Goal: Task Accomplishment & Management: Complete application form

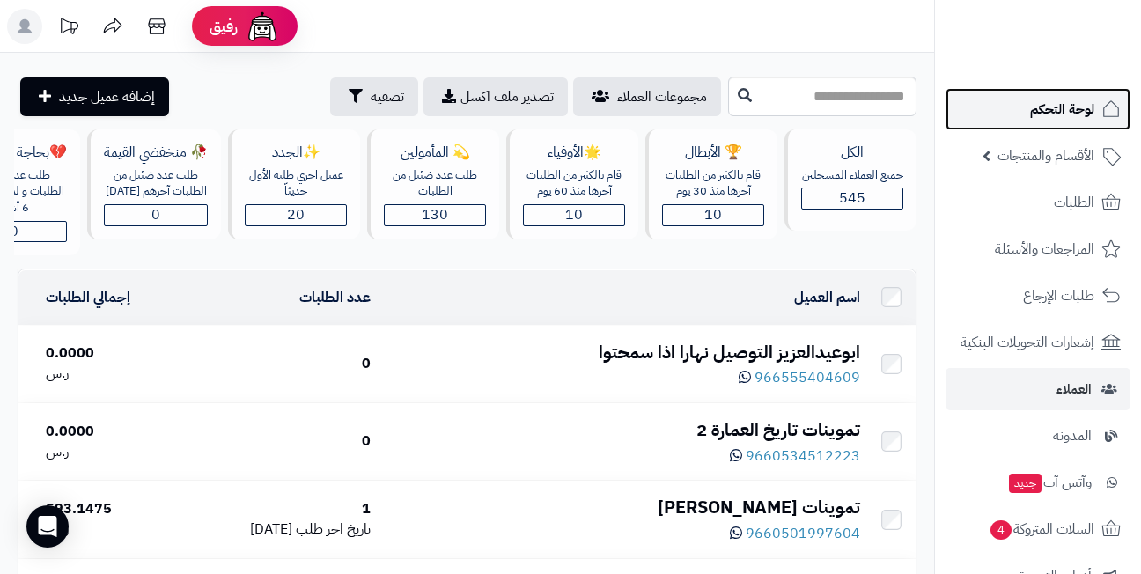
click at [1061, 112] on span "لوحة التحكم" at bounding box center [1062, 109] width 64 height 25
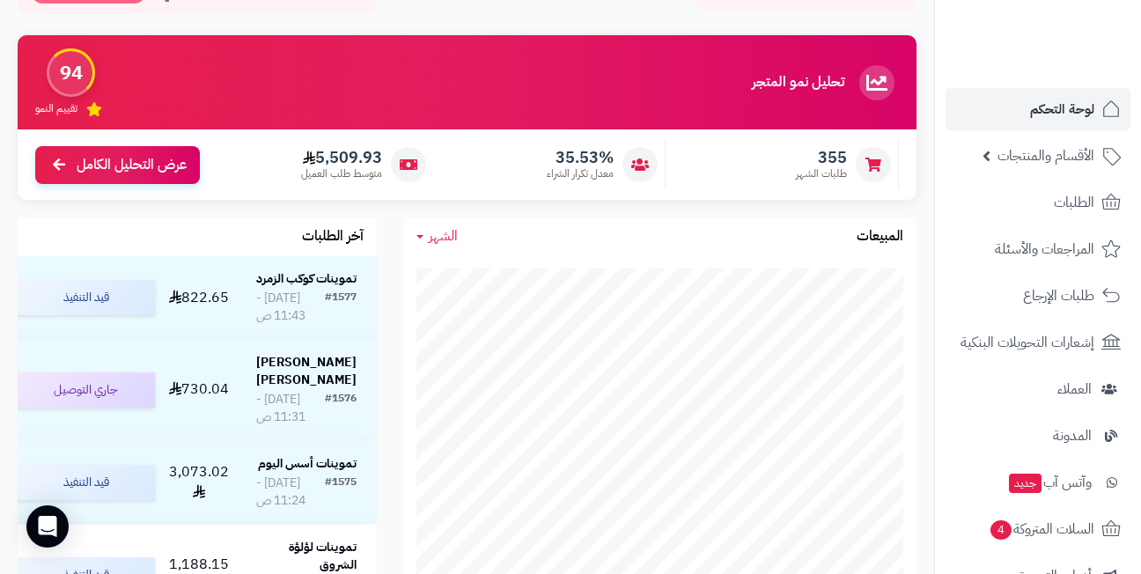
scroll to position [176, 0]
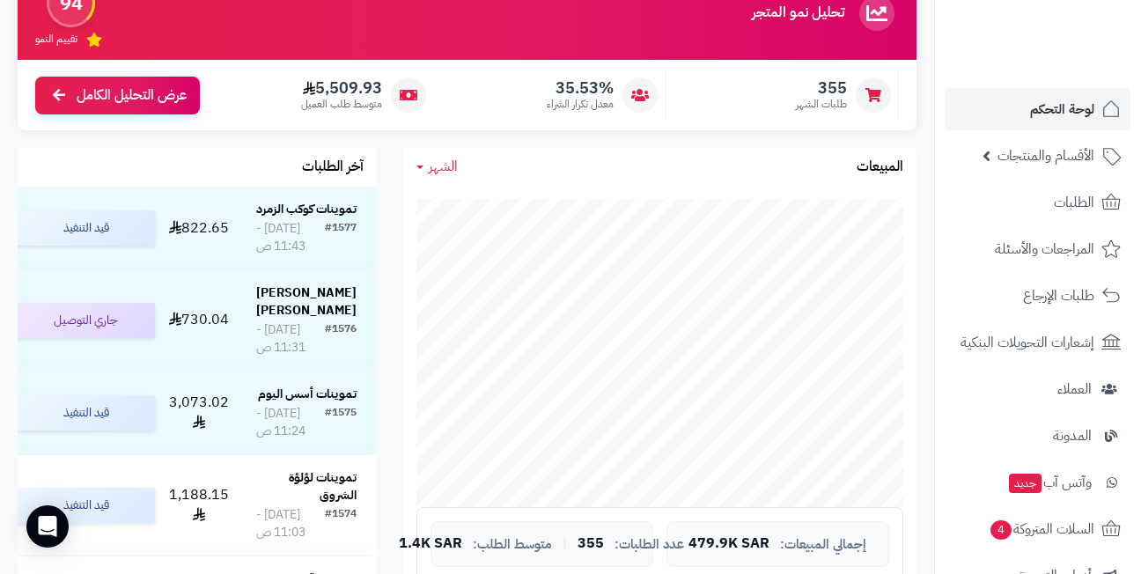
click at [396, 237] on div "الشهر اليوم الأسبوع الشهر السنة المبيعات جاري التحميل... إجمالي المبيعات: 479.9…" at bounding box center [659, 454] width 539 height 612
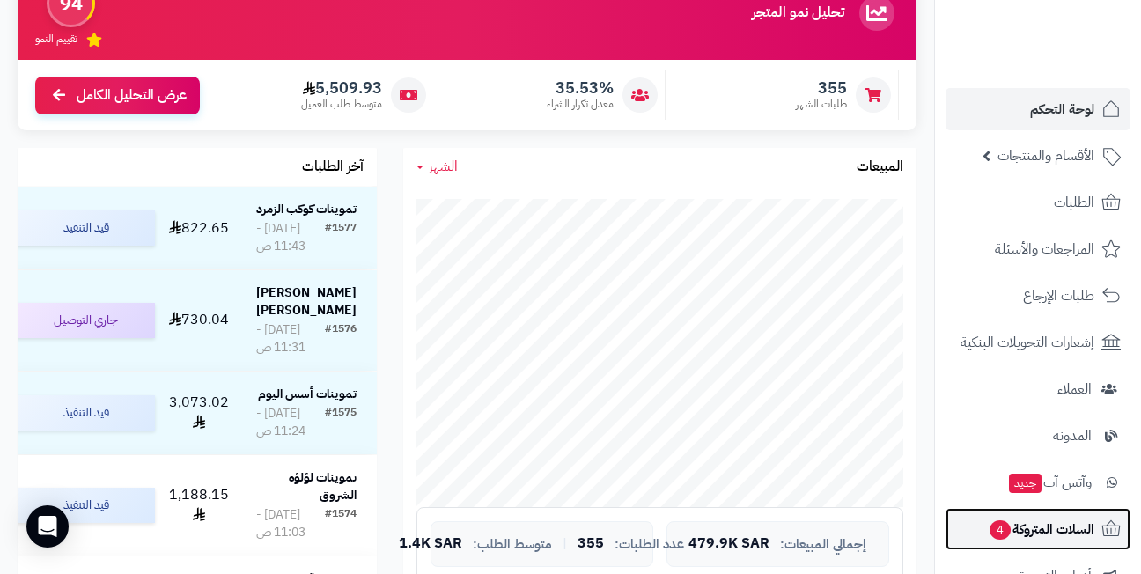
click at [1039, 526] on span "السلات المتروكة 4" at bounding box center [1040, 529] width 106 height 25
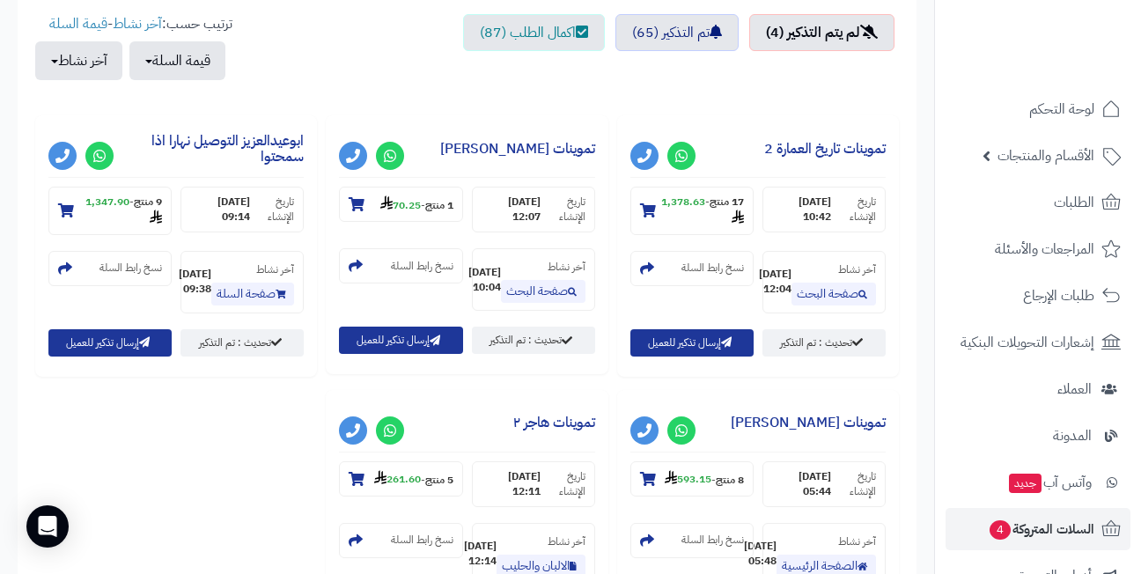
scroll to position [616, 0]
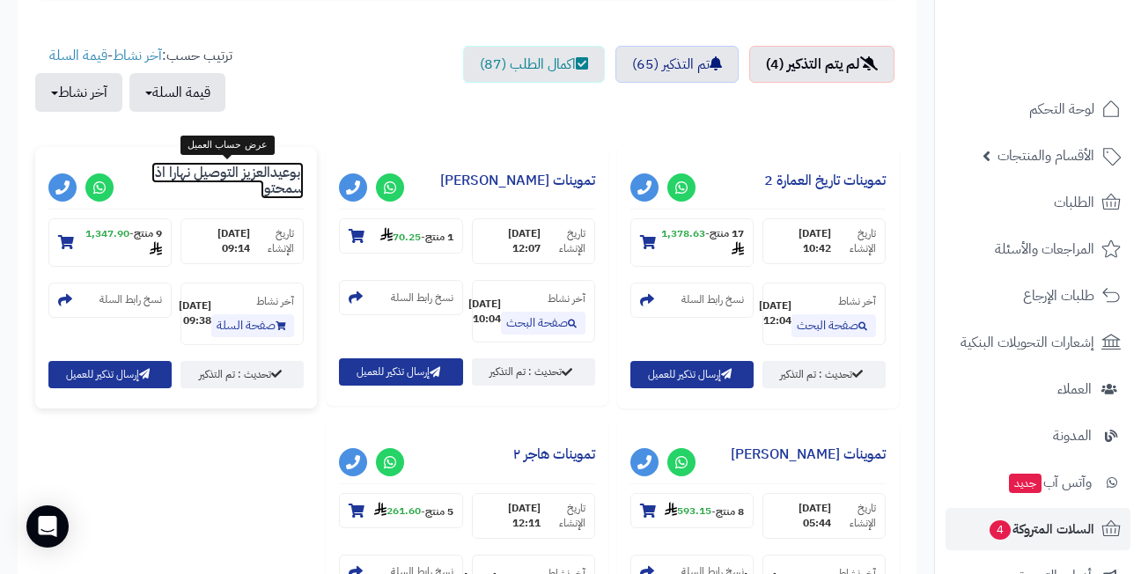
click at [262, 179] on link "ابوعيدالعزيز التوصيل نهارا اذا سمحتوا" at bounding box center [227, 180] width 152 height 37
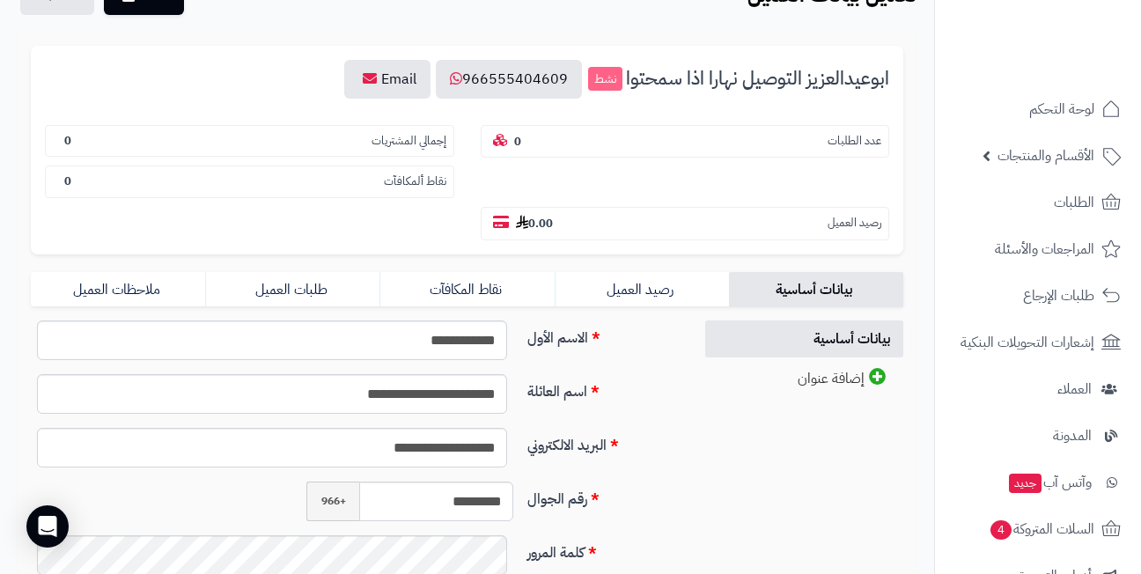
scroll to position [138, 0]
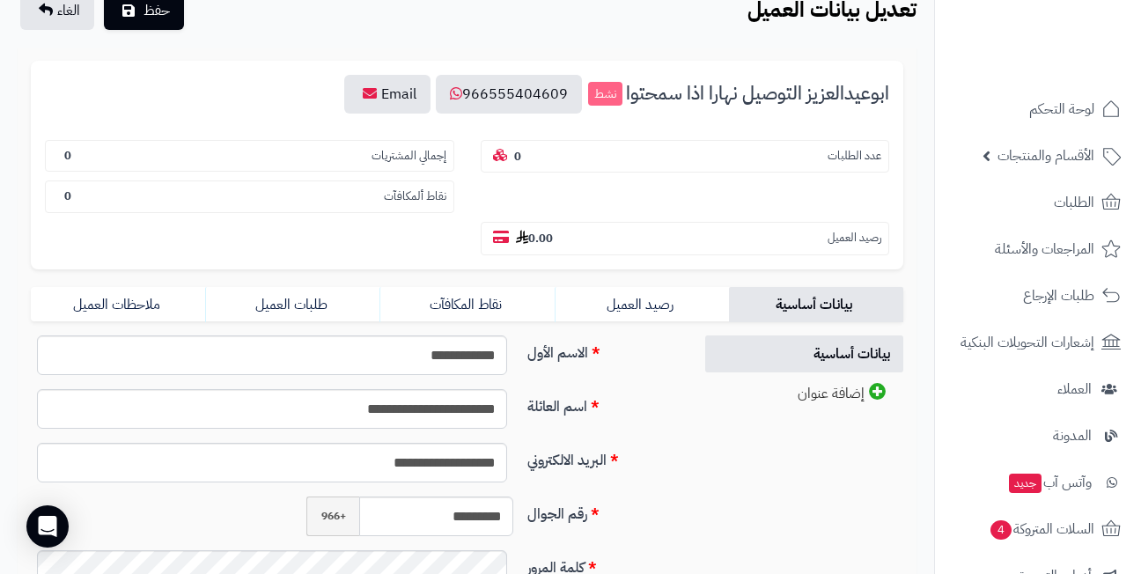
click at [720, 94] on span "ابوعيدالعزيز التوصيل نهارا اذا سمحتوا" at bounding box center [757, 94] width 263 height 20
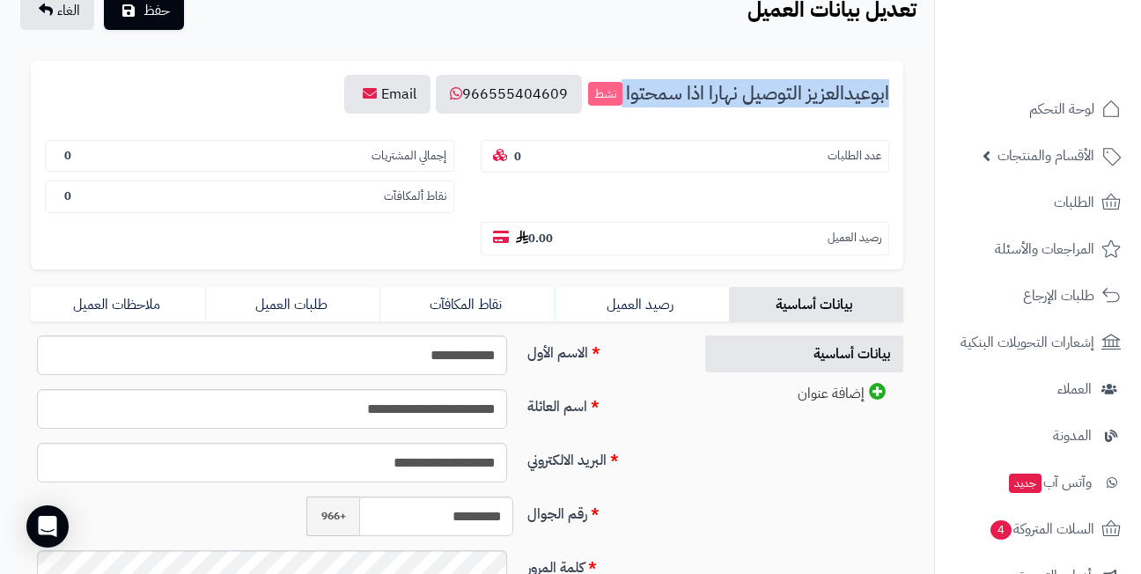
click at [720, 94] on span "ابوعيدالعزيز التوصيل نهارا اذا سمحتوا" at bounding box center [757, 94] width 263 height 20
copy h3 "ابوعيدالعزيز التوصيل نهارا اذا سمحتوا"
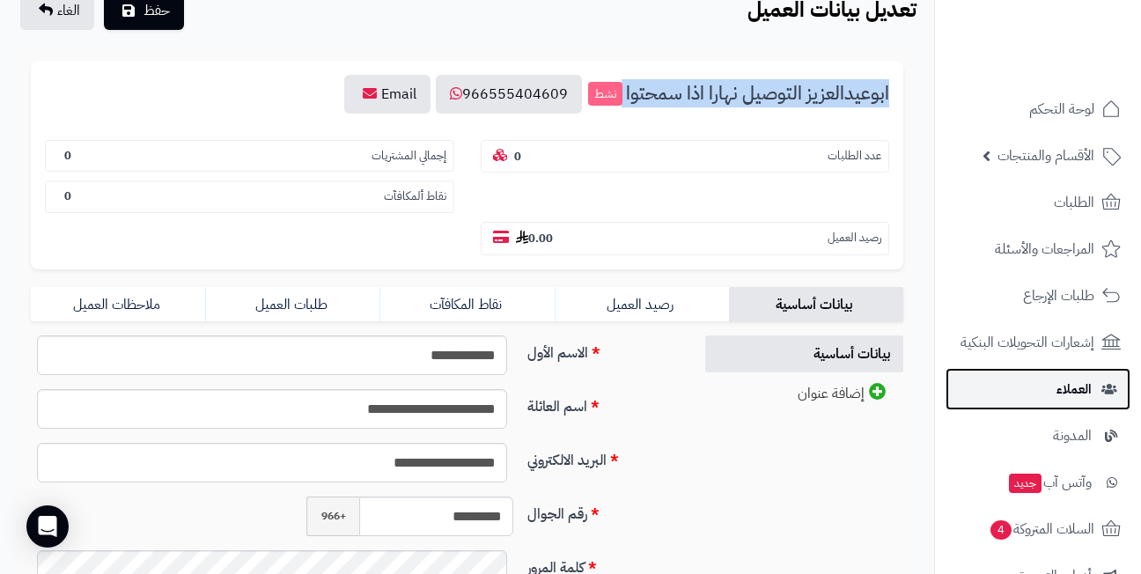
click at [1046, 394] on link "العملاء" at bounding box center [1037, 389] width 185 height 42
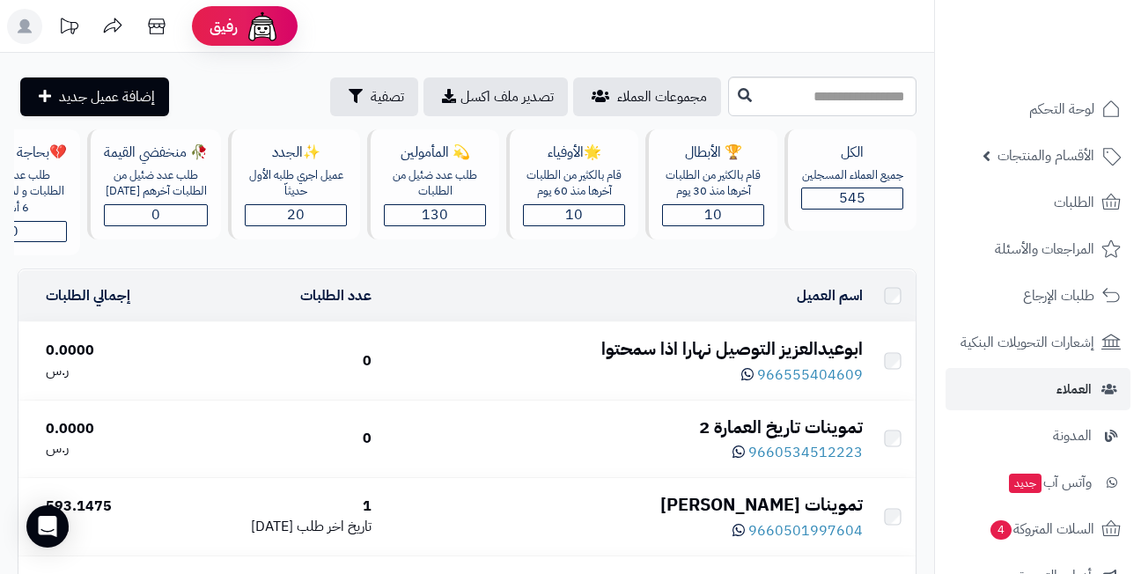
click at [737, 92] on input "text" at bounding box center [822, 97] width 188 height 40
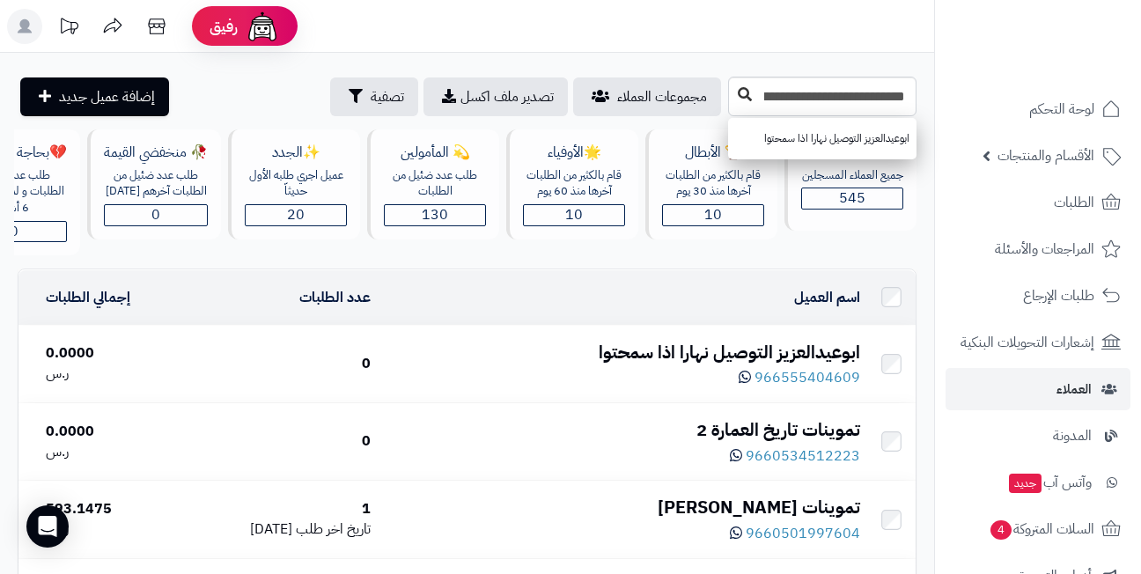
type input "**********"
click at [738, 95] on icon at bounding box center [745, 94] width 14 height 14
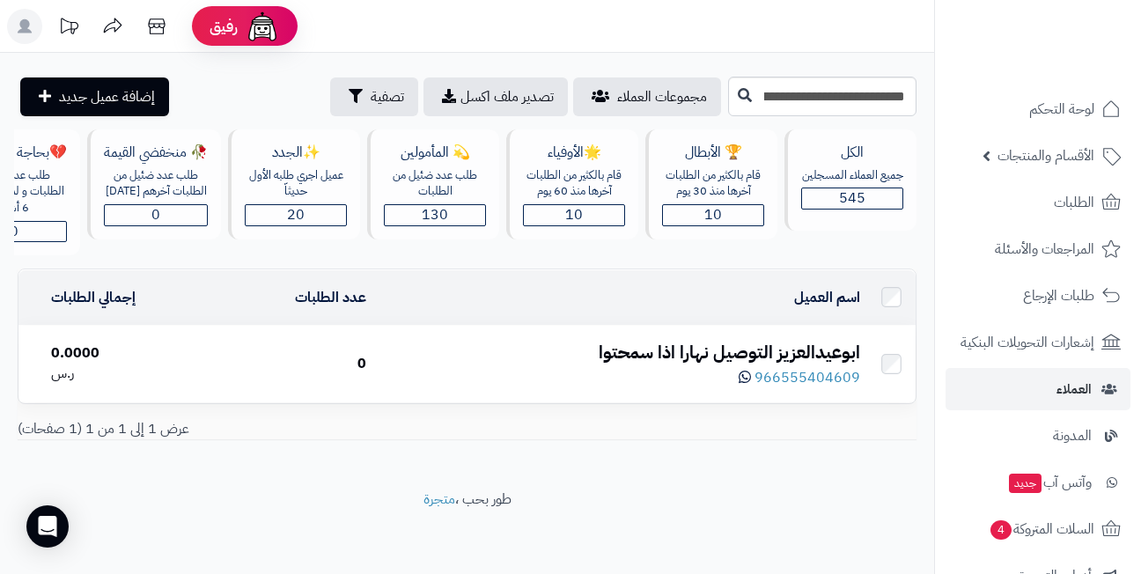
click at [719, 361] on div "ابوعيدالعزيز التوصيل نهارا اذا سمحتوا" at bounding box center [620, 353] width 480 height 26
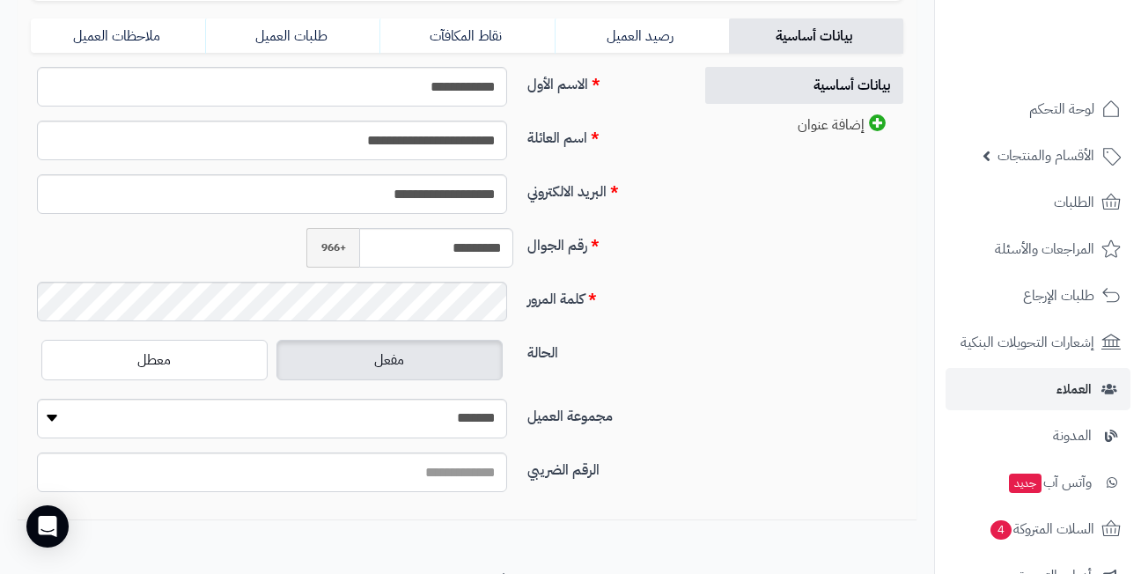
scroll to position [440, 0]
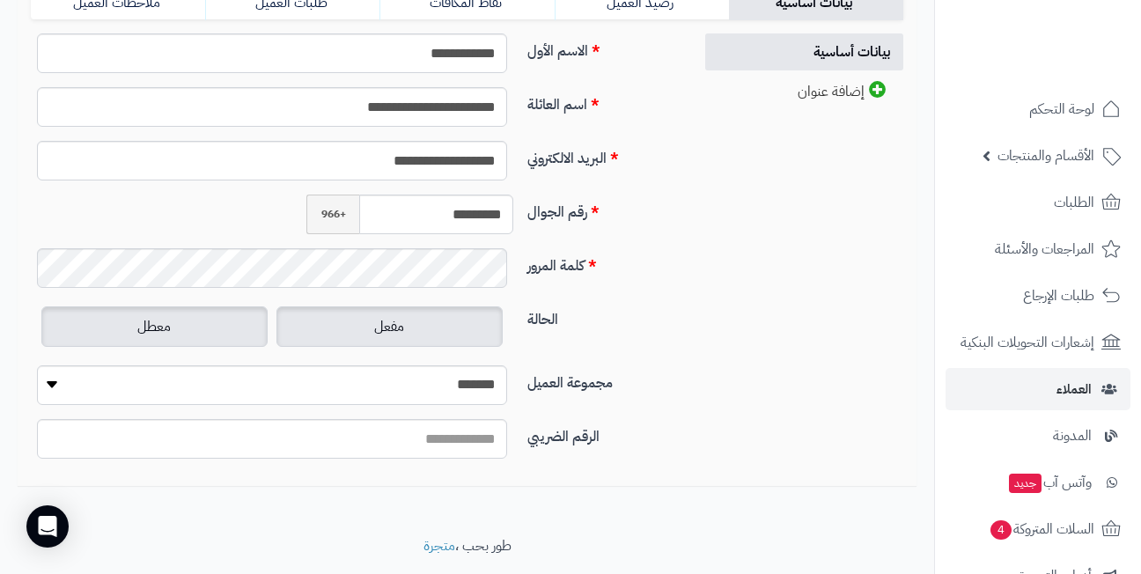
click at [216, 327] on label "معطل" at bounding box center [154, 326] width 226 height 40
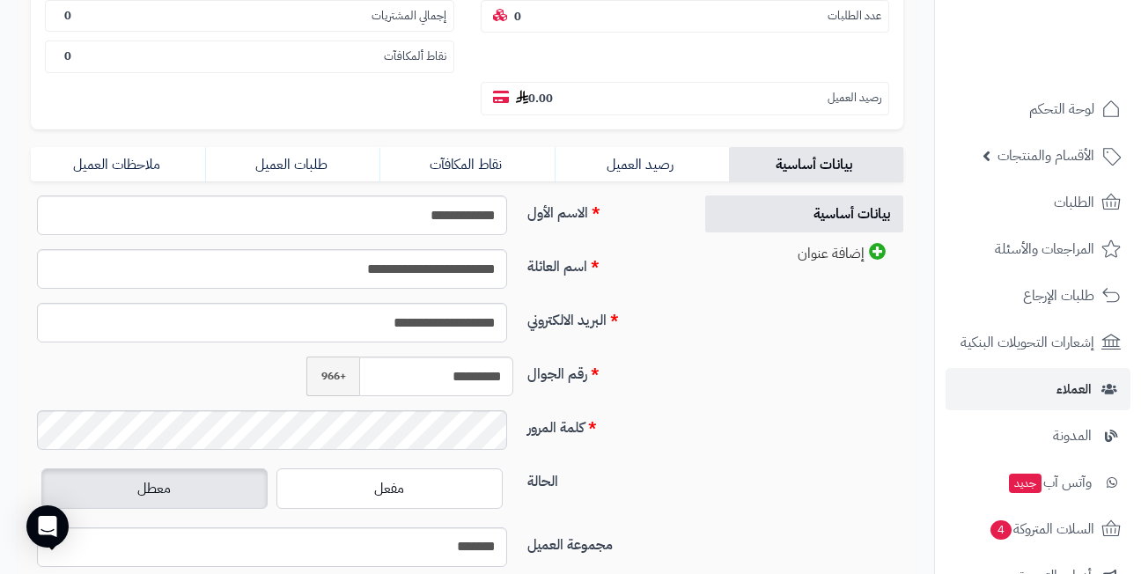
scroll to position [176, 0]
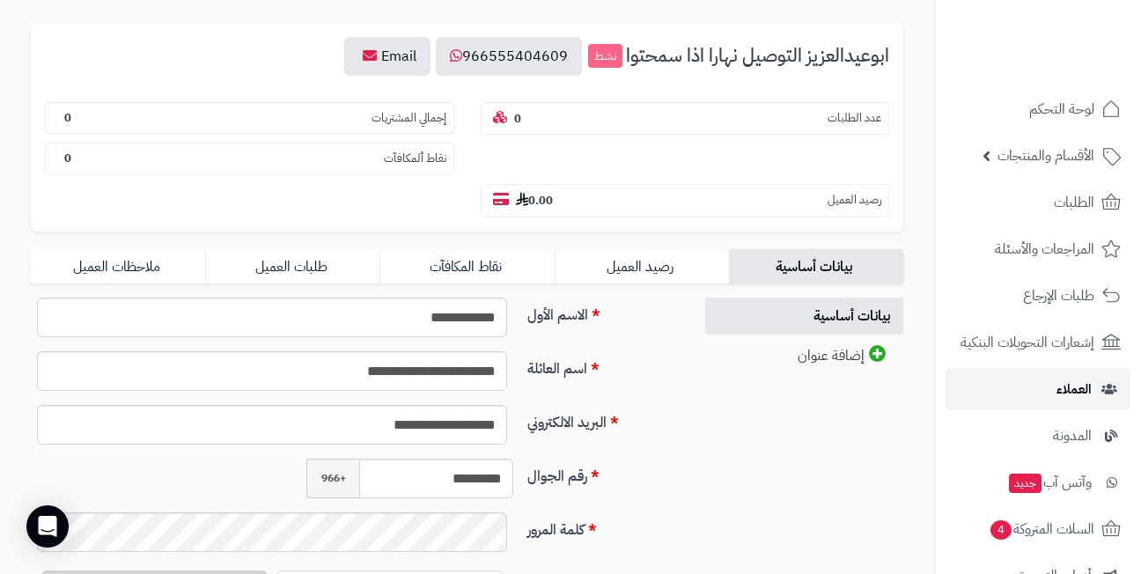
click at [1069, 388] on span "العملاء" at bounding box center [1073, 389] width 35 height 25
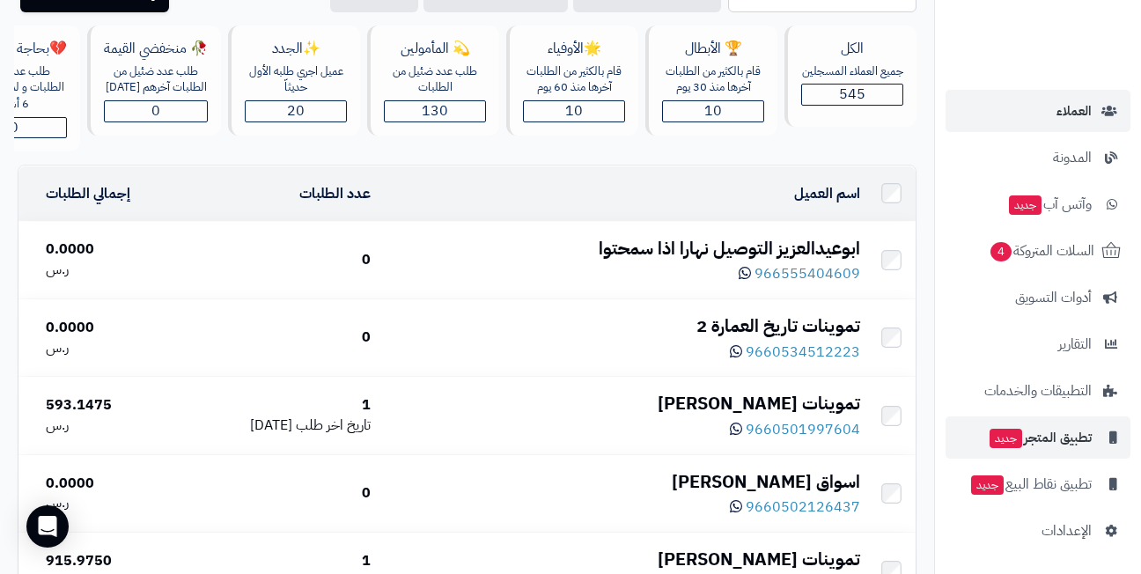
scroll to position [352, 0]
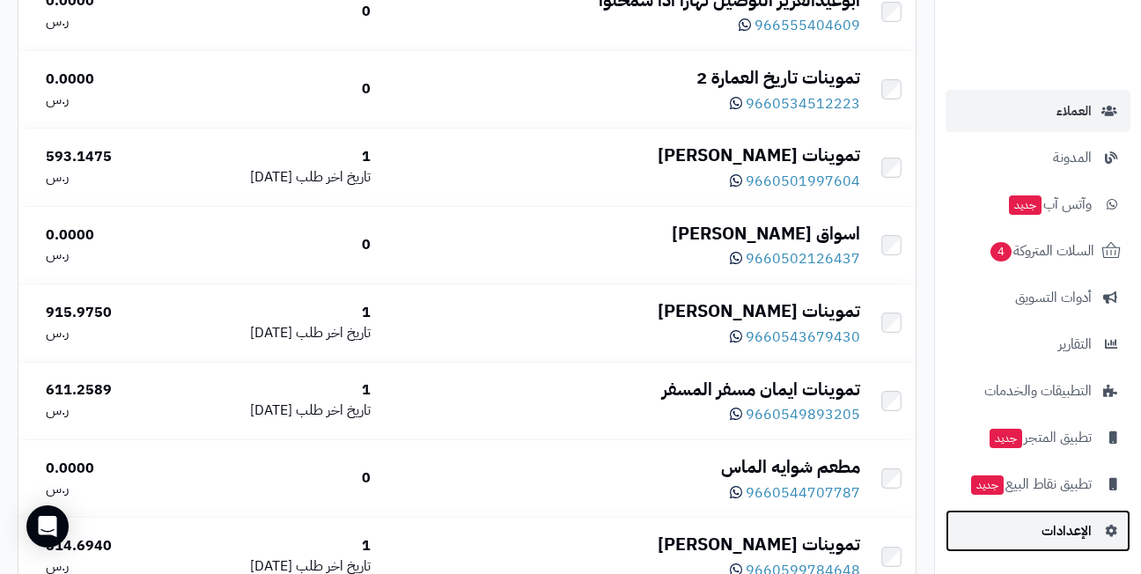
click at [1064, 525] on span "الإعدادات" at bounding box center [1066, 530] width 50 height 25
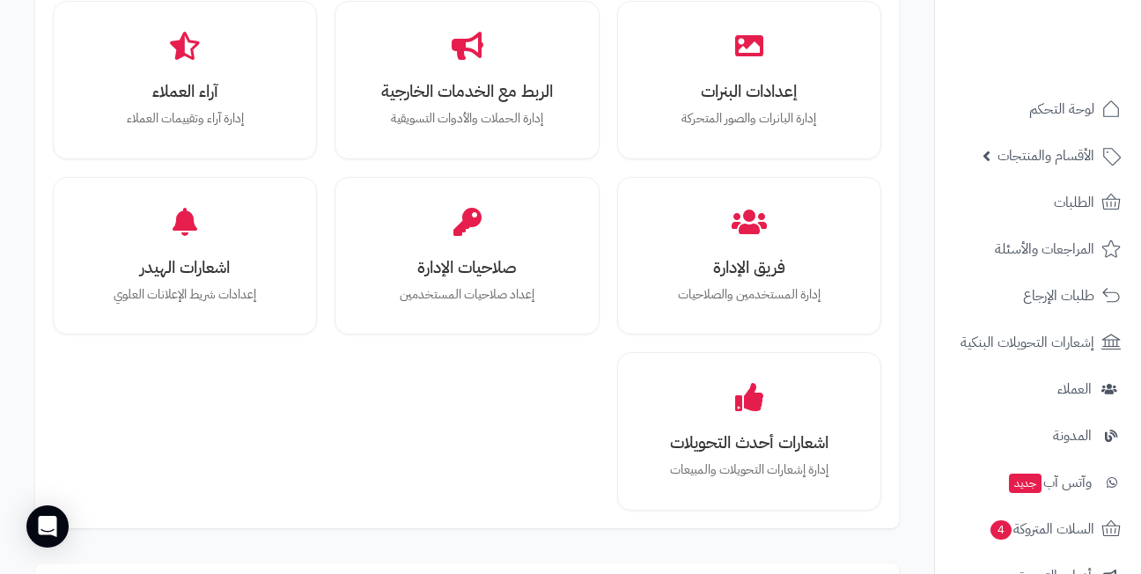
scroll to position [792, 0]
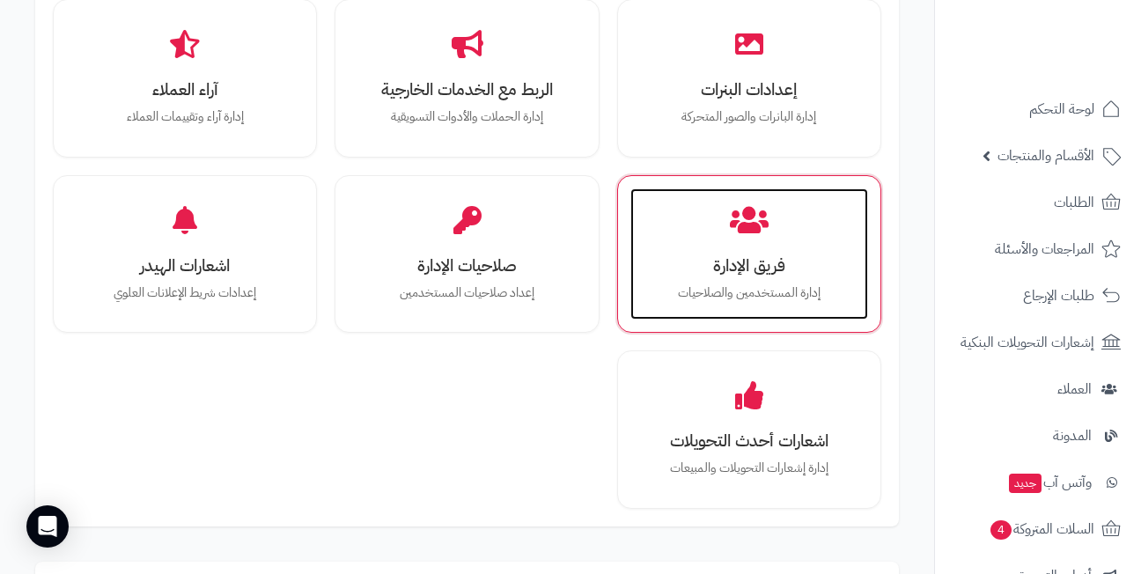
click at [778, 261] on h3 "فريق الإدارة" at bounding box center [749, 265] width 202 height 18
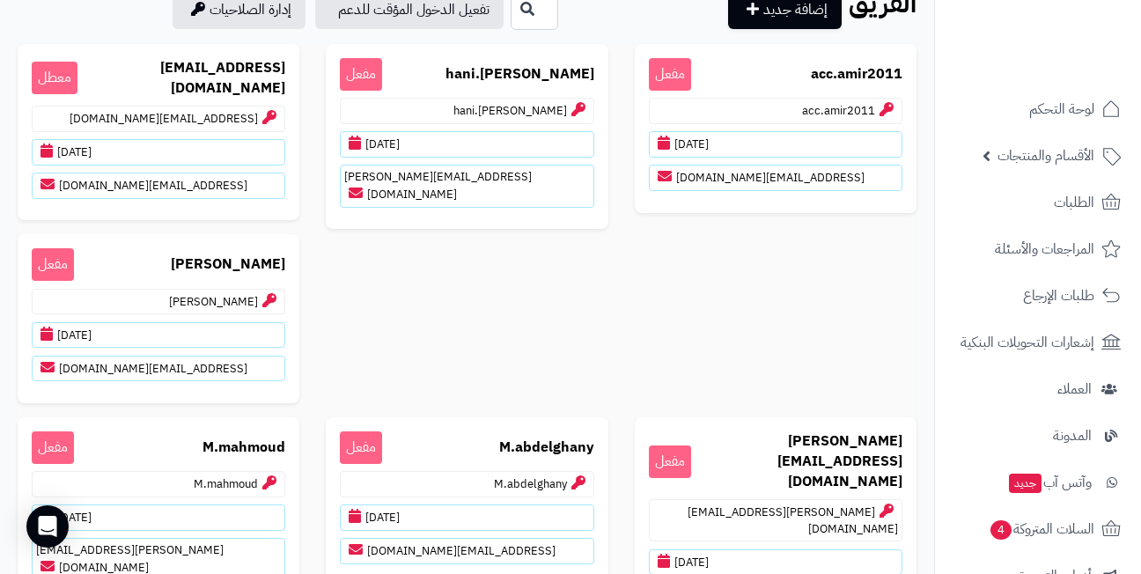
scroll to position [176, 0]
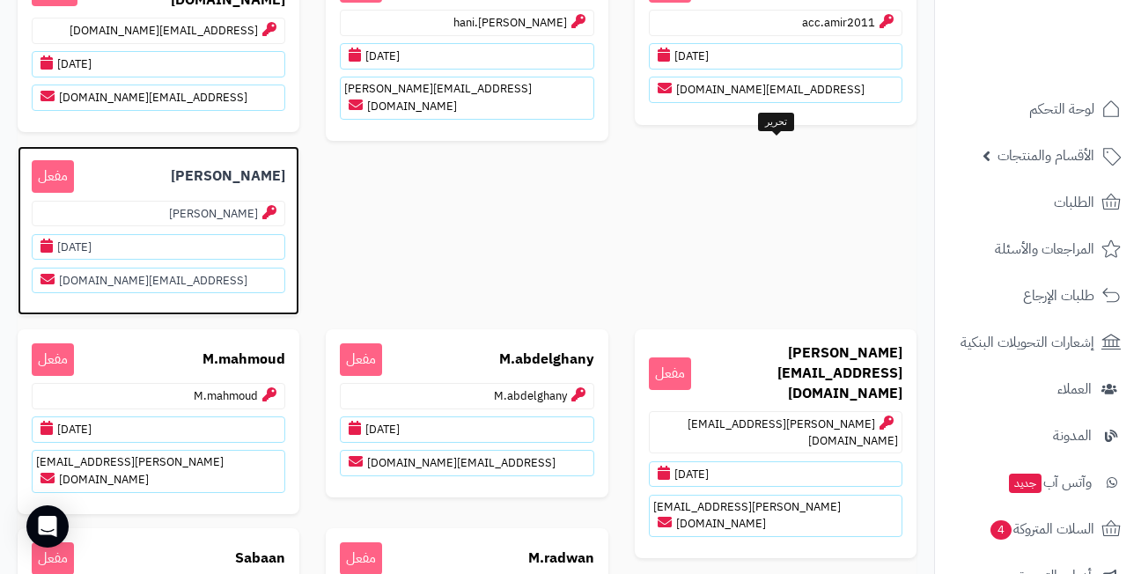
click at [74, 169] on span "مفعل" at bounding box center [53, 176] width 42 height 33
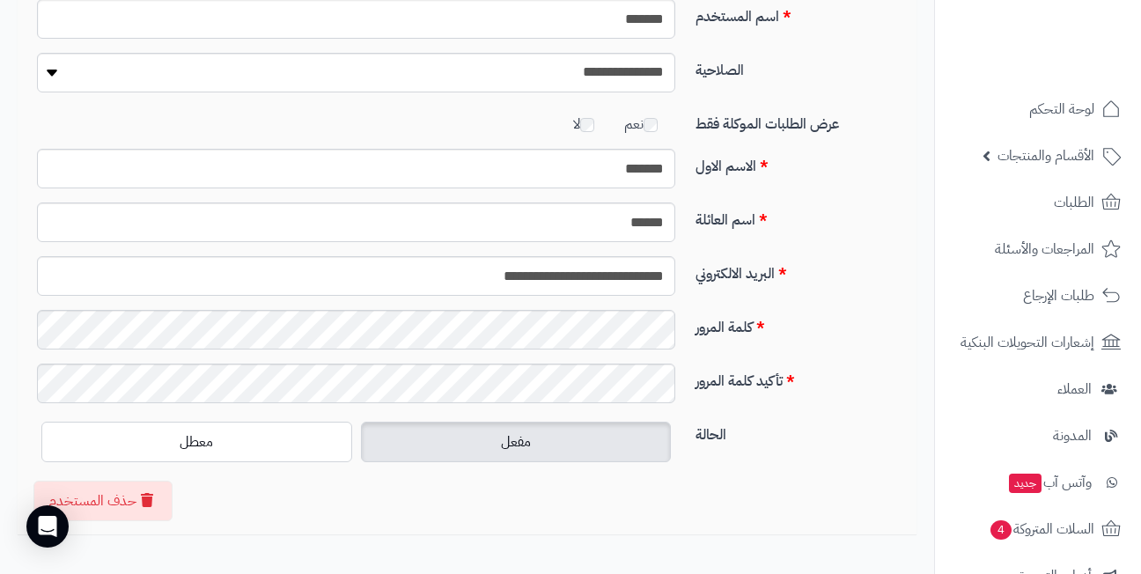
scroll to position [176, 0]
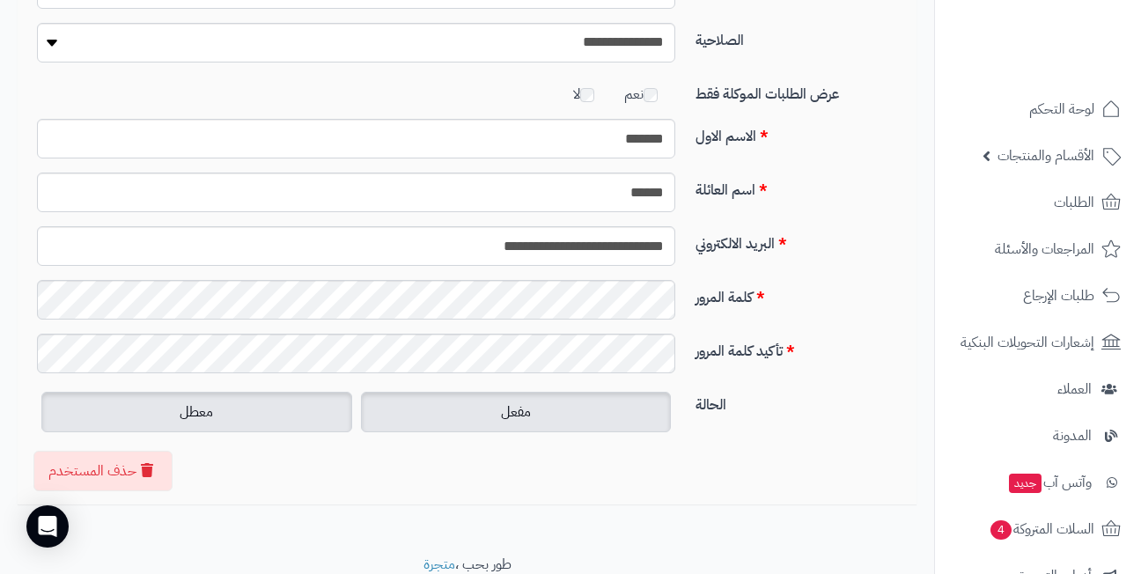
click at [216, 411] on label "معطل" at bounding box center [196, 412] width 311 height 40
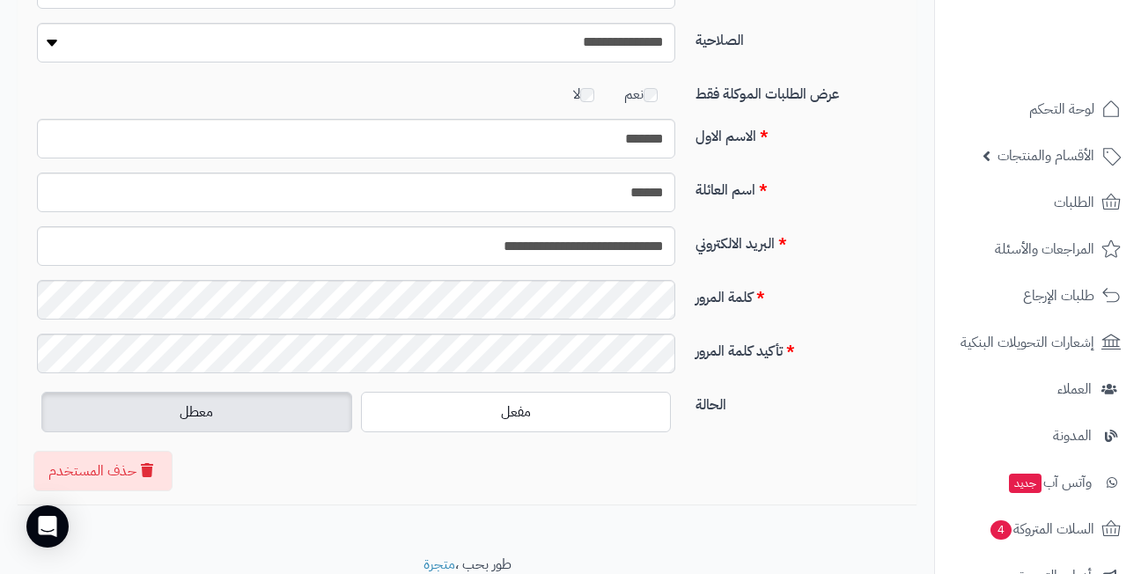
scroll to position [0, 0]
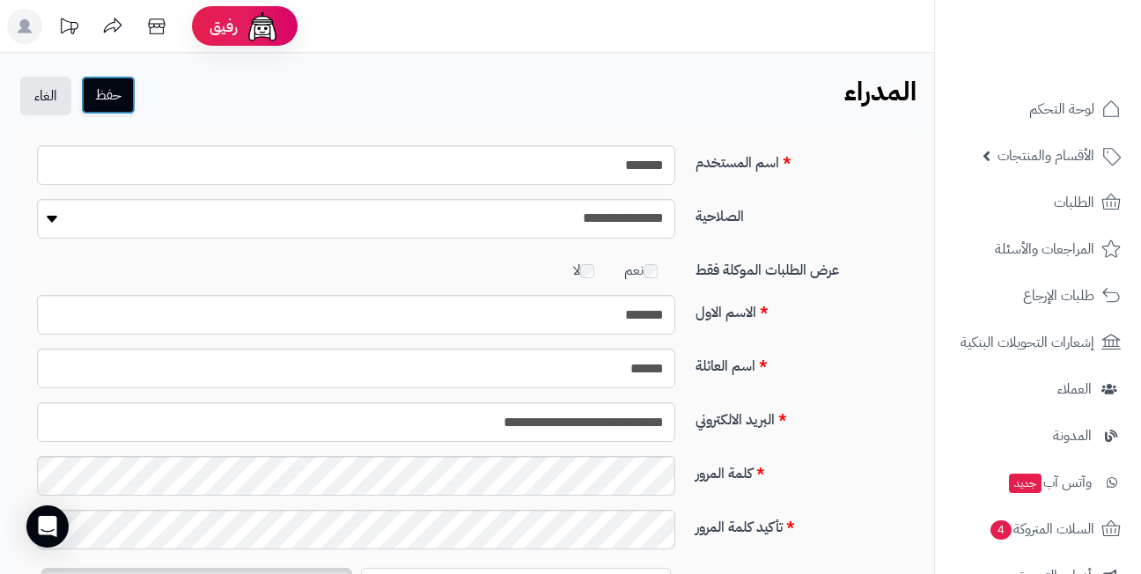
click at [103, 95] on button "حفظ" at bounding box center [108, 95] width 55 height 39
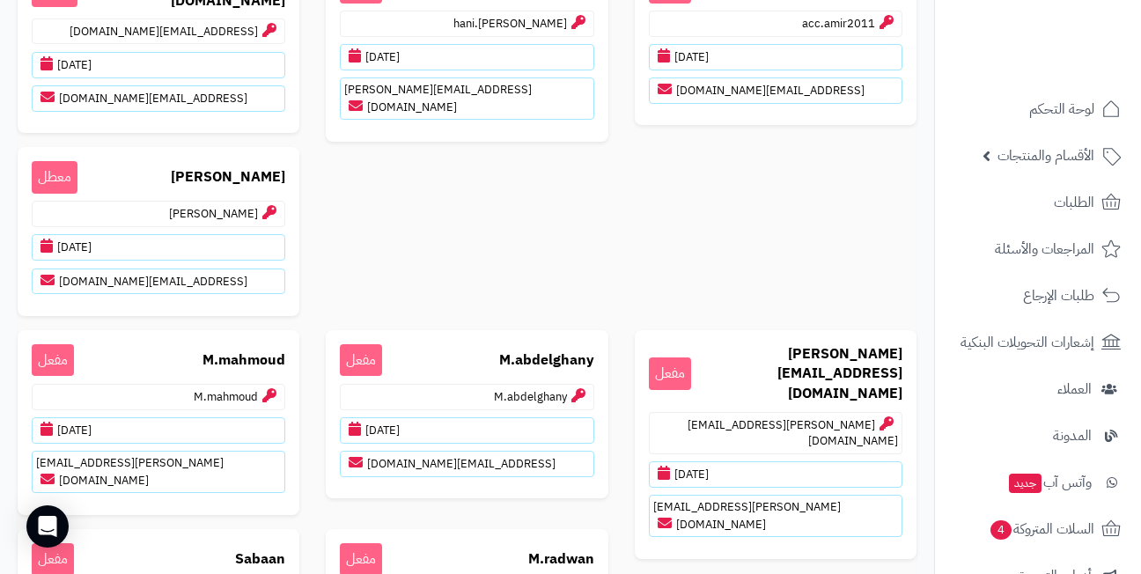
scroll to position [264, 0]
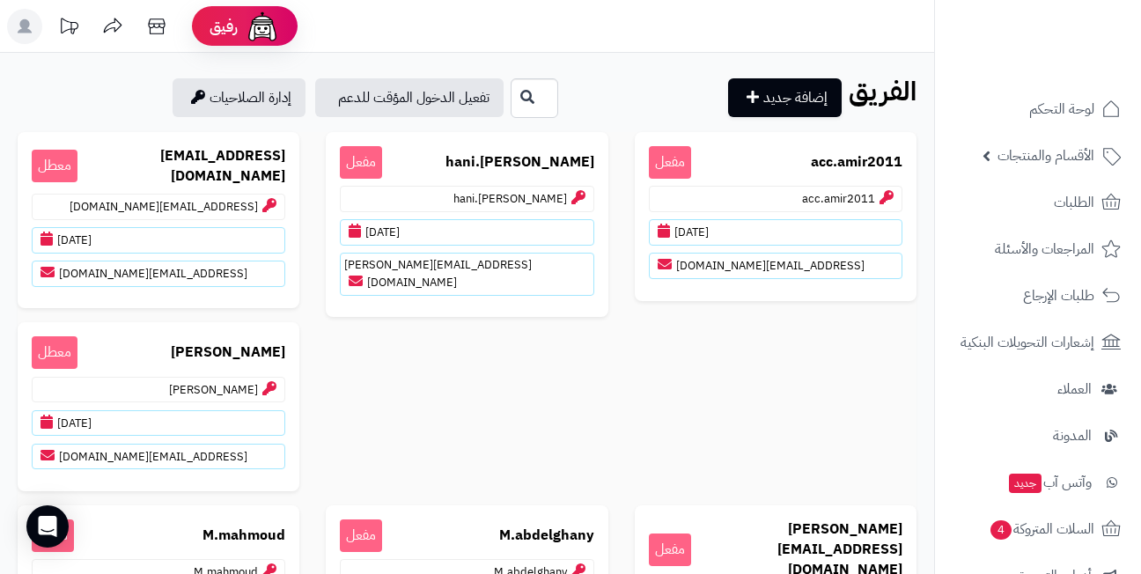
scroll to position [176, 0]
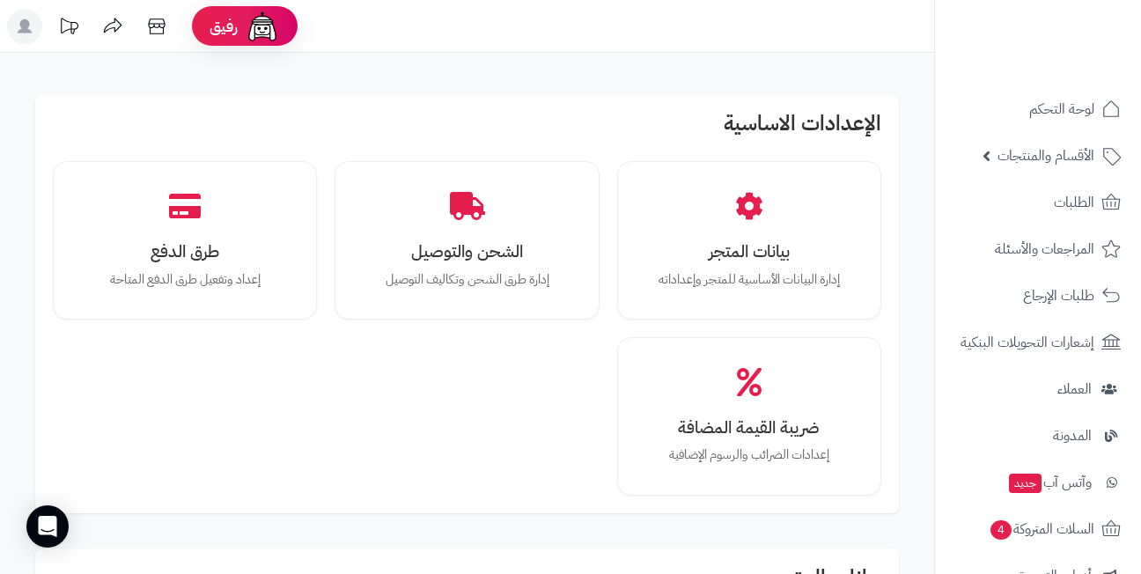
scroll to position [793, 0]
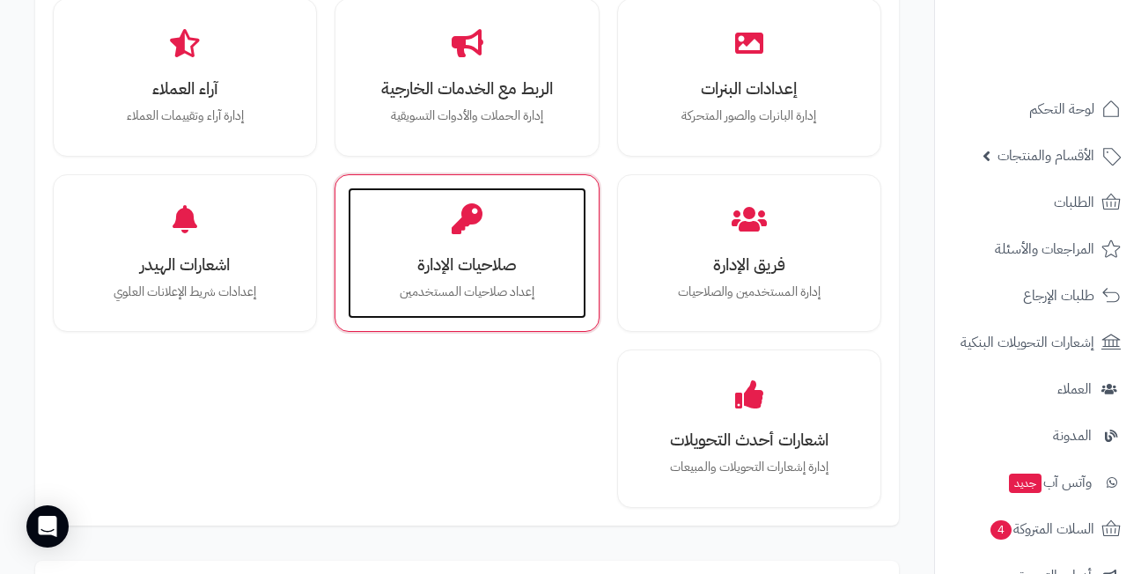
click at [458, 242] on div "صلاحيات الإدارة إعداد صلاحيات المستخدمين" at bounding box center [467, 253] width 238 height 132
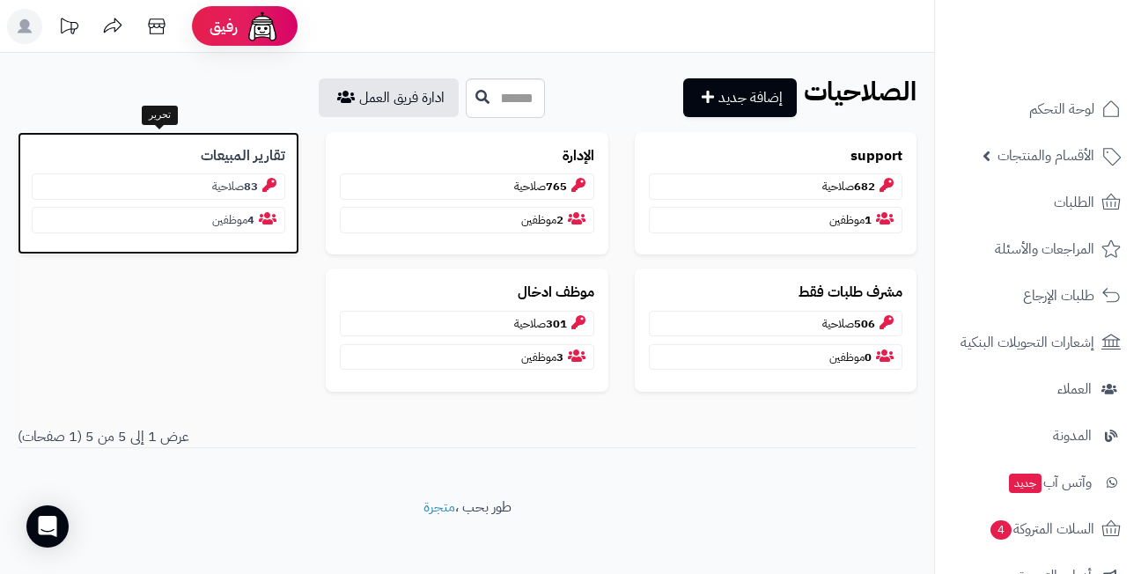
click at [233, 155] on b "تقارير المبيعات" at bounding box center [243, 156] width 84 height 20
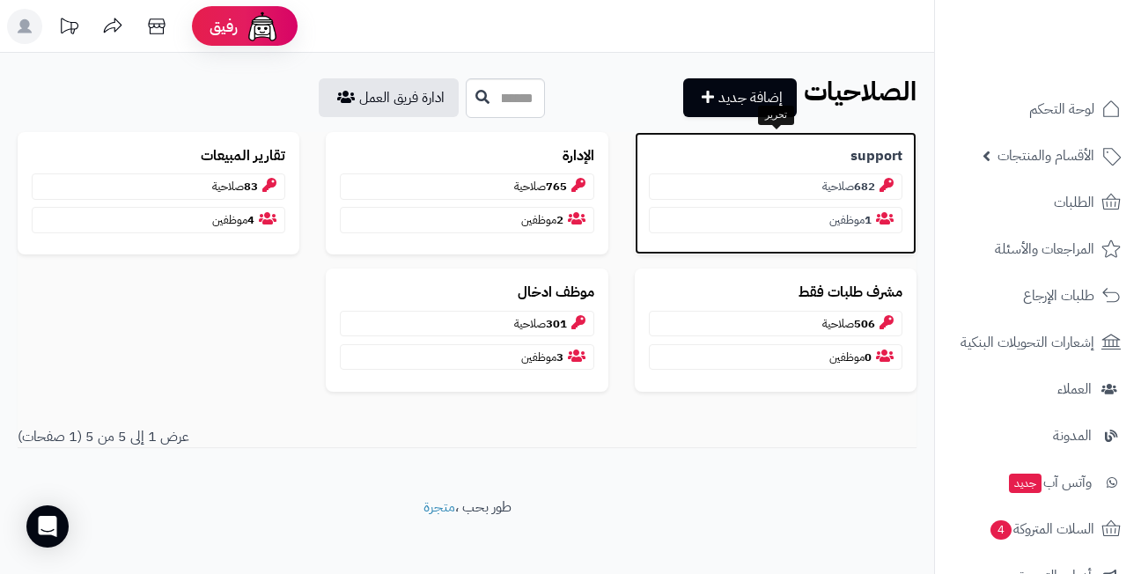
click at [846, 159] on p "support" at bounding box center [775, 156] width 253 height 20
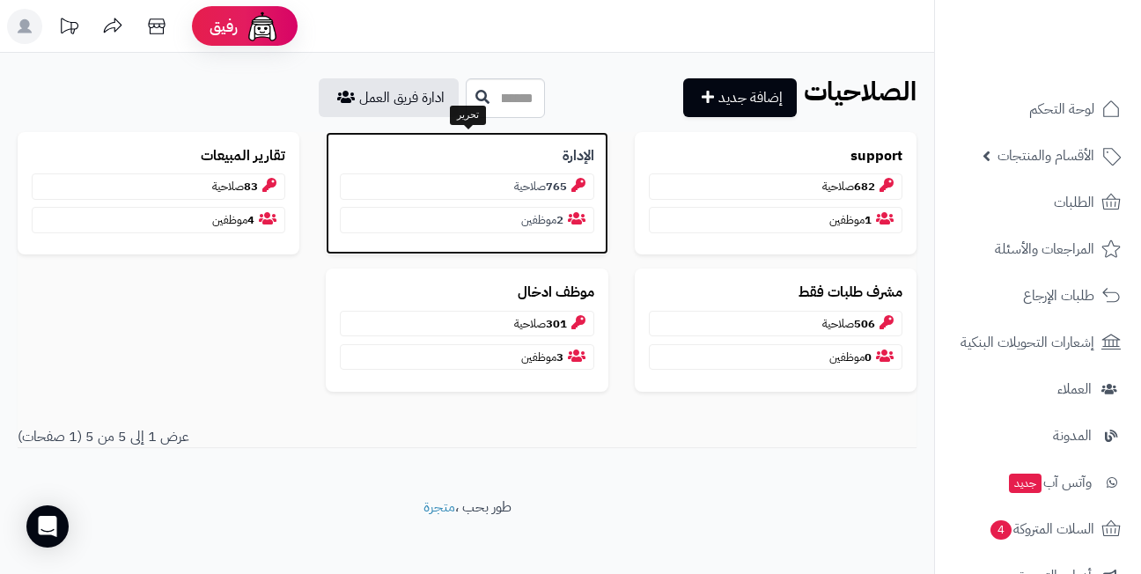
click at [541, 150] on p "الإدارة" at bounding box center [466, 156] width 253 height 20
click at [543, 218] on p "2 موظفين" at bounding box center [466, 220] width 253 height 26
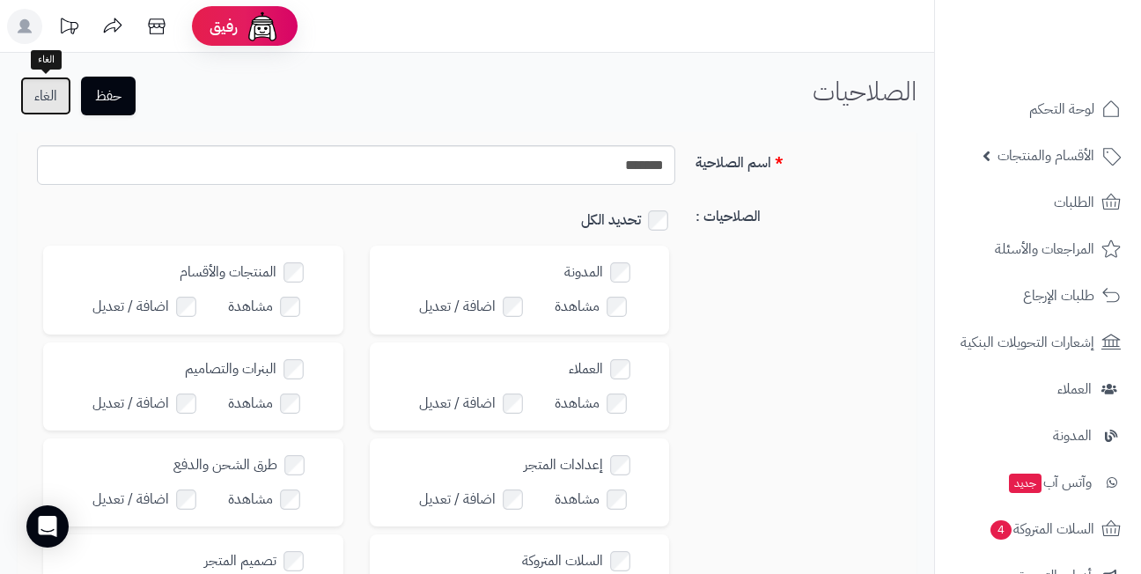
click at [44, 93] on link "الغاء" at bounding box center [45, 96] width 51 height 39
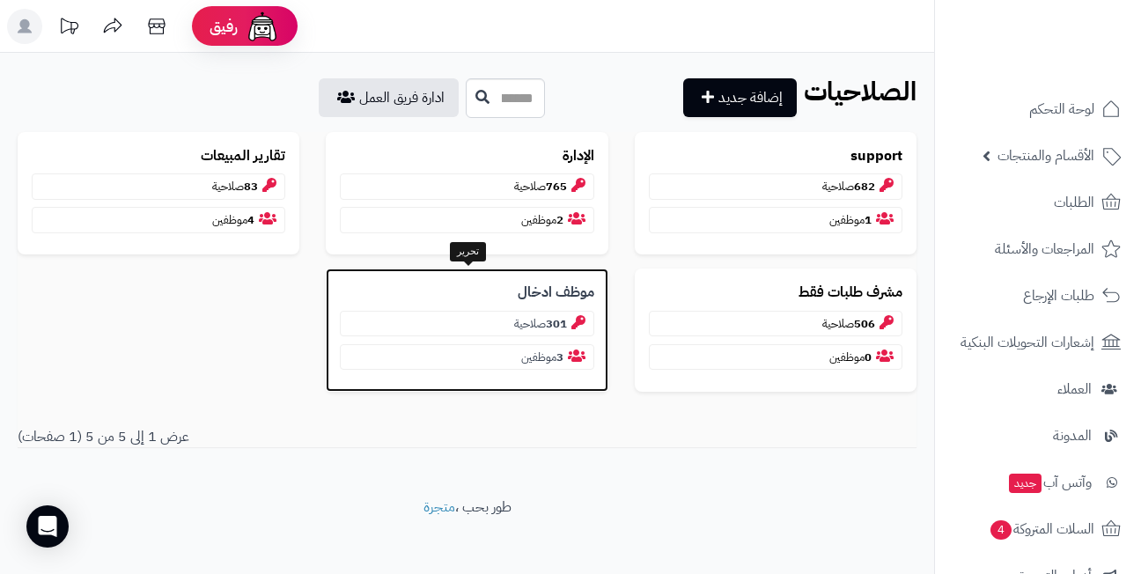
click at [557, 292] on b "موظف ادخال" at bounding box center [555, 293] width 77 height 20
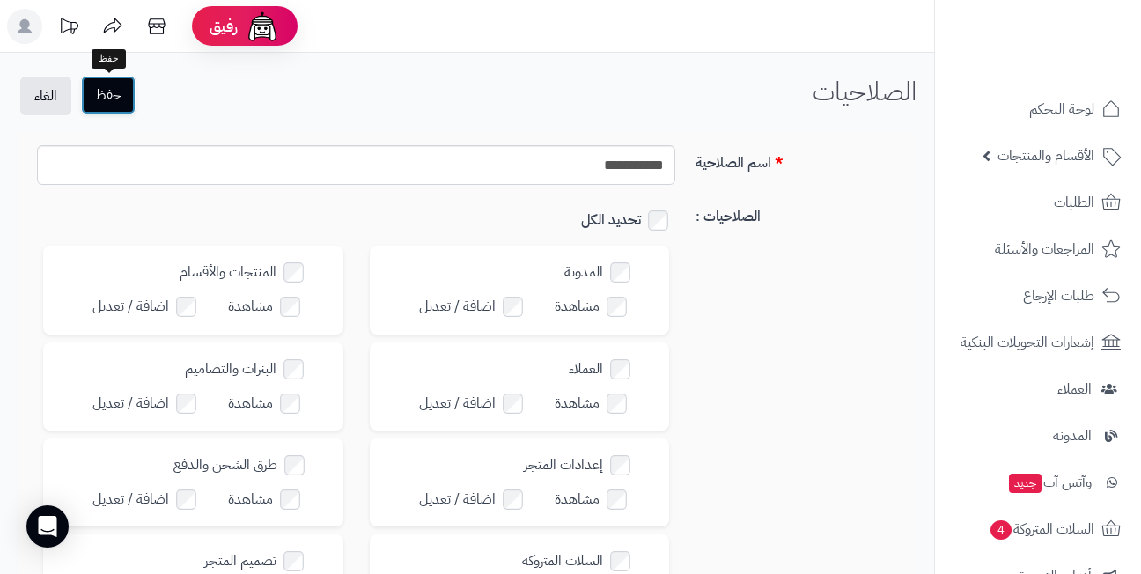
click at [113, 95] on button "حفظ" at bounding box center [108, 95] width 55 height 39
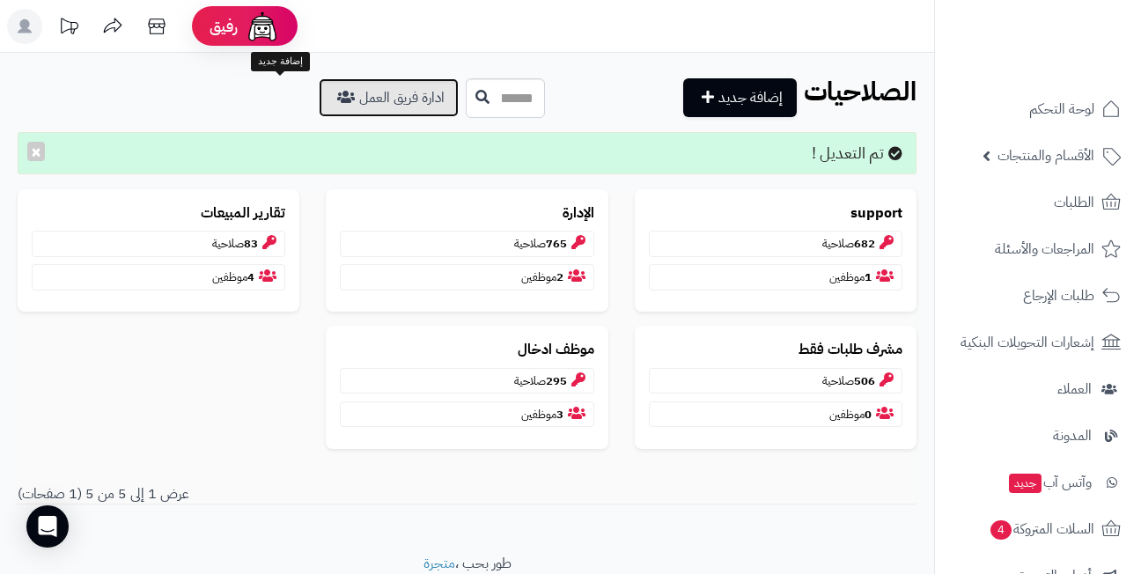
click at [319, 100] on link "ادارة فريق العمل" at bounding box center [389, 97] width 140 height 39
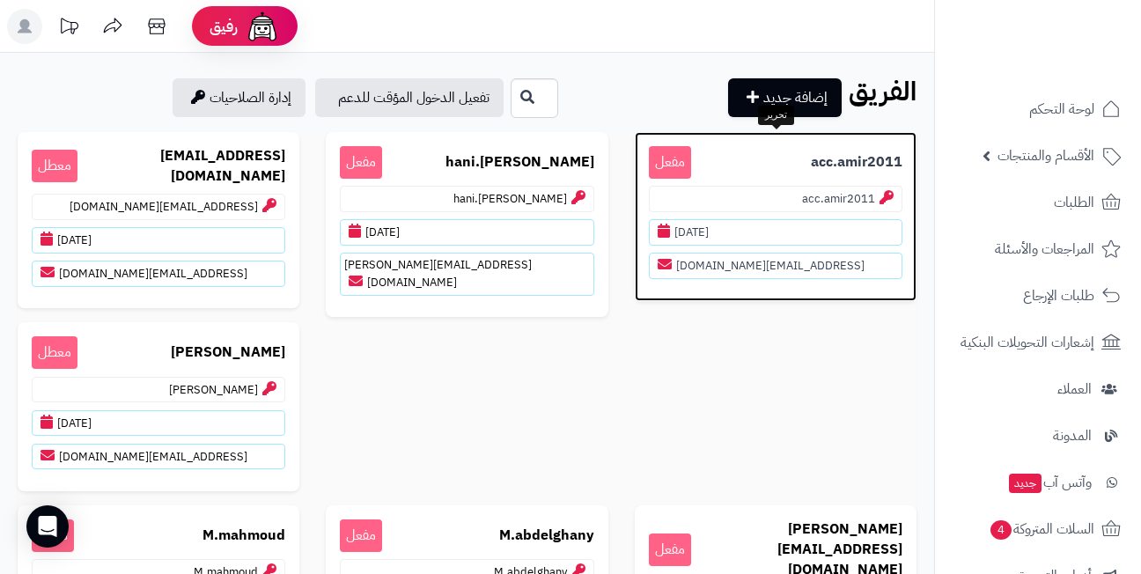
click at [801, 165] on p "acc.amir2011 مفعل" at bounding box center [775, 162] width 253 height 33
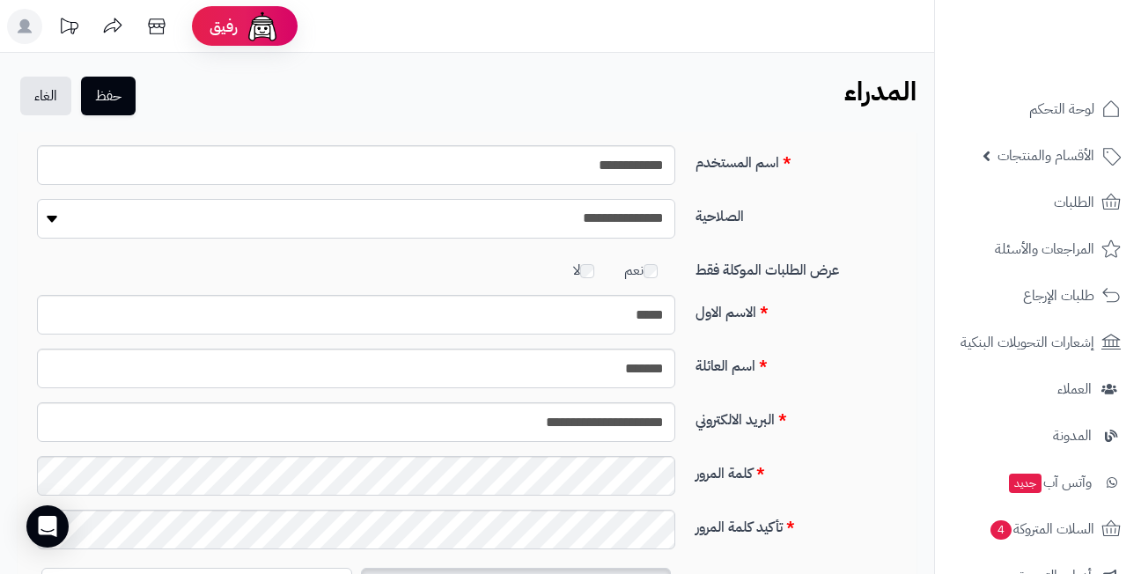
click at [359, 215] on select "**********" at bounding box center [356, 219] width 638 height 40
click at [363, 70] on div "**********" at bounding box center [467, 392] width 934 height 678
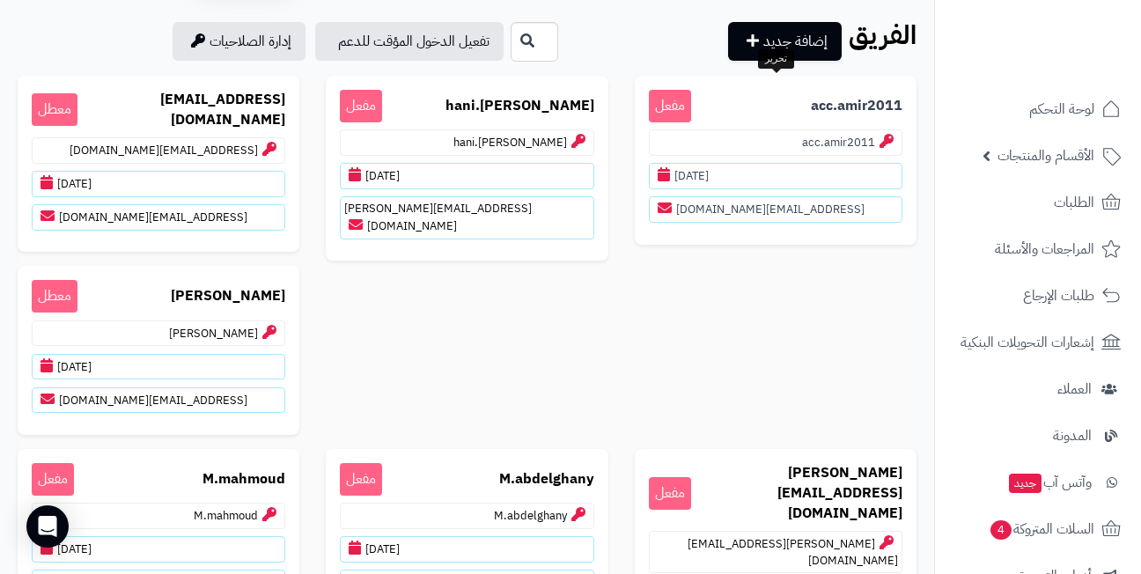
scroll to position [88, 0]
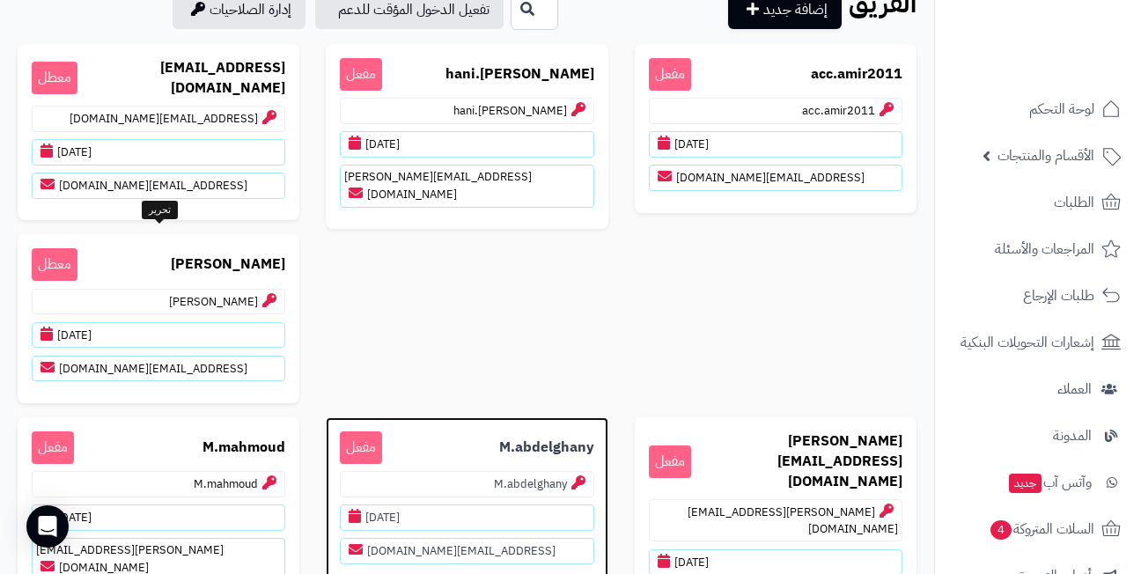
click at [499, 437] on b "M.abdelghany" at bounding box center [546, 447] width 95 height 20
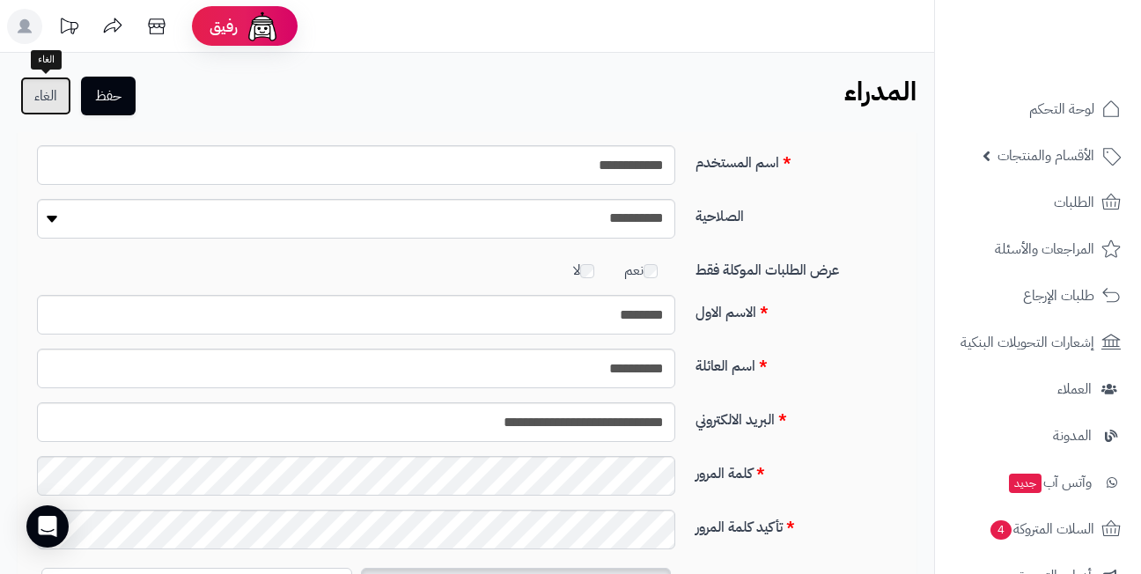
click at [40, 90] on link "الغاء" at bounding box center [45, 96] width 51 height 39
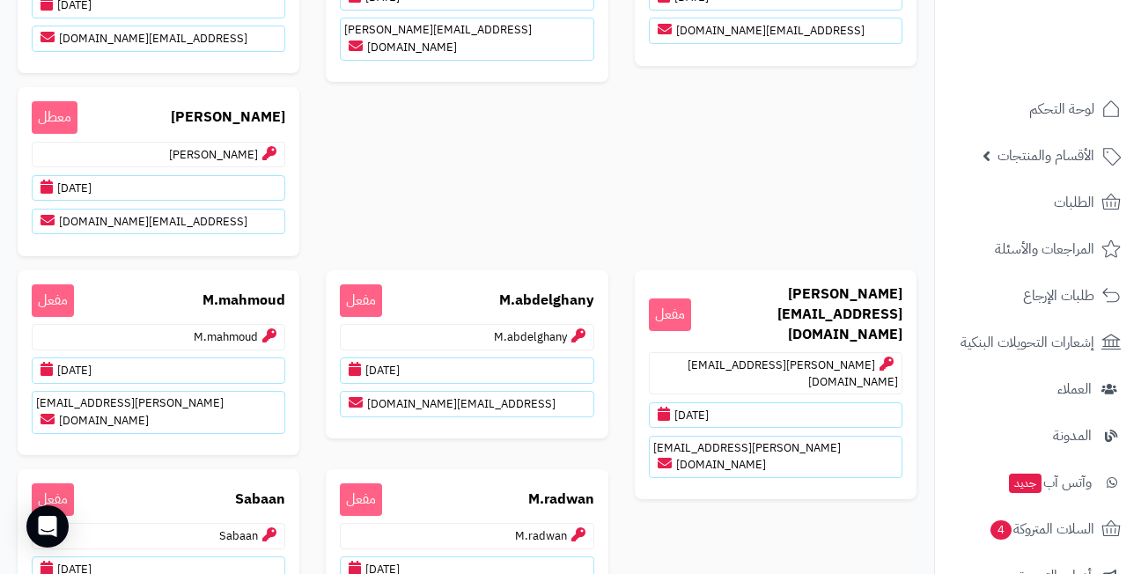
scroll to position [264, 0]
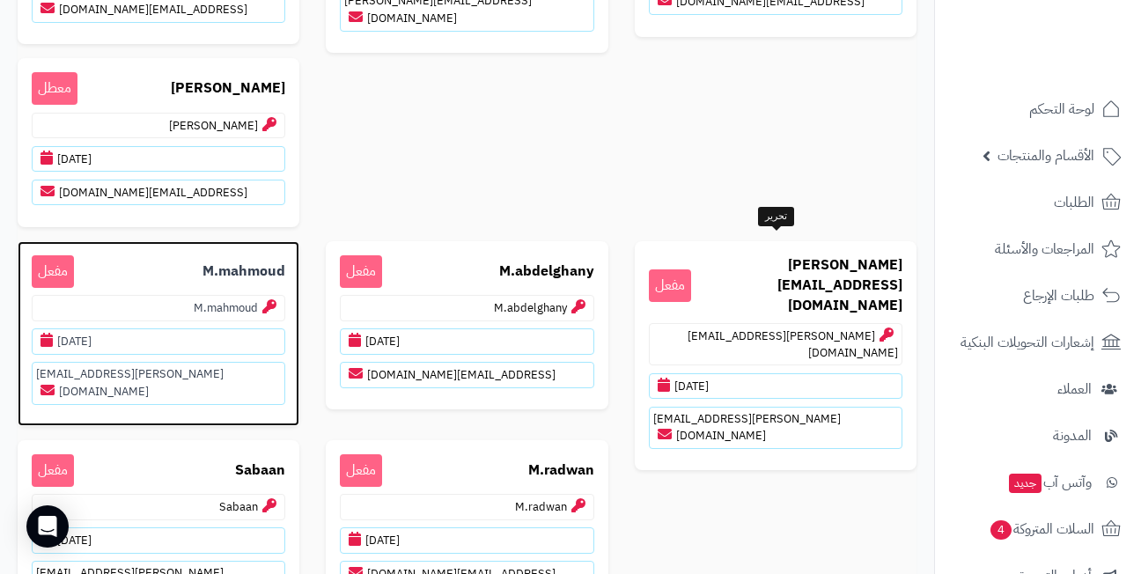
click at [285, 266] on p "M.mahmoud مفعل" at bounding box center [158, 271] width 253 height 33
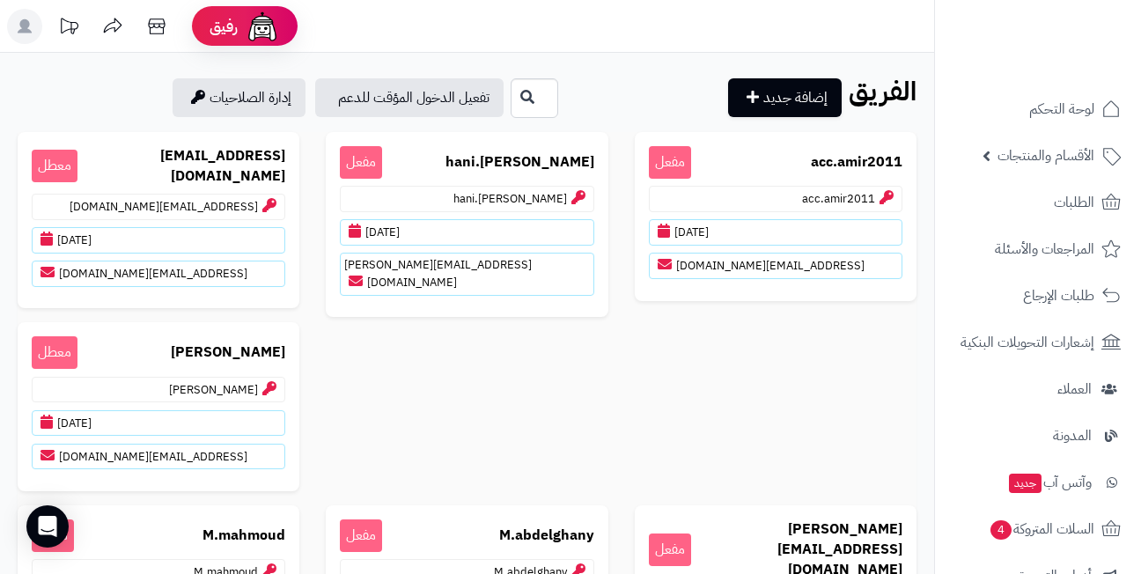
scroll to position [260, 0]
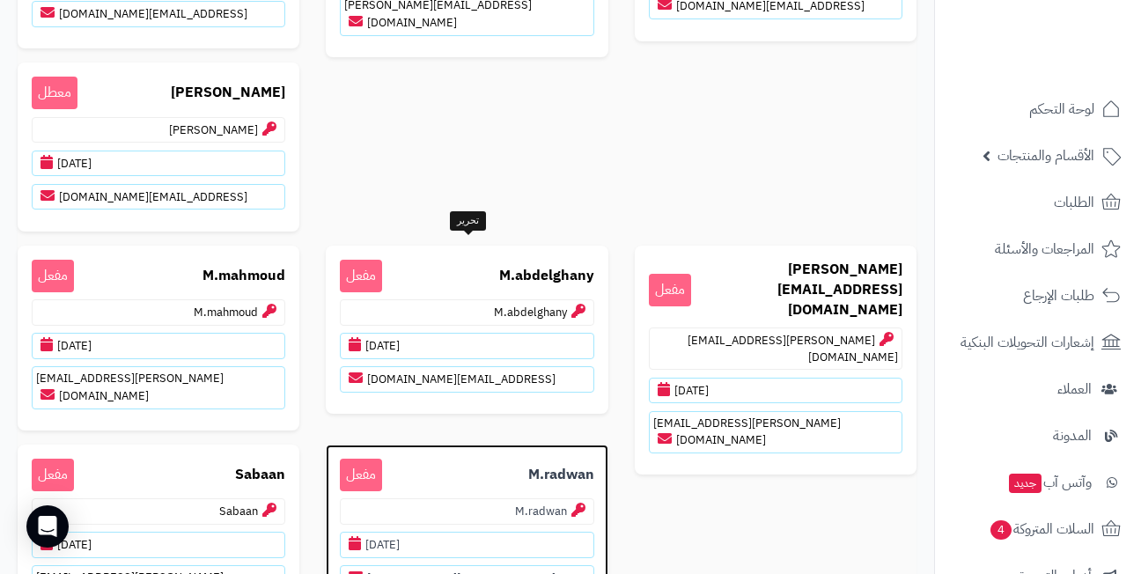
click at [479, 459] on p "[PERSON_NAME] مفعل" at bounding box center [466, 475] width 253 height 33
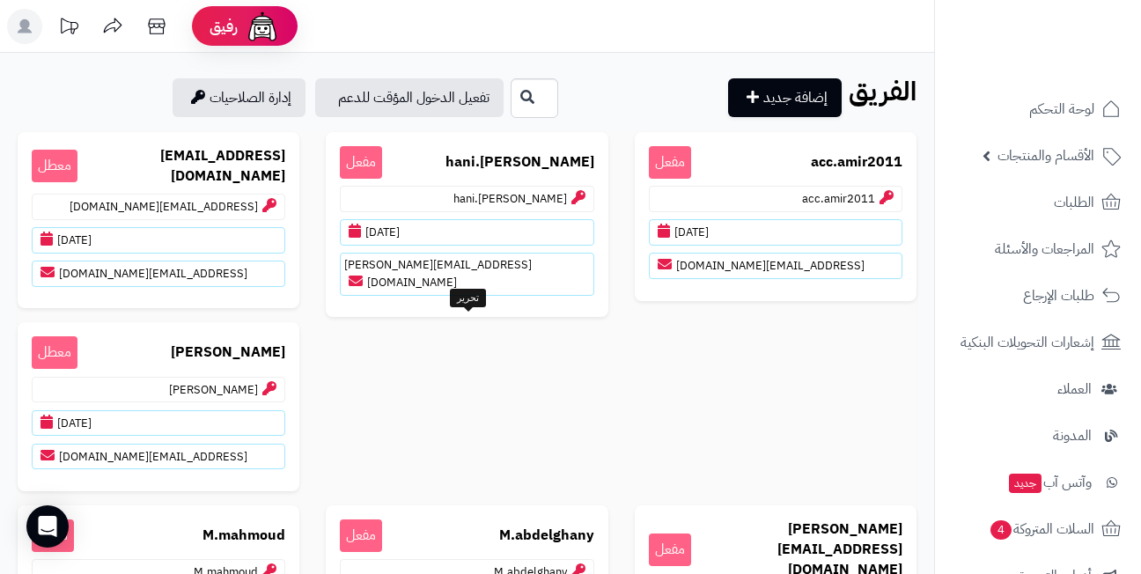
scroll to position [255, 0]
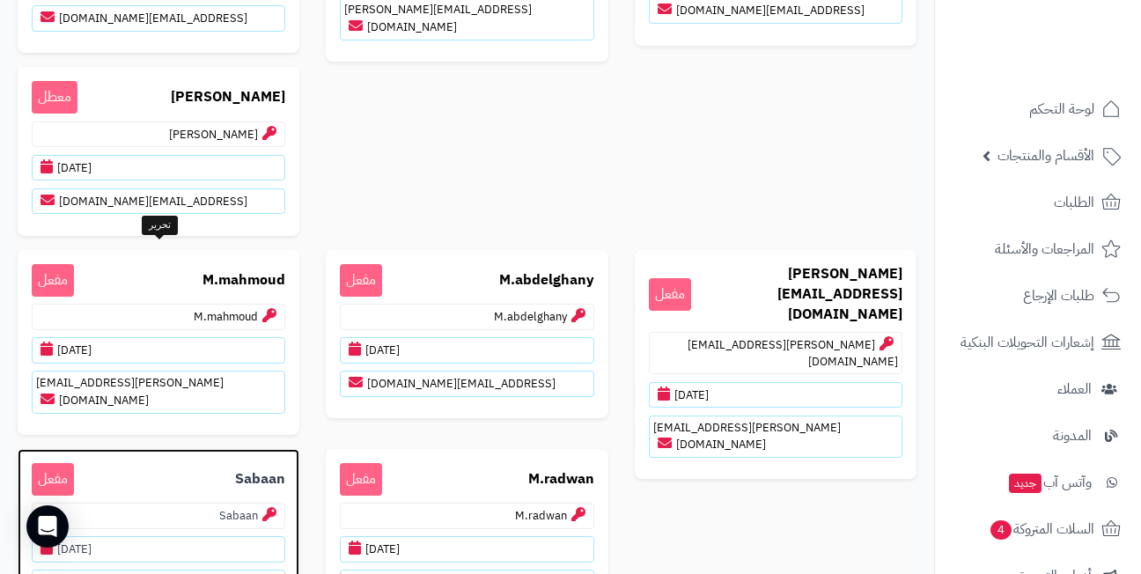
click at [225, 463] on p "Sabaan مفعل" at bounding box center [158, 479] width 253 height 33
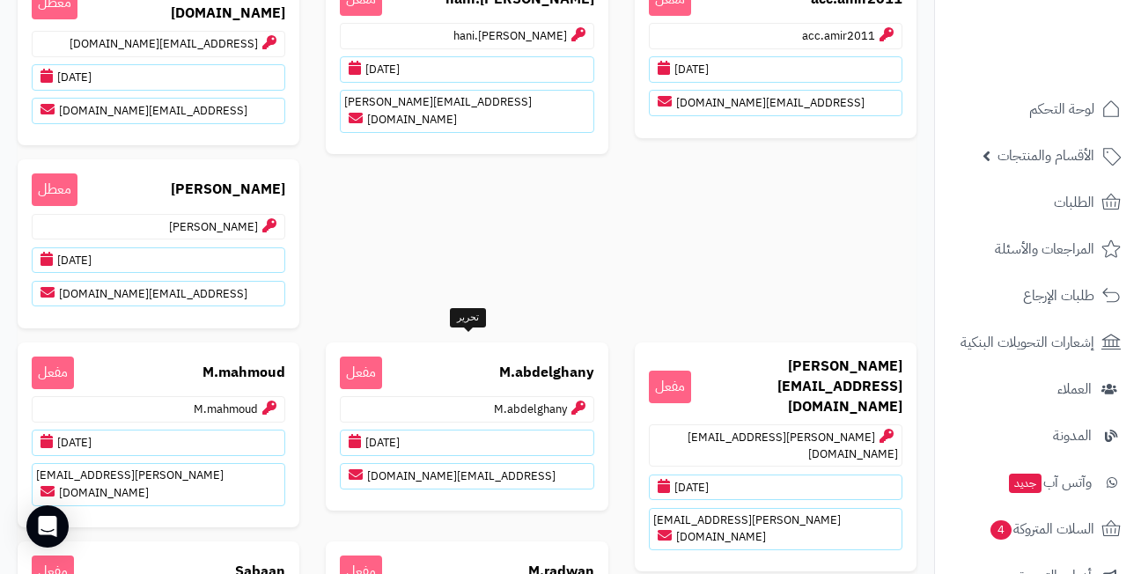
scroll to position [75, 0]
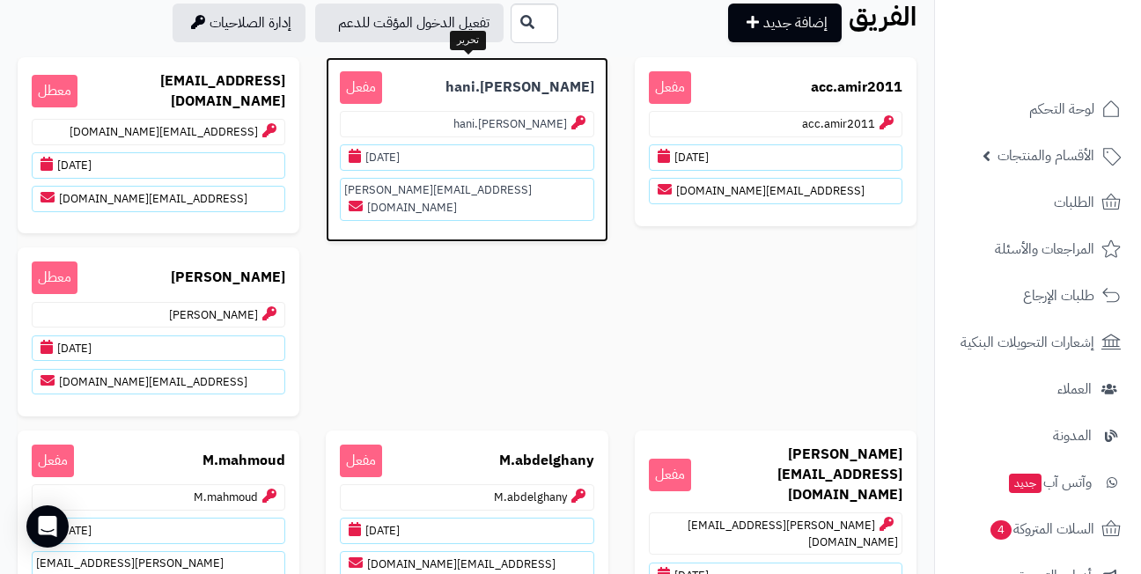
click at [487, 78] on p "hani.barakat مفعل" at bounding box center [466, 87] width 253 height 33
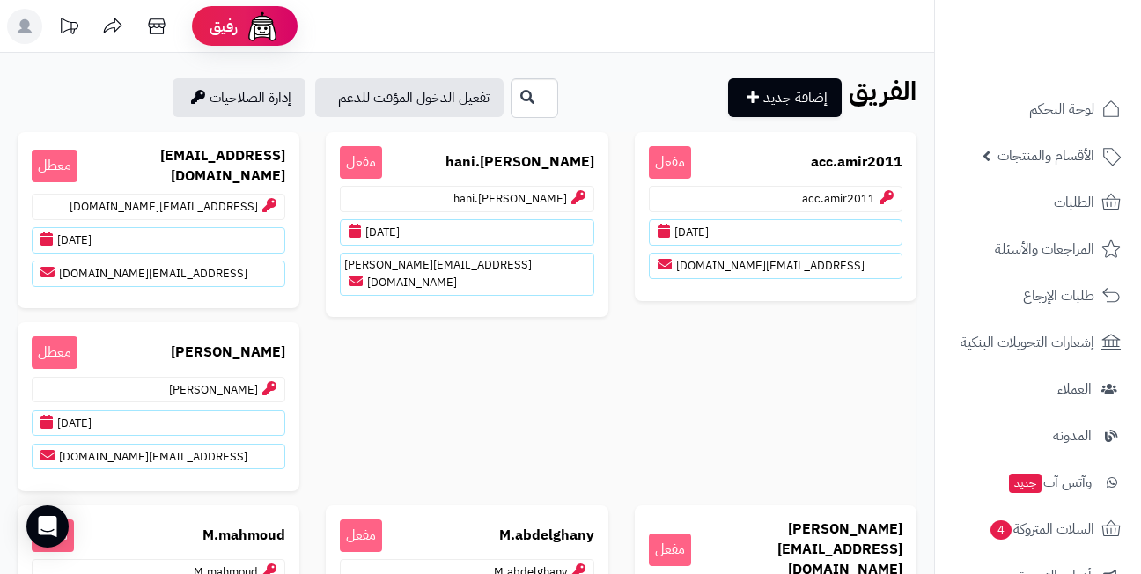
scroll to position [75, 0]
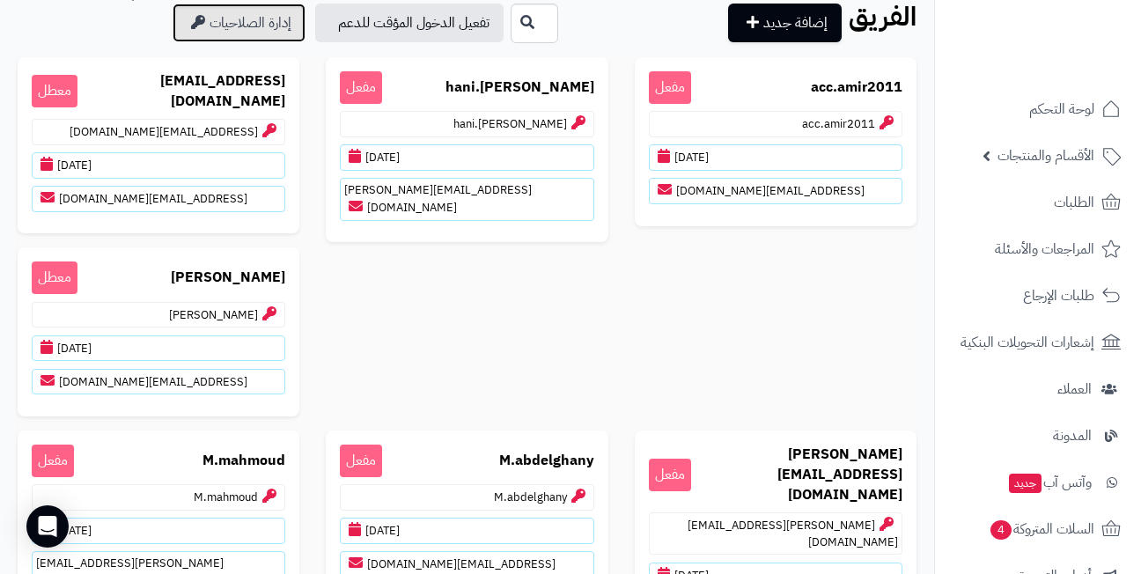
click at [172, 26] on link "إدارة الصلاحيات" at bounding box center [238, 23] width 133 height 39
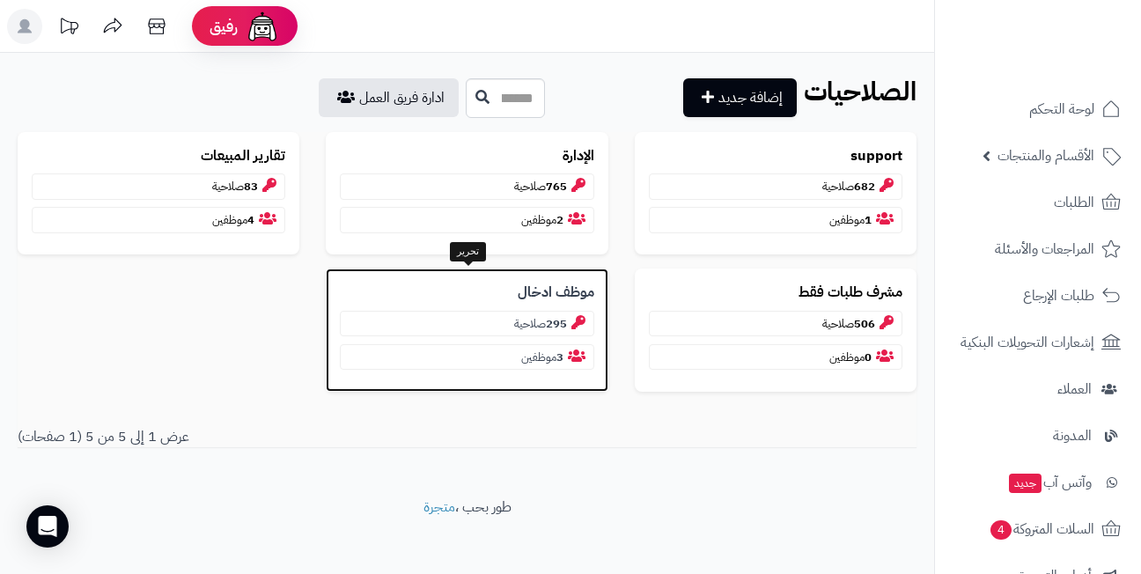
click at [554, 289] on b "موظف ادخال" at bounding box center [555, 293] width 77 height 20
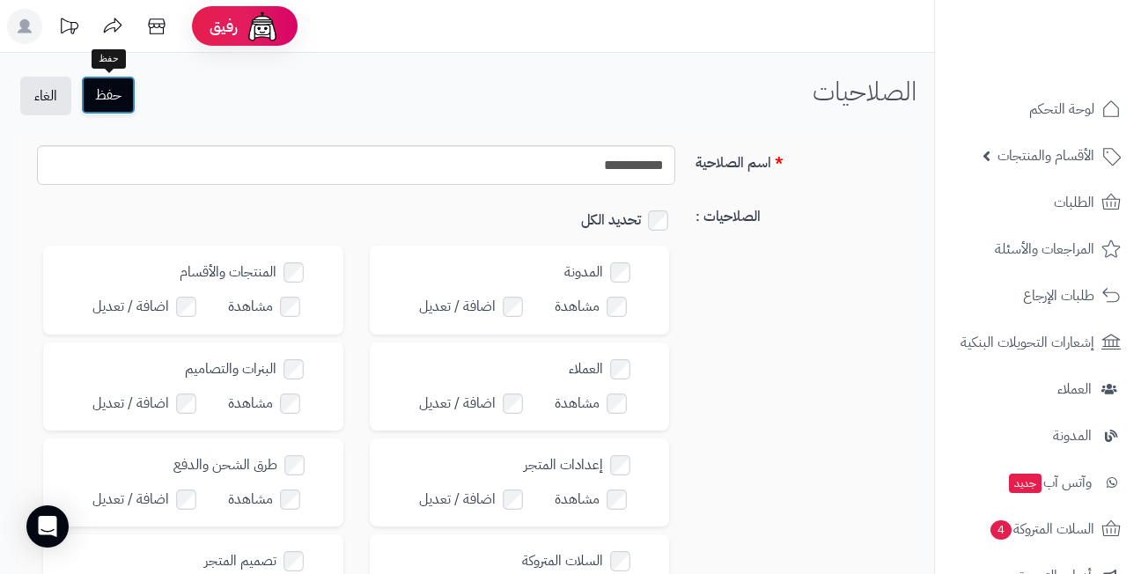
click at [116, 92] on button "حفظ" at bounding box center [108, 95] width 55 height 39
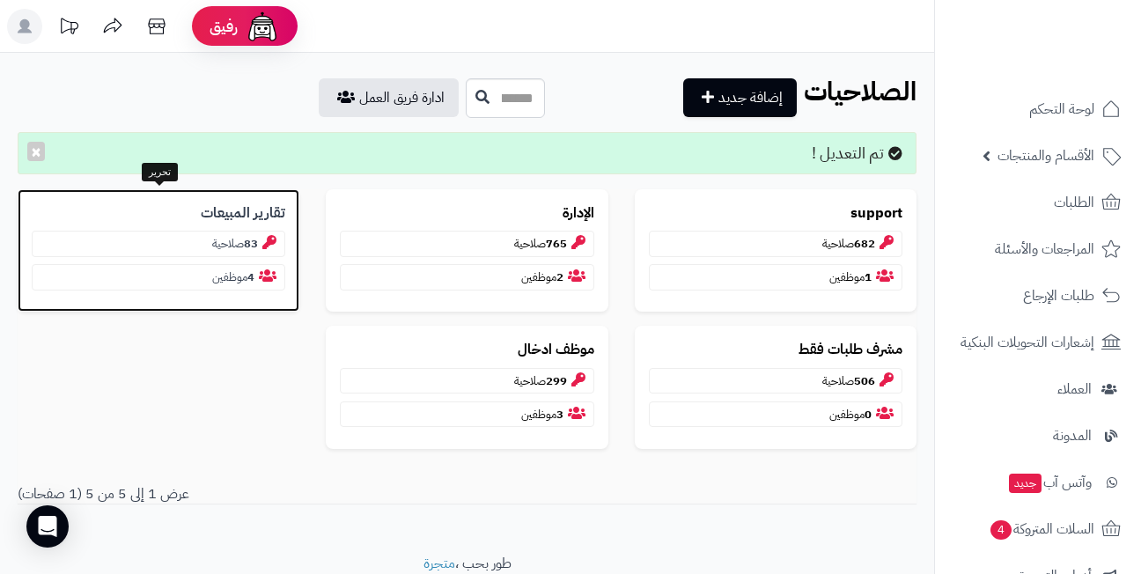
click at [241, 215] on b "تقارير المبيعات" at bounding box center [243, 213] width 84 height 20
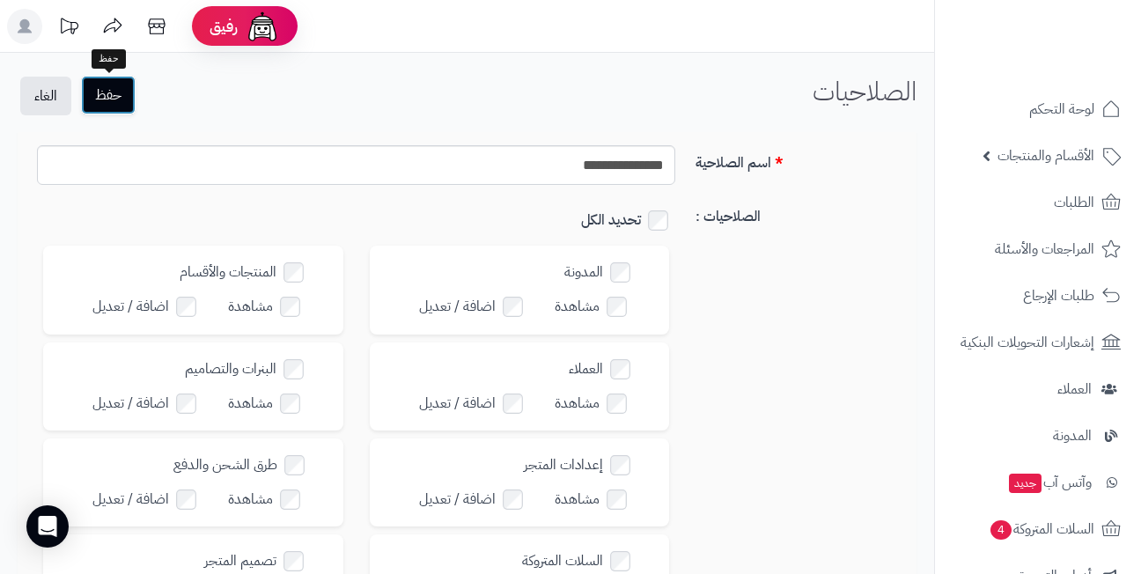
click at [117, 92] on button "حفظ" at bounding box center [108, 95] width 55 height 39
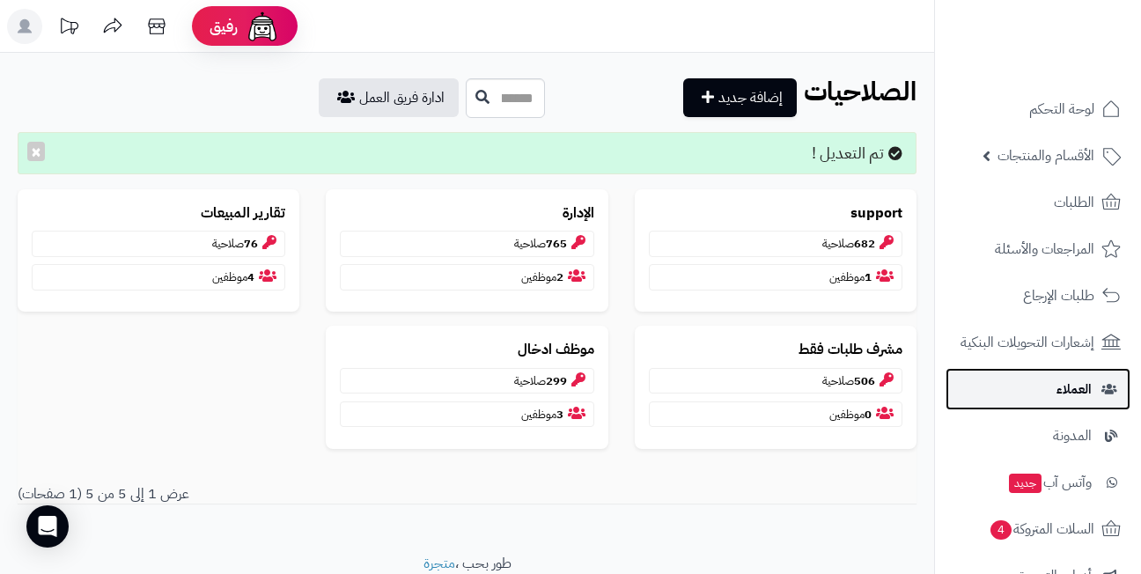
click at [1051, 398] on link "العملاء" at bounding box center [1037, 389] width 185 height 42
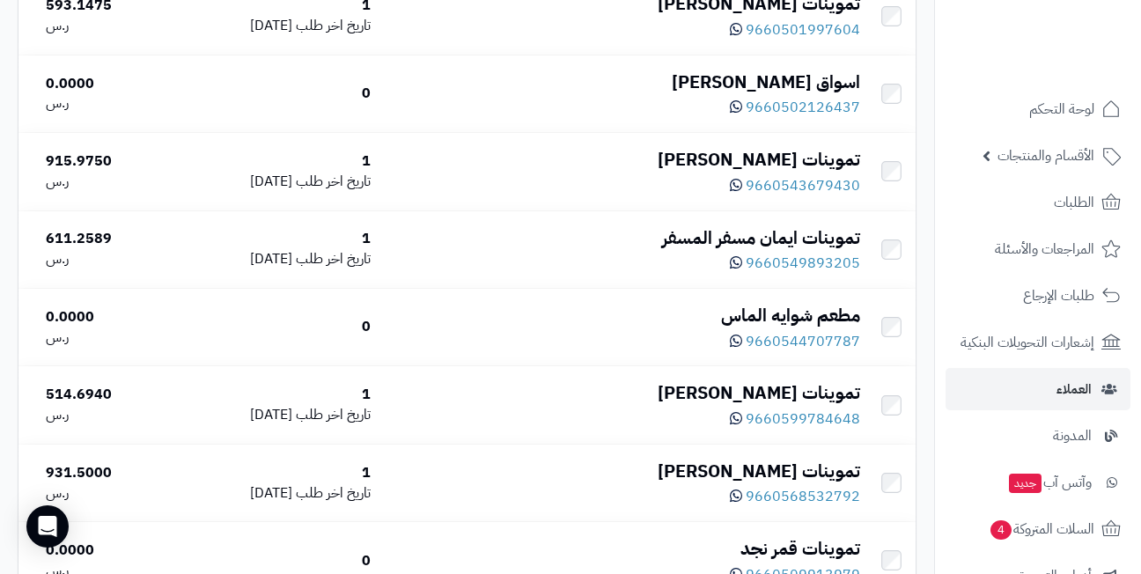
scroll to position [176, 0]
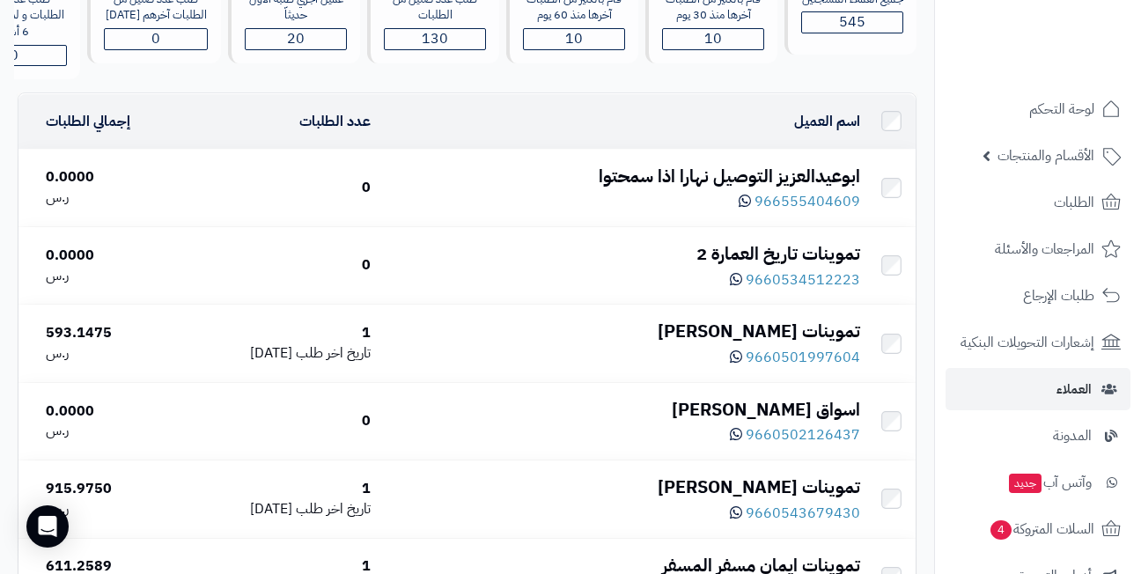
click at [687, 189] on div "ابوعيدالعزيز التوصيل نهارا اذا سمحتوا" at bounding box center [622, 177] width 475 height 26
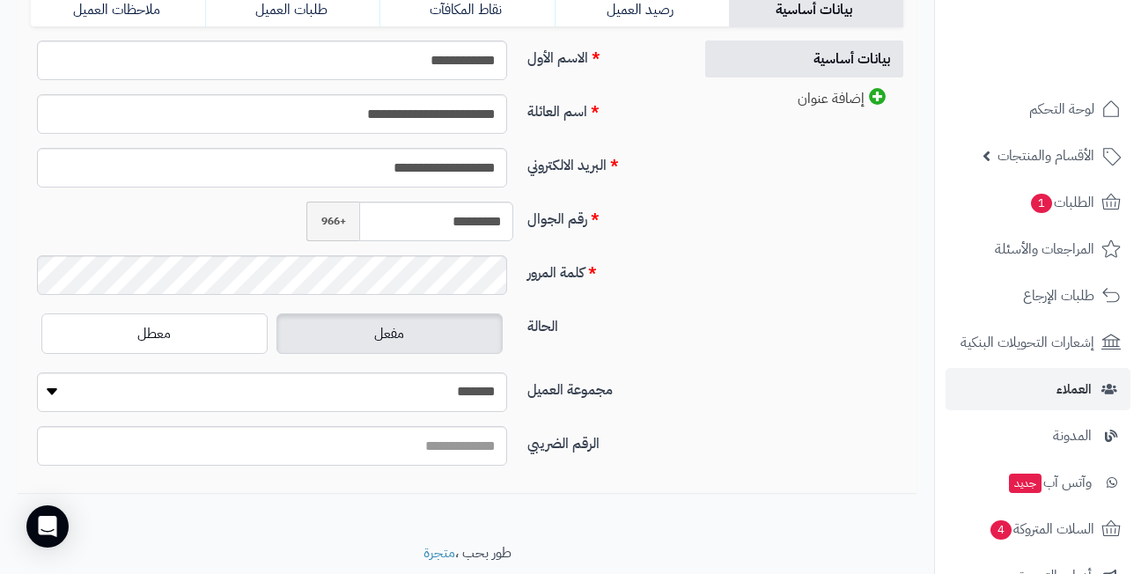
scroll to position [402, 0]
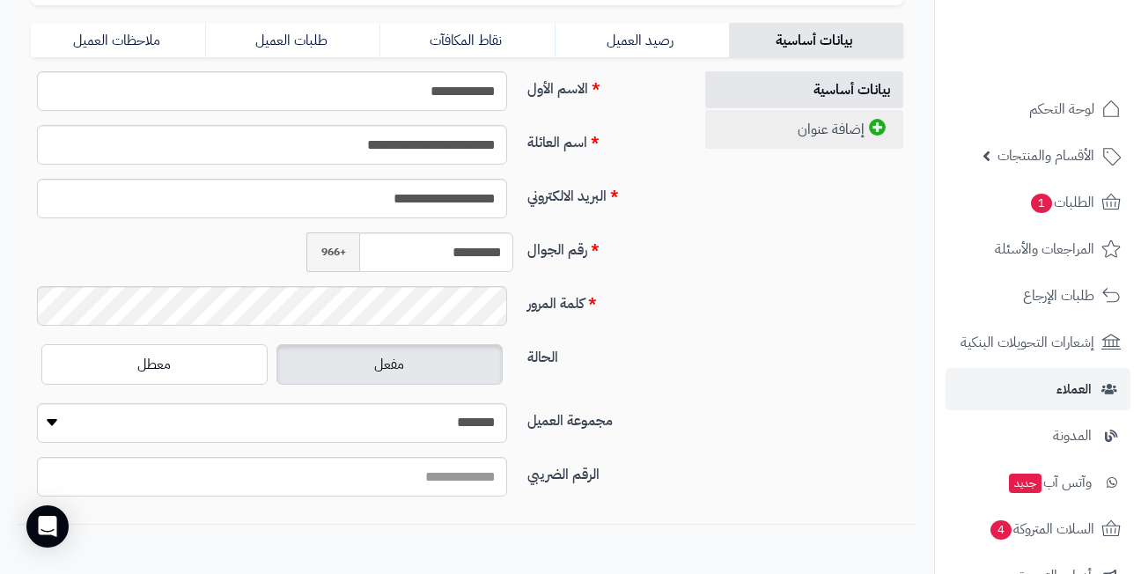
click at [812, 134] on link "إضافة عنوان" at bounding box center [804, 129] width 198 height 39
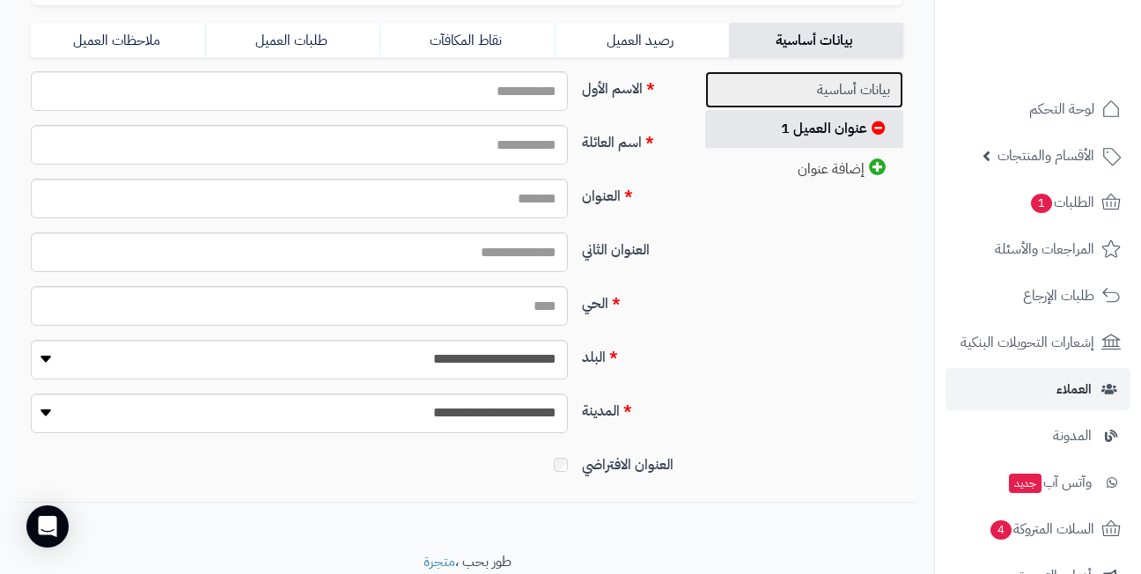
click at [826, 88] on link "بيانات أساسية" at bounding box center [804, 90] width 198 height 38
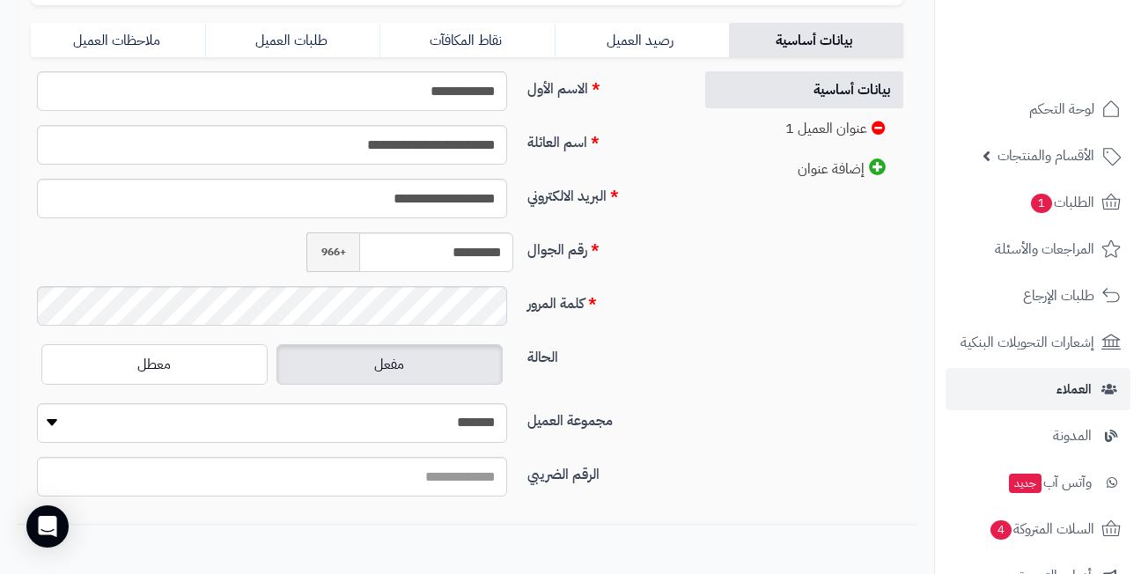
click at [749, 269] on div "**********" at bounding box center [467, 290] width 899 height 439
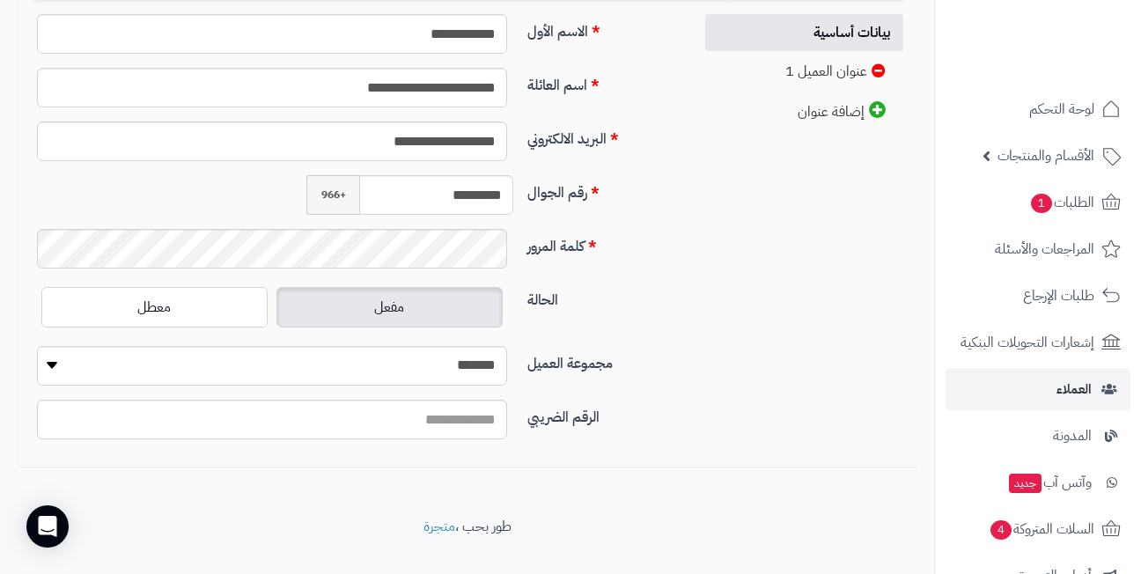
scroll to position [490, 0]
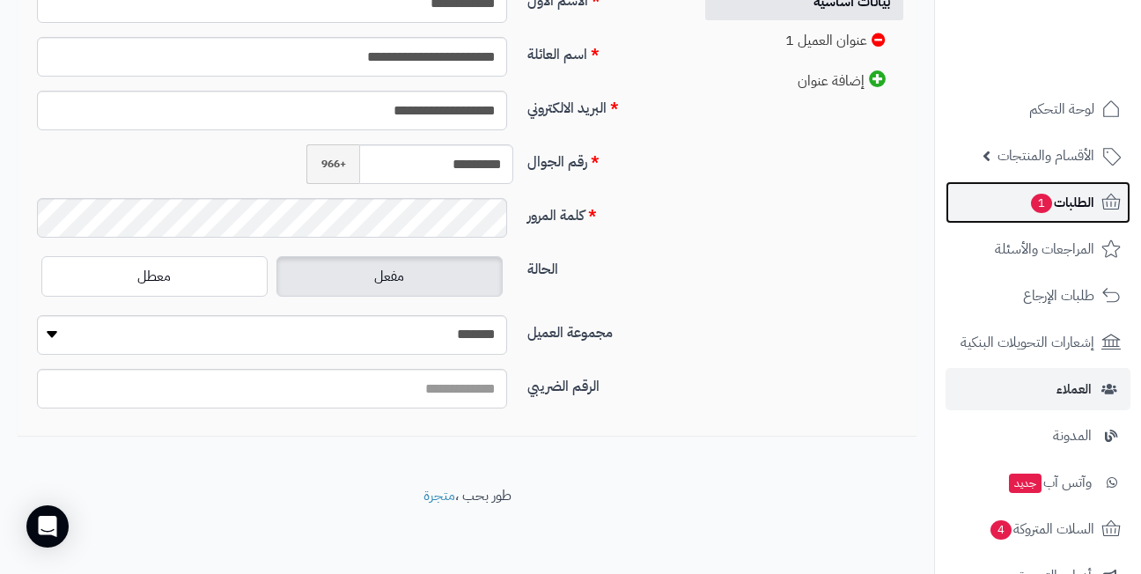
click at [1047, 203] on span "1" at bounding box center [1041, 203] width 21 height 19
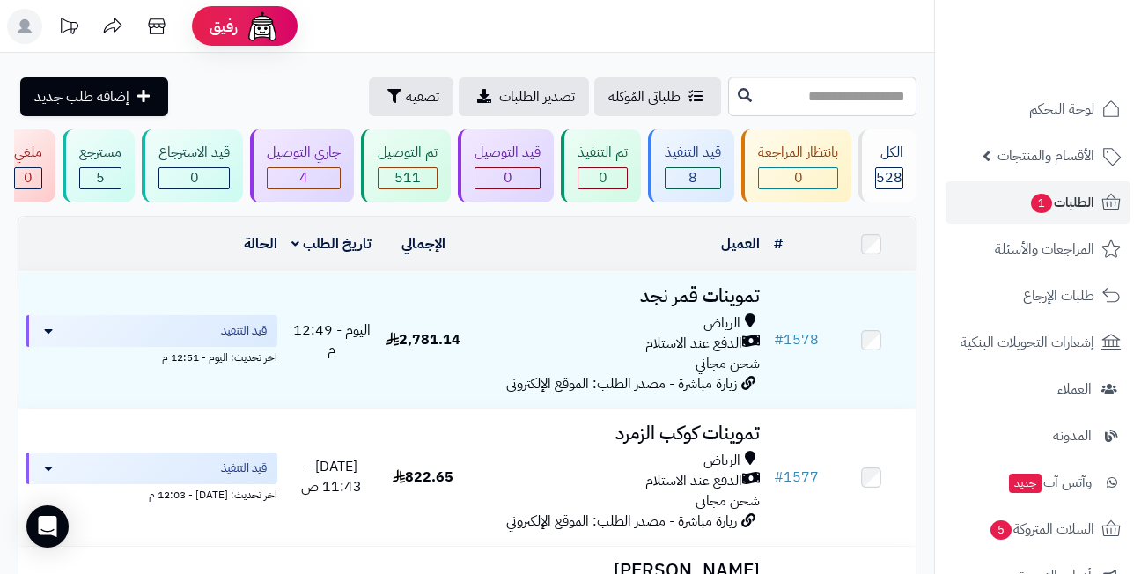
click at [591, 24] on header "رفيق ! الطلبات معالجة مكتمل إرجاع المنتجات العملاء المتواجدون الان 545 عملاء من…" at bounding box center [570, 26] width 1141 height 53
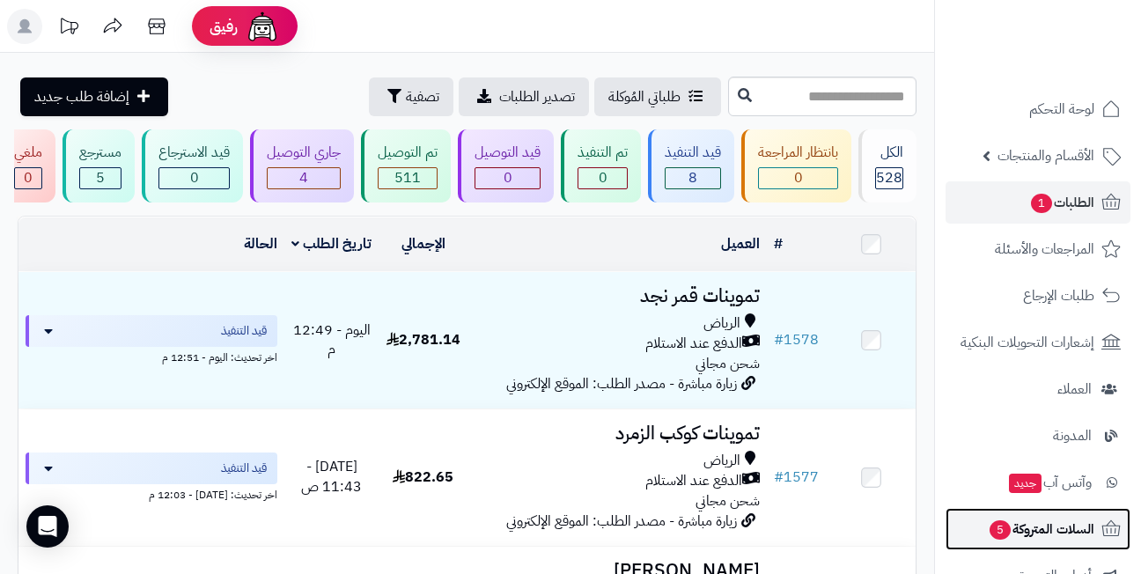
click at [1035, 533] on span "السلات المتروكة 5" at bounding box center [1040, 529] width 106 height 25
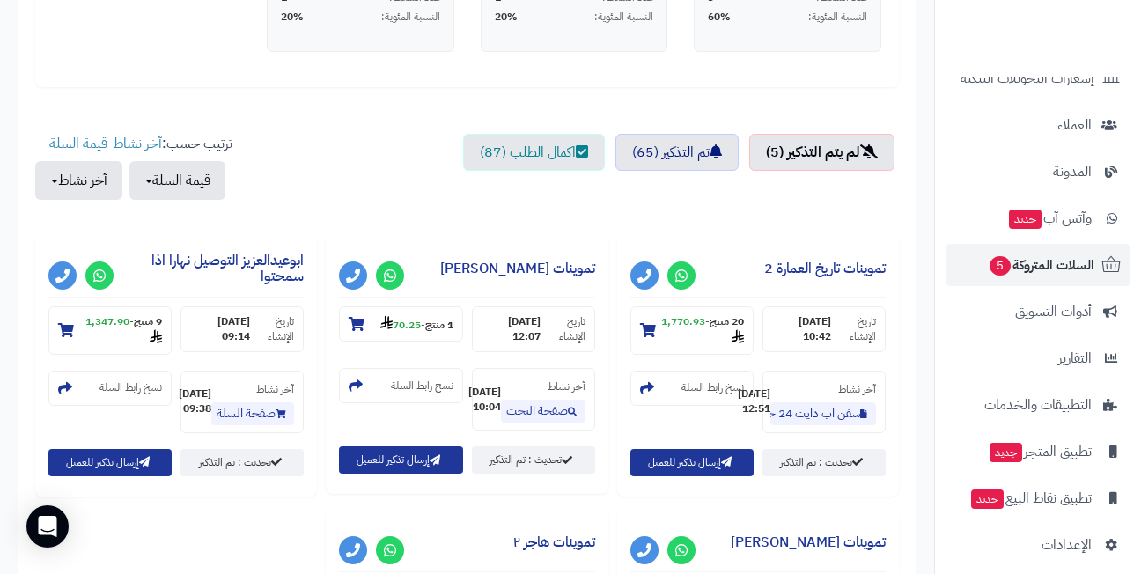
scroll to position [278, 0]
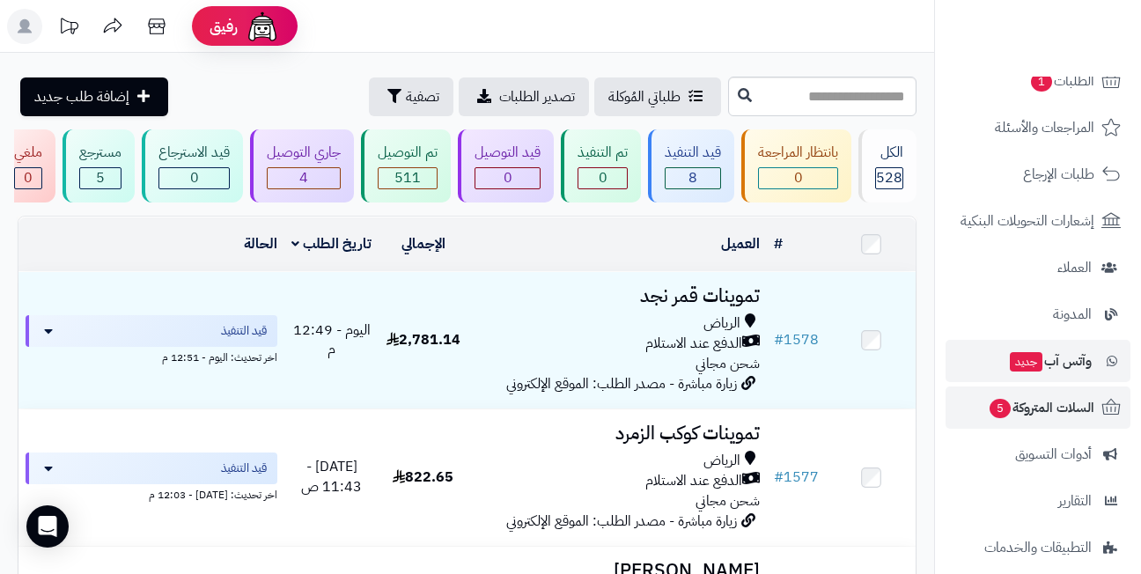
scroll to position [278, 0]
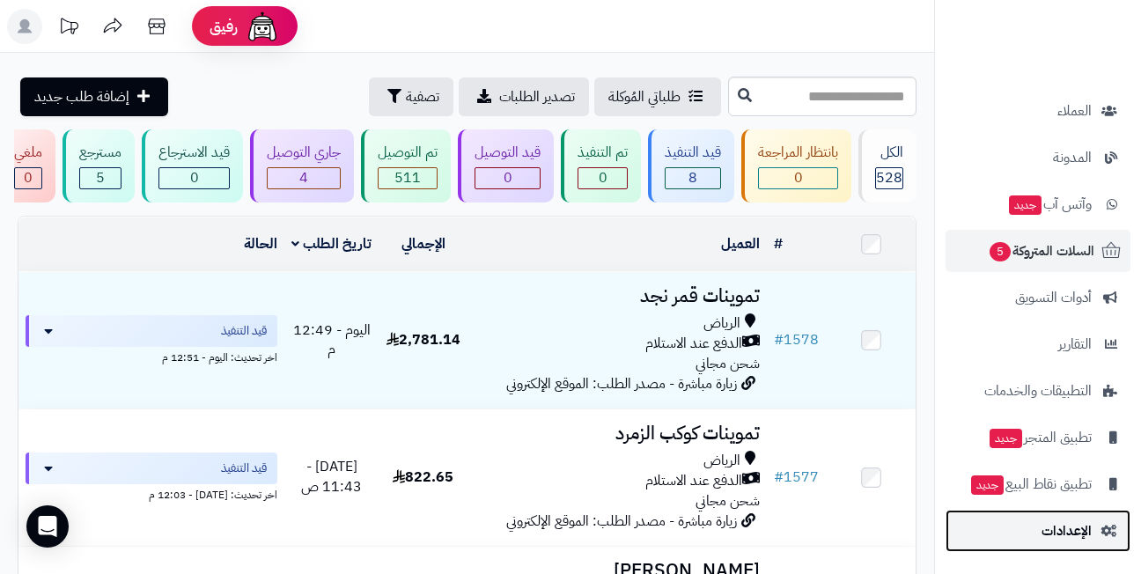
click at [1044, 529] on span "الإعدادات" at bounding box center [1066, 530] width 50 height 25
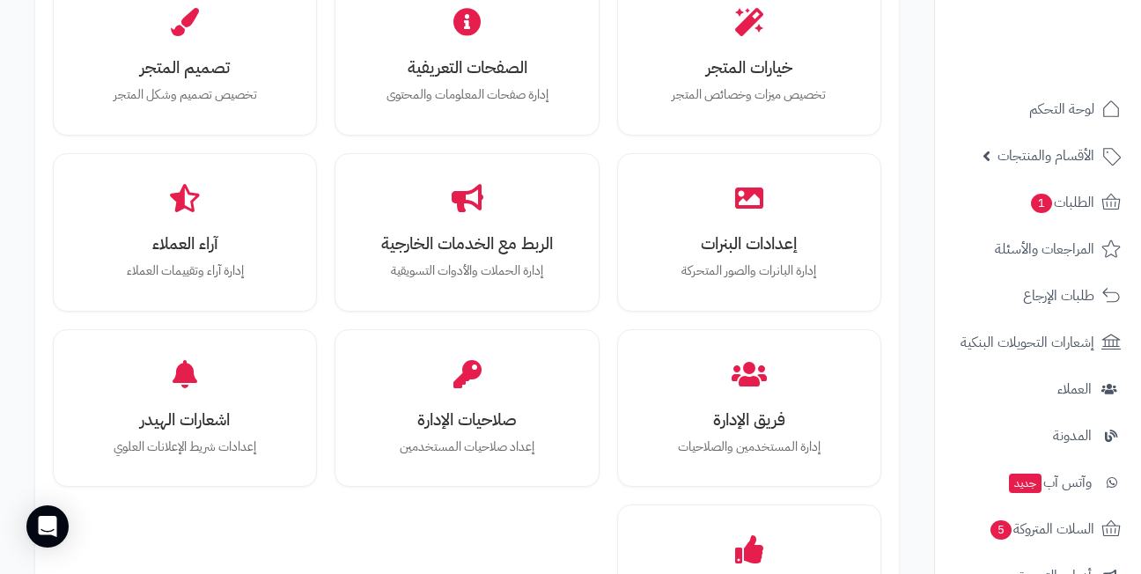
scroll to position [704, 0]
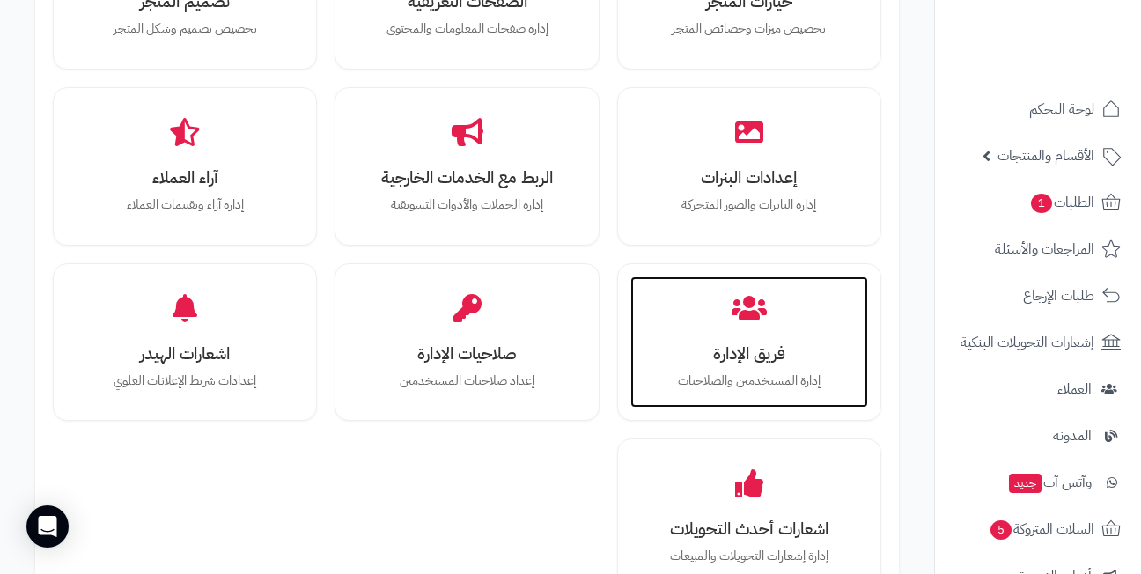
click at [671, 332] on div "فريق الإدارة إدارة المستخدمين والصلاحيات" at bounding box center [749, 342] width 238 height 132
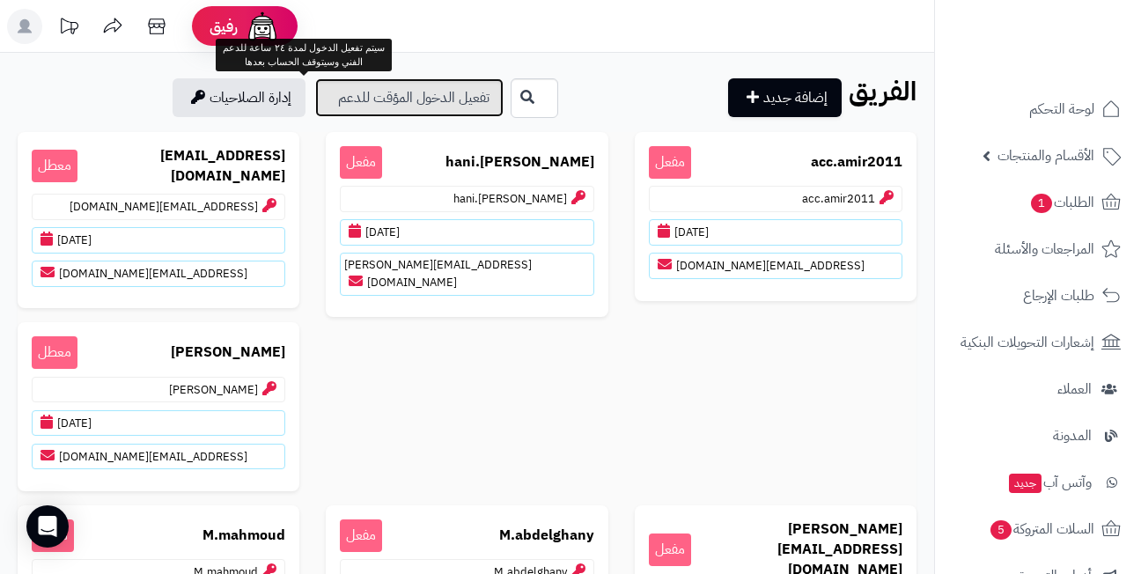
click at [315, 103] on link "تفعيل الدخول المؤقت للدعم" at bounding box center [409, 97] width 188 height 39
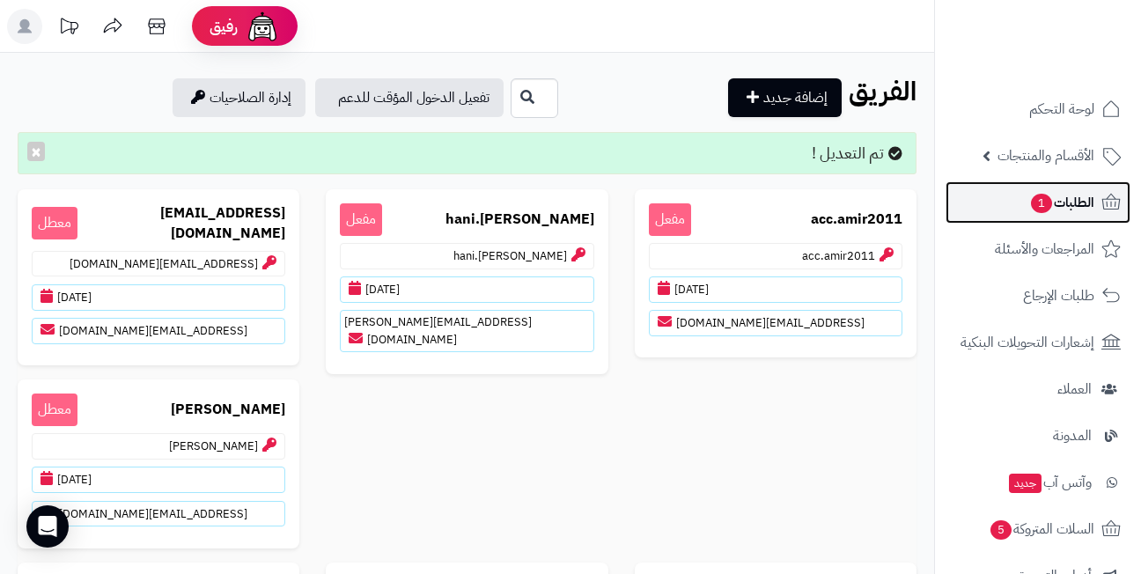
click at [1022, 204] on link "الطلبات 1" at bounding box center [1037, 202] width 185 height 42
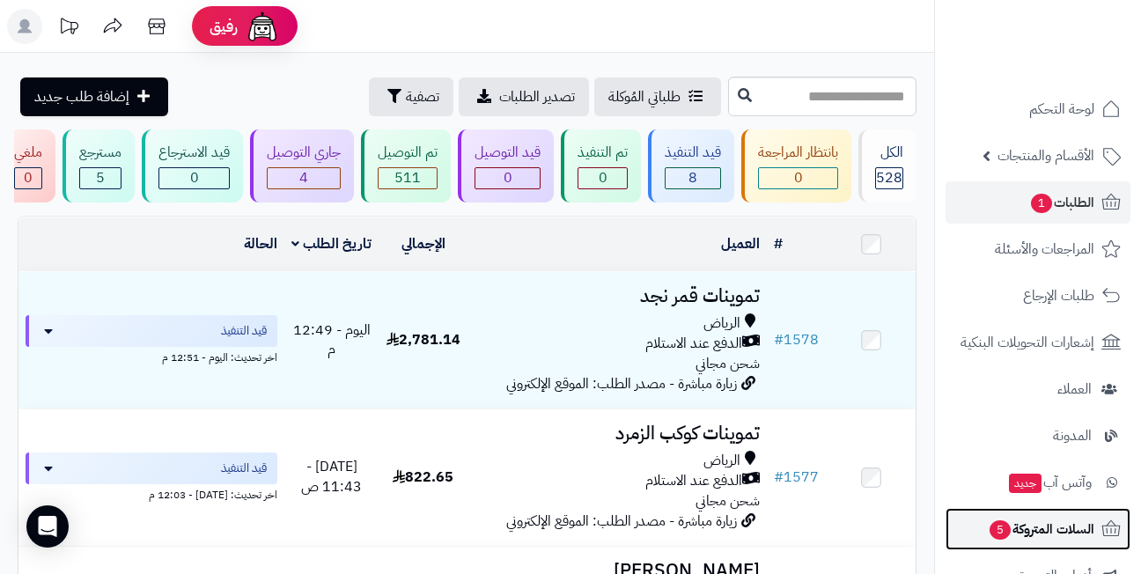
click at [1022, 525] on span "السلات المتروكة 5" at bounding box center [1040, 529] width 106 height 25
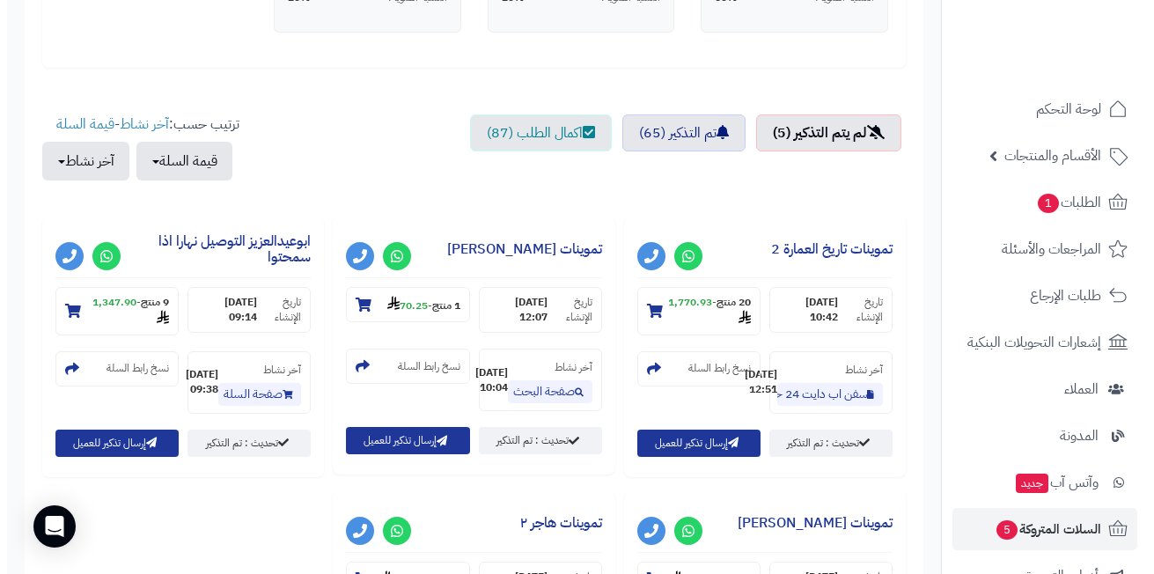
scroll to position [616, 0]
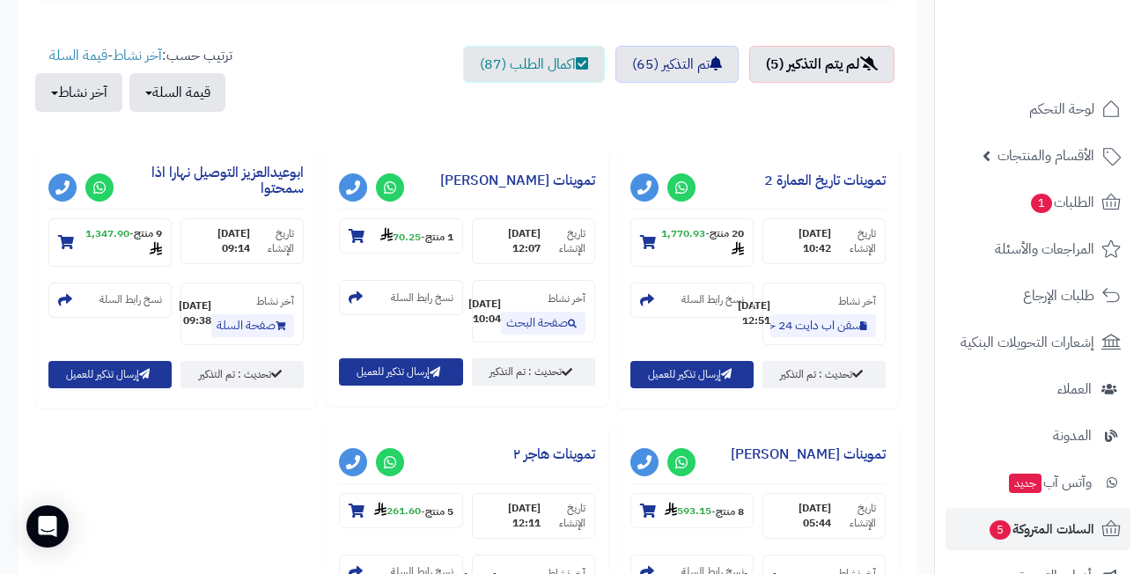
click at [284, 466] on div "**********" at bounding box center [467, 420] width 872 height 547
click at [122, 242] on small "9 منتج - 1,347.90" at bounding box center [118, 242] width 88 height 33
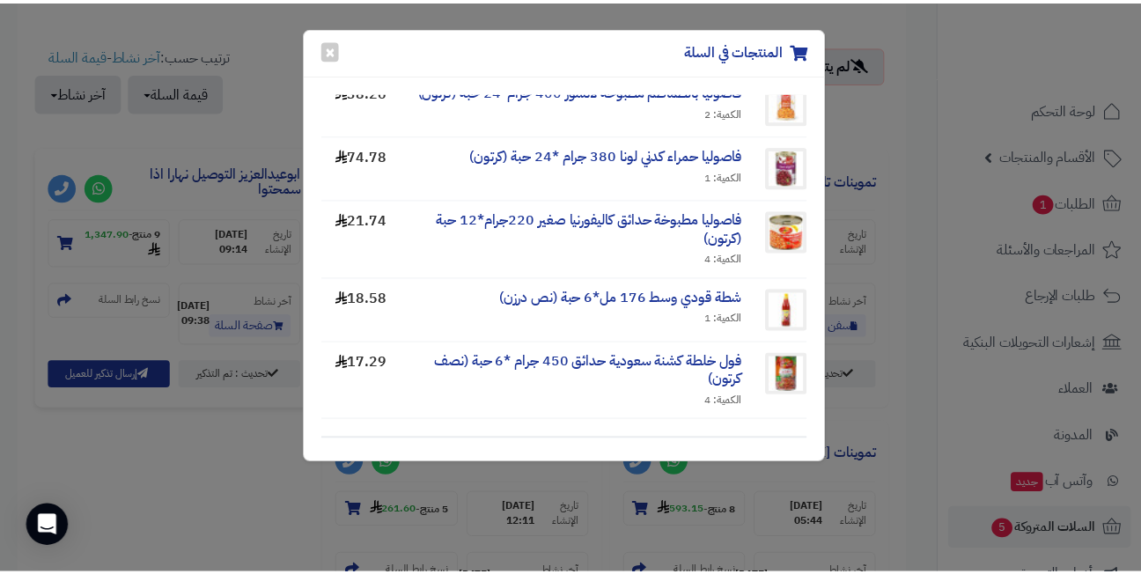
scroll to position [0, 0]
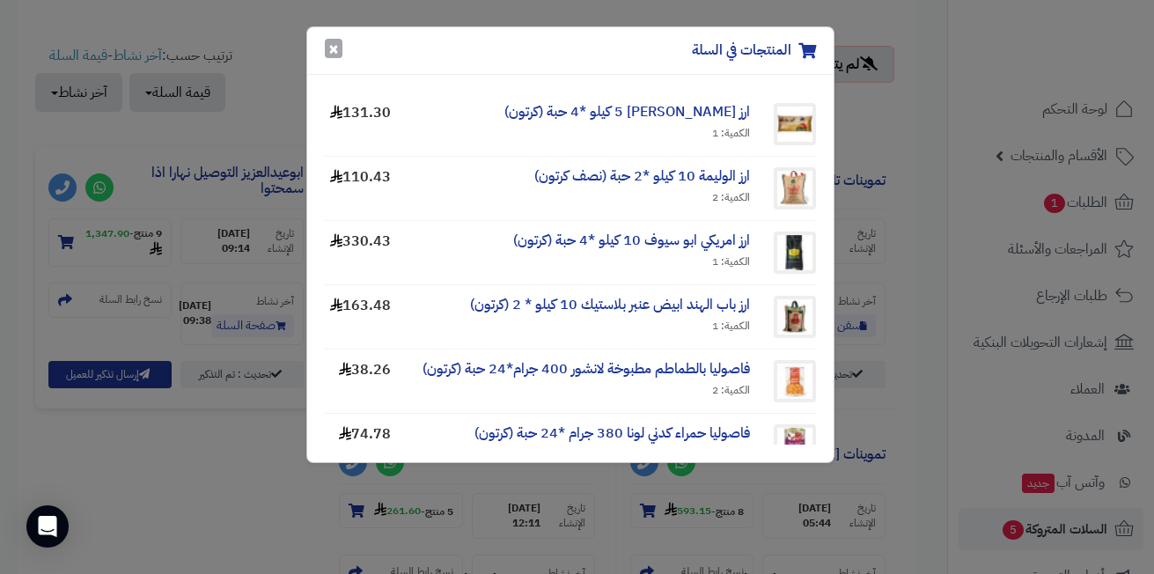
click at [333, 46] on button "×" at bounding box center [334, 48] width 18 height 19
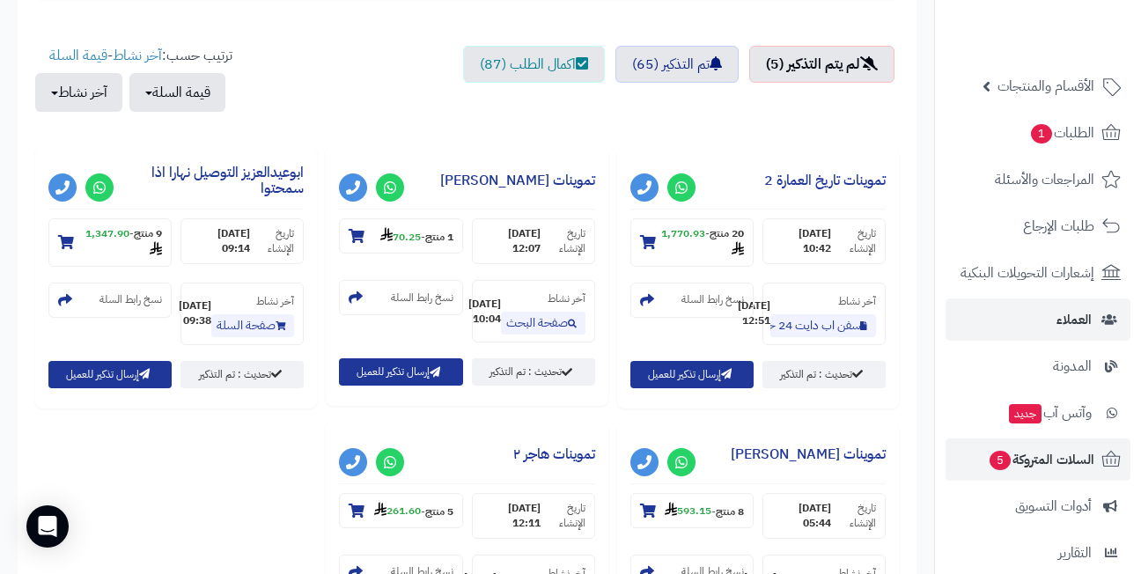
scroll to position [278, 0]
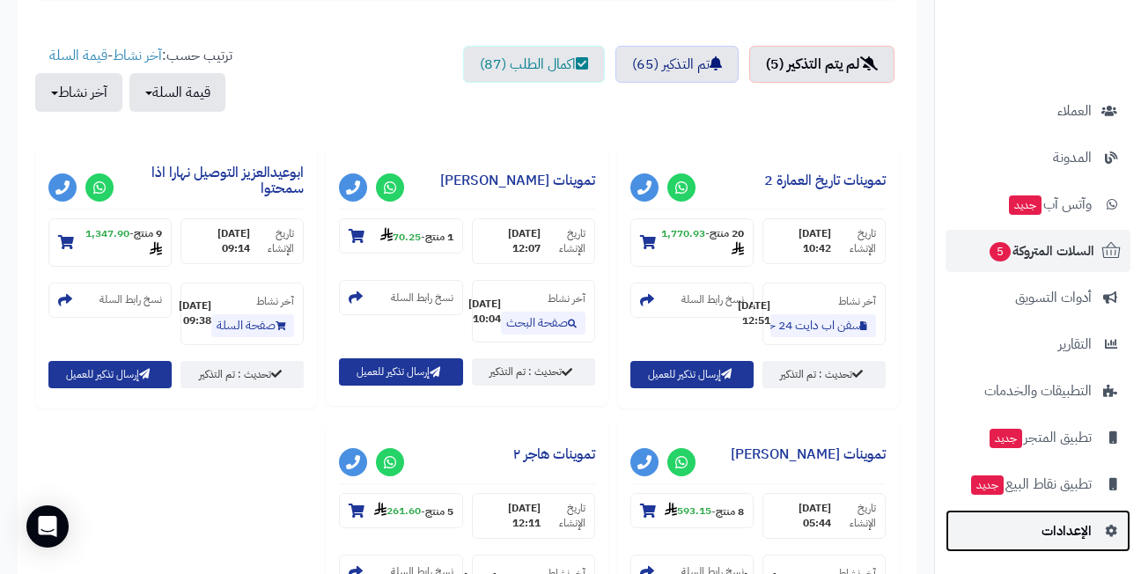
click at [1041, 532] on link "الإعدادات" at bounding box center [1037, 531] width 185 height 42
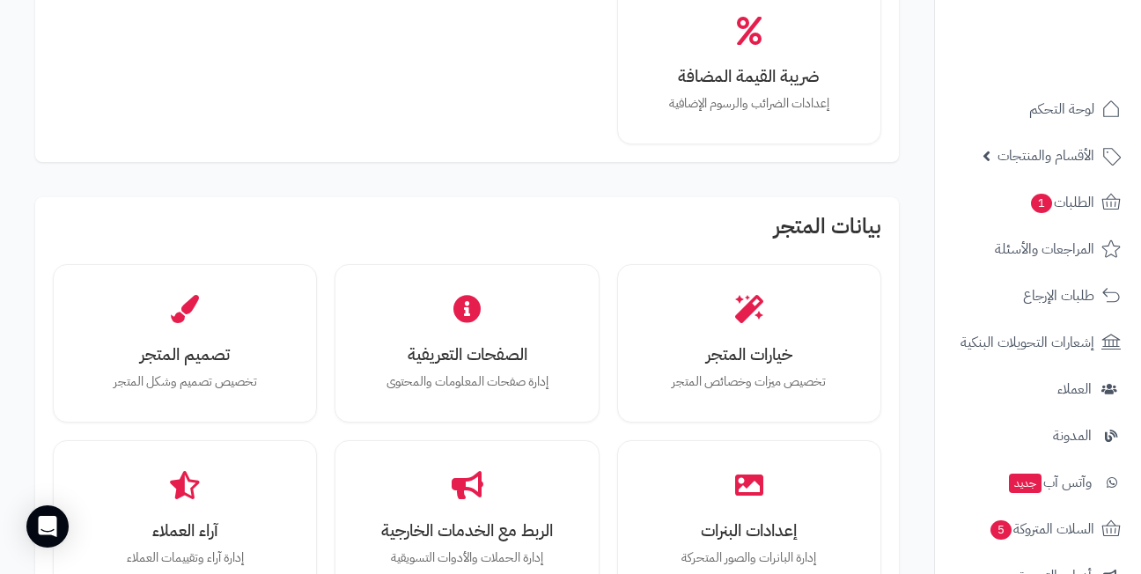
scroll to position [352, 0]
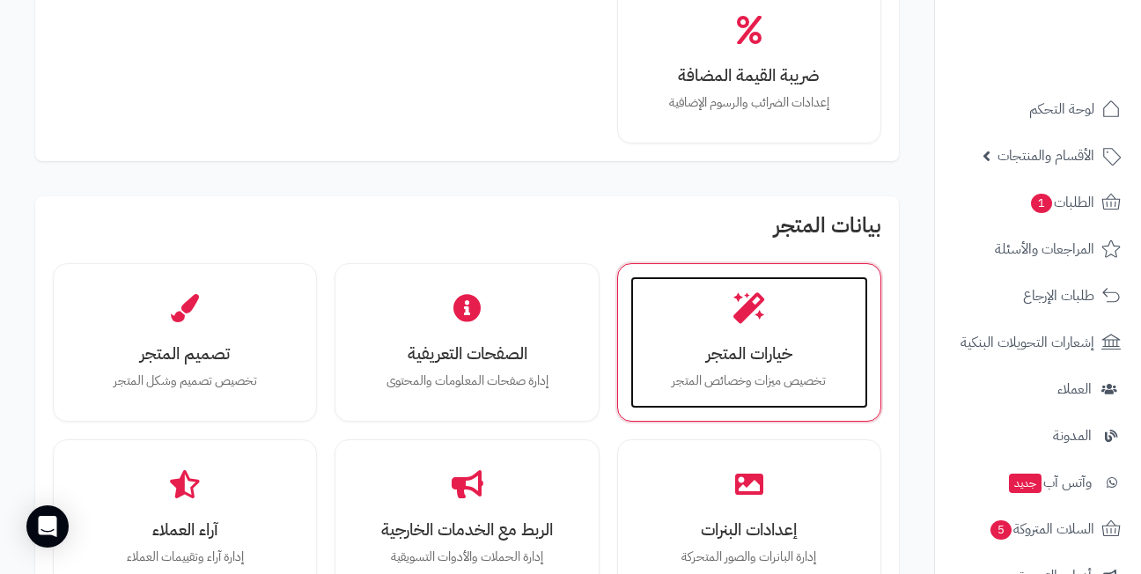
click at [756, 347] on h3 "خيارات المتجر" at bounding box center [749, 353] width 202 height 18
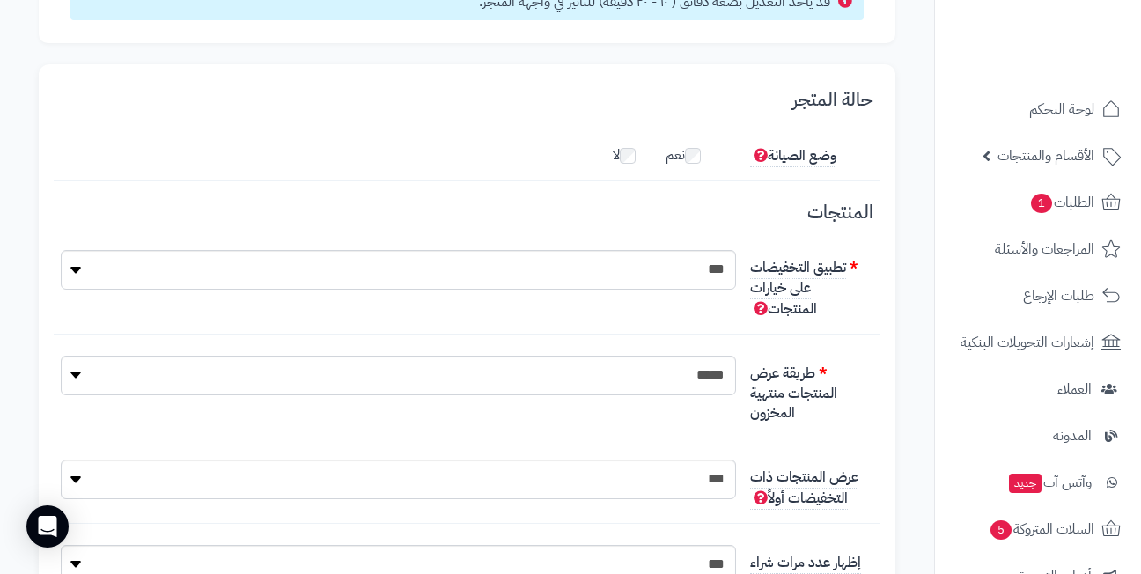
scroll to position [176, 0]
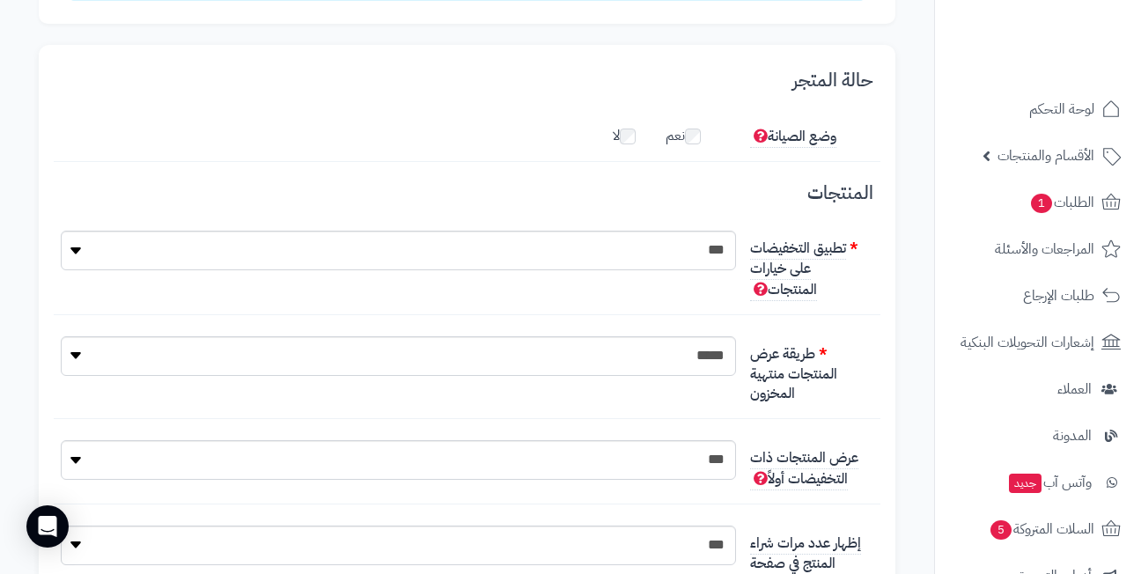
click at [488, 299] on div "تطبيق التخفيضات على خيارات المنتجات ** ***" at bounding box center [467, 273] width 826 height 84
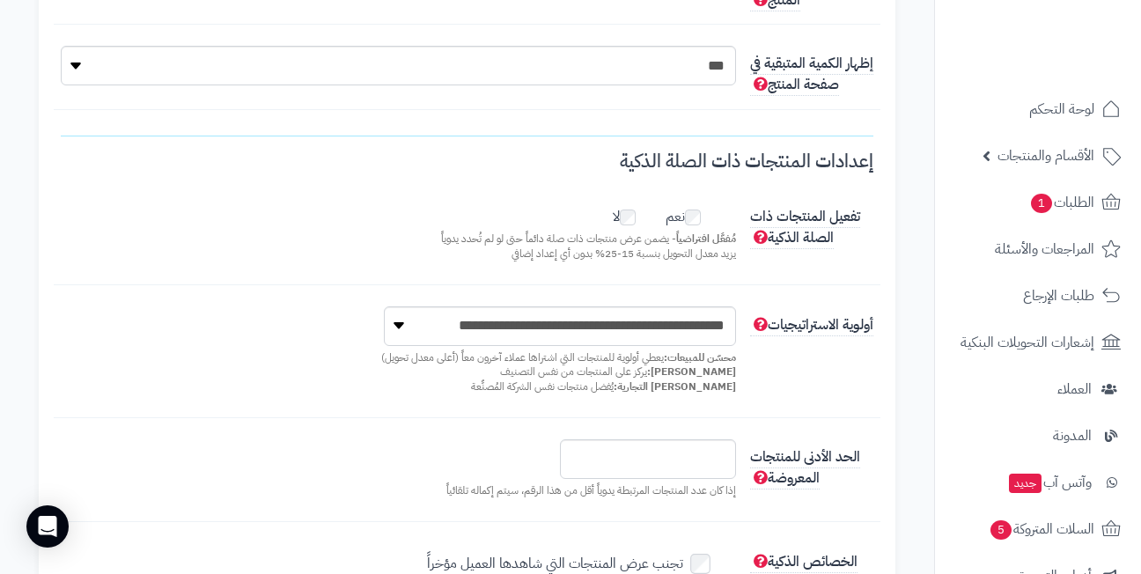
scroll to position [792, 0]
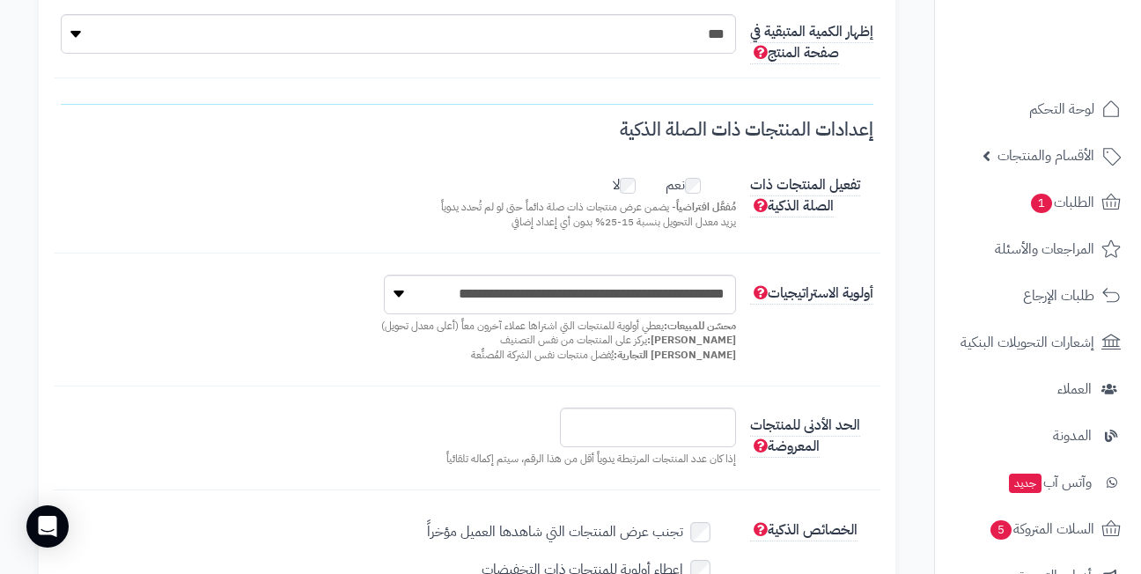
click at [382, 229] on p "مُفعَّل افتراضياً - يضمن عرض منتجات ذات صلة دائماً حتى لو لم تُحدد يدوياً يزيد …" at bounding box center [398, 215] width 674 height 30
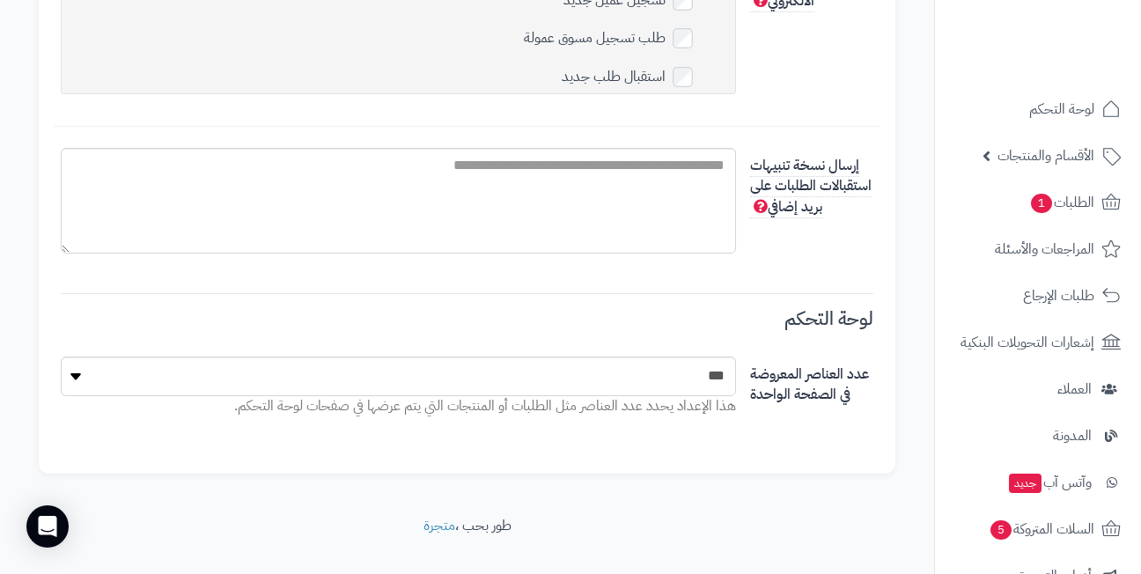
scroll to position [6076, 0]
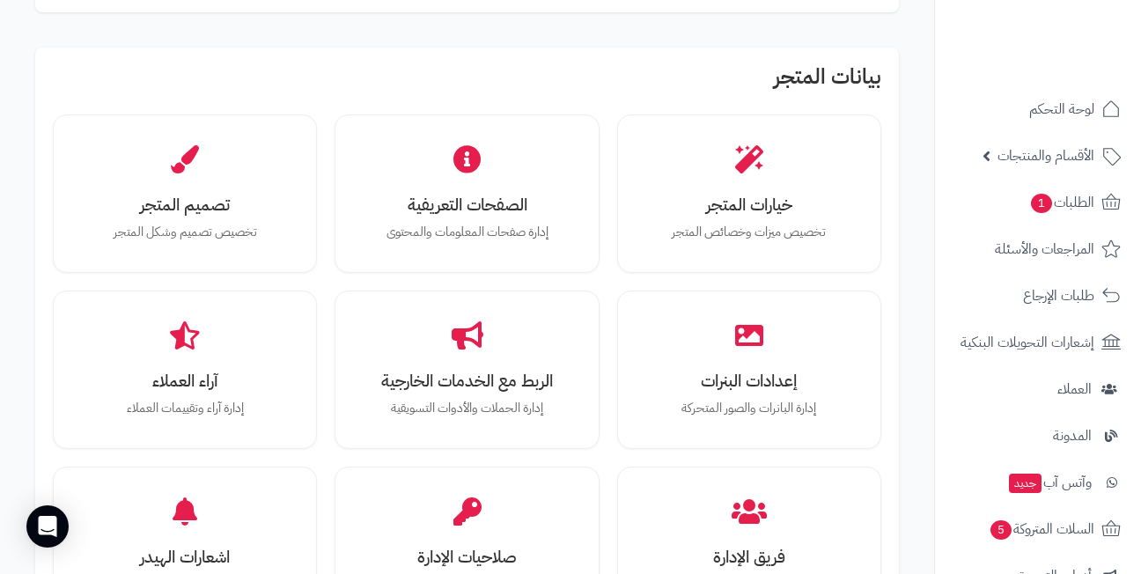
scroll to position [528, 0]
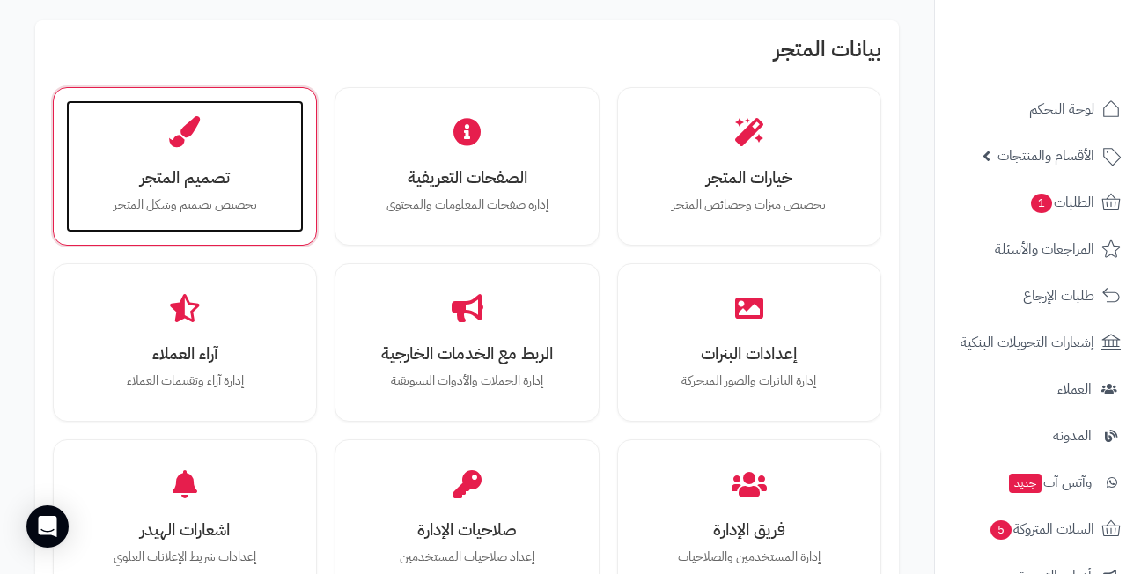
click at [183, 162] on div "تصميم المتجر تخصيص تصميم وشكل المتجر" at bounding box center [185, 166] width 238 height 132
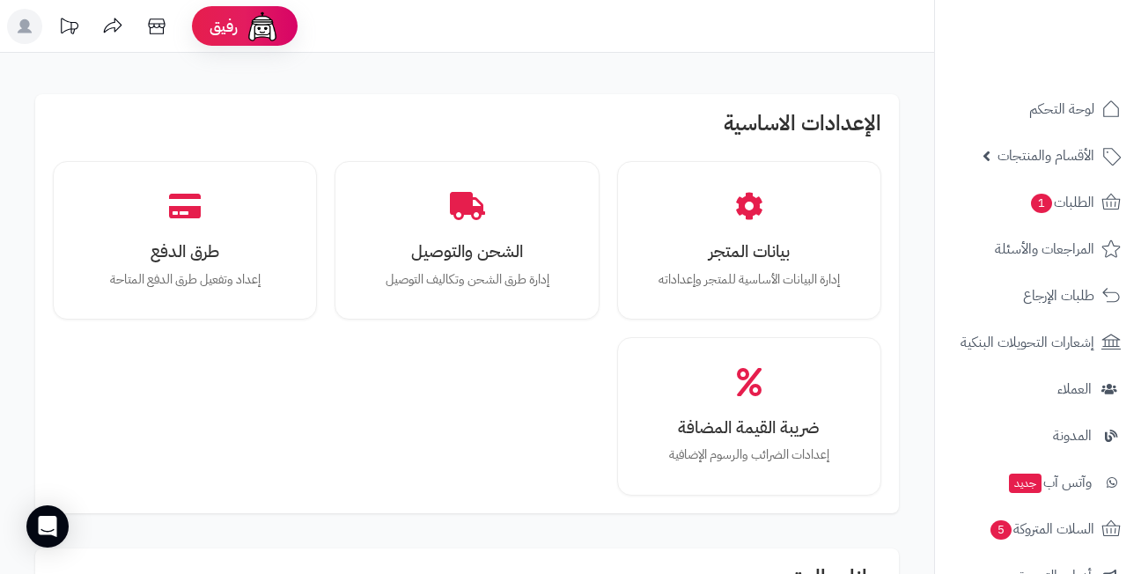
scroll to position [528, 0]
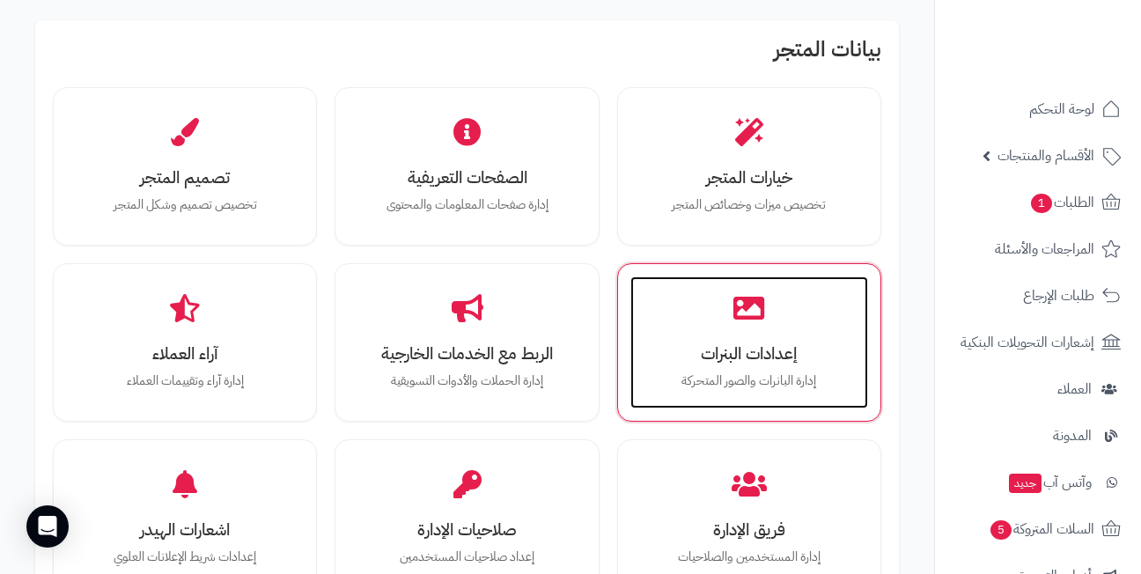
click at [718, 332] on div "إعدادات البنرات إدارة البانرات والصور المتحركة" at bounding box center [749, 342] width 238 height 132
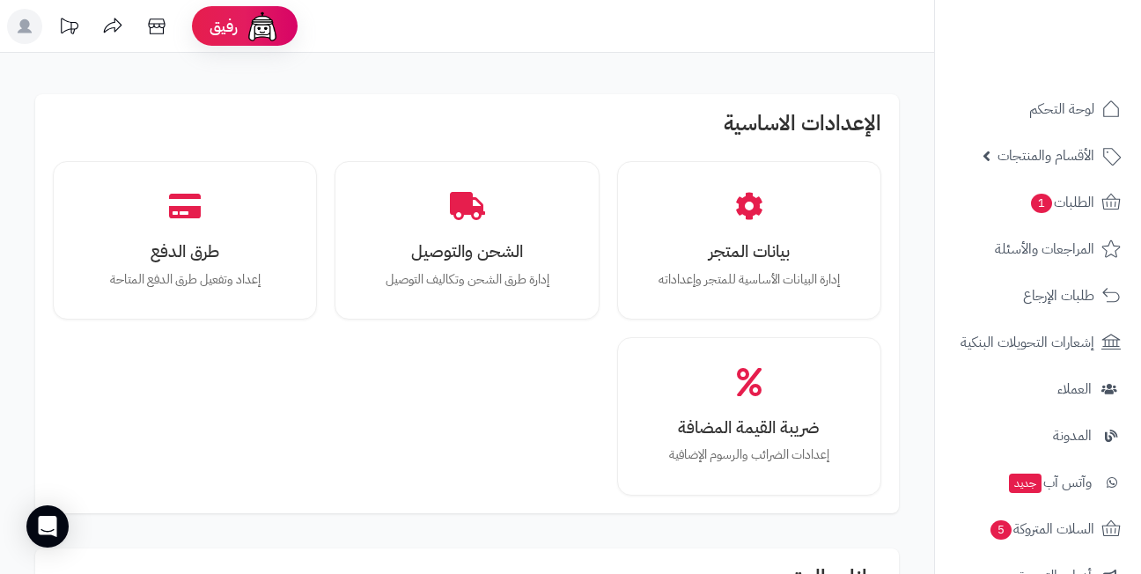
scroll to position [528, 0]
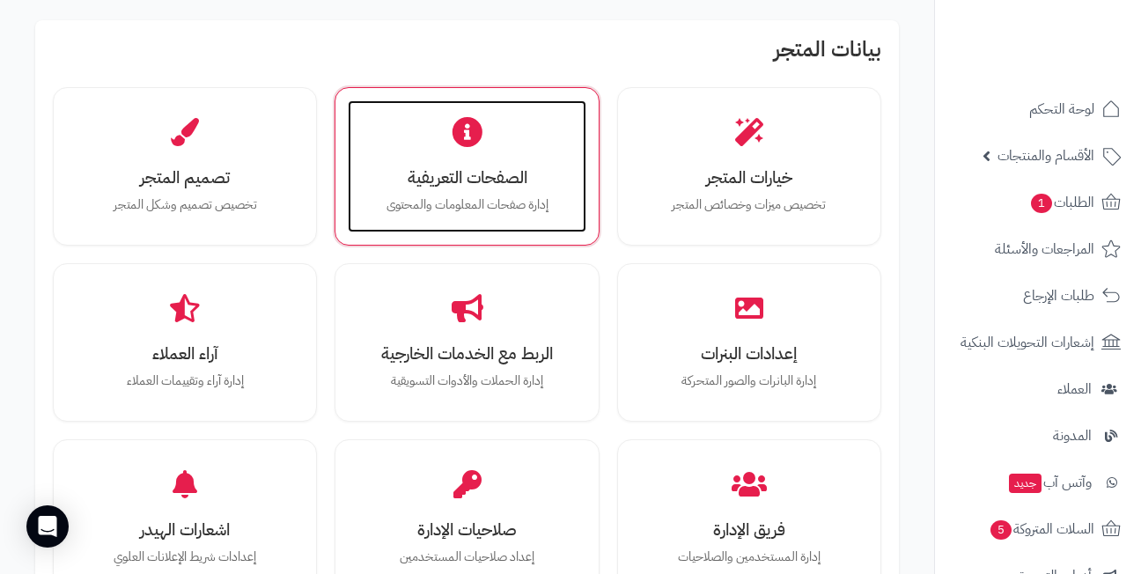
click at [438, 187] on h3 "الصفحات التعريفية" at bounding box center [466, 177] width 202 height 18
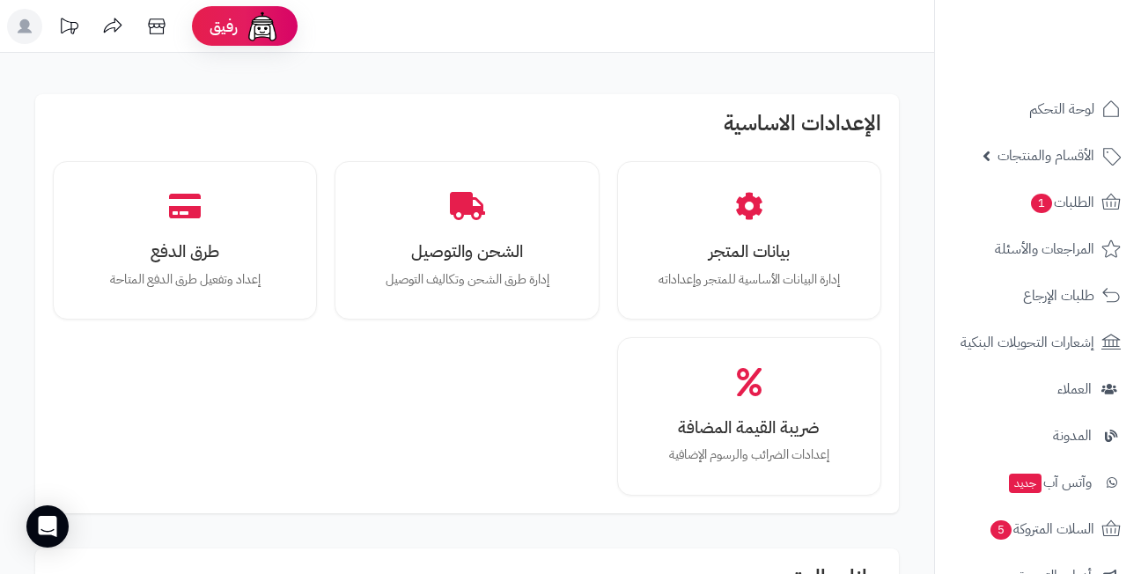
scroll to position [528, 0]
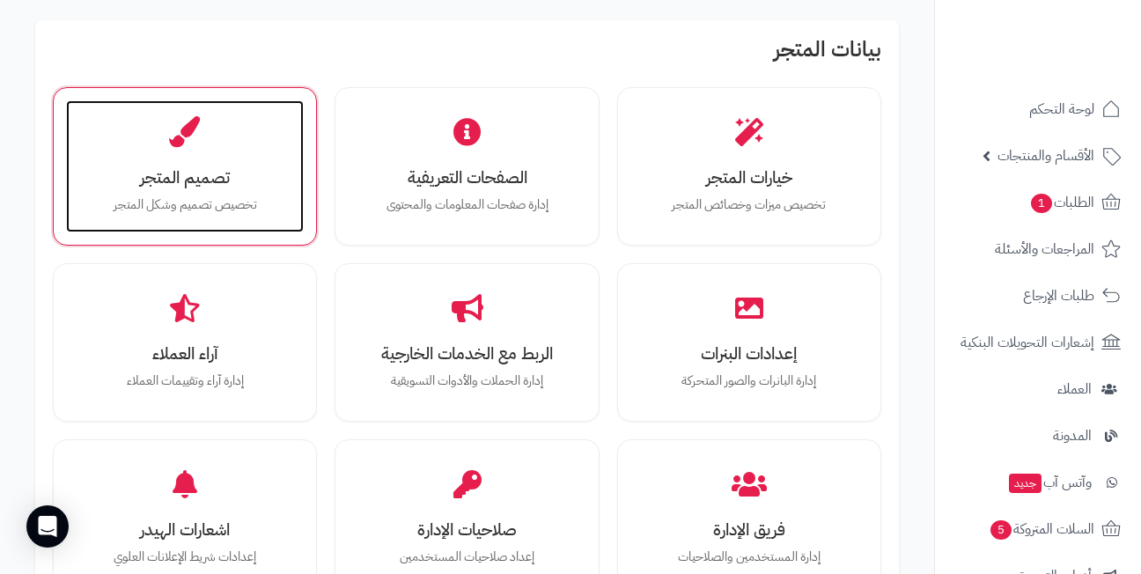
click at [278, 182] on h3 "تصميم المتجر" at bounding box center [185, 177] width 202 height 18
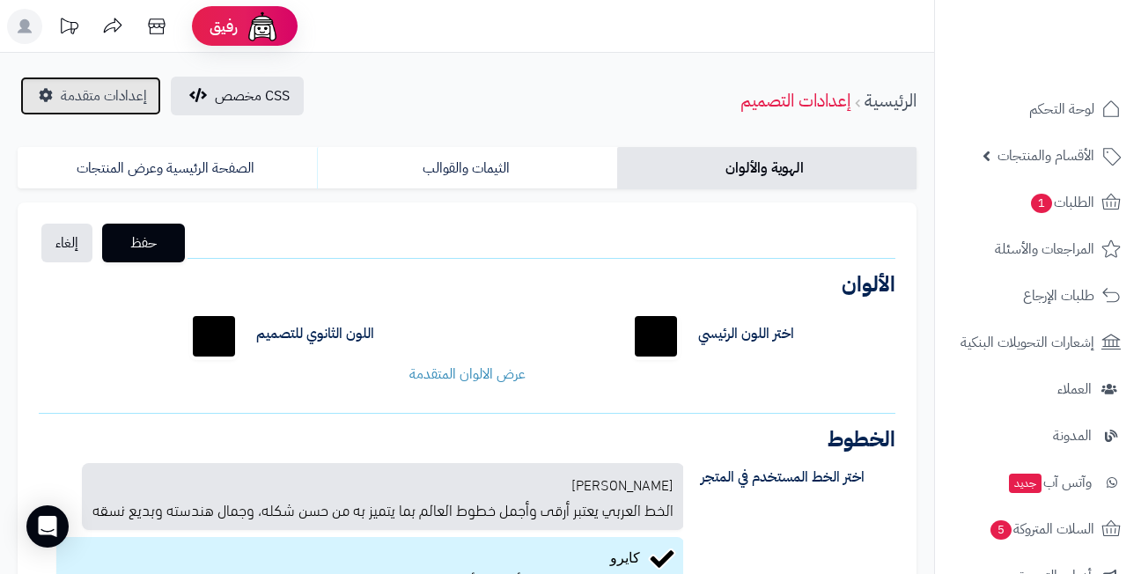
click at [62, 85] on span "إعدادات متقدمة" at bounding box center [104, 95] width 86 height 21
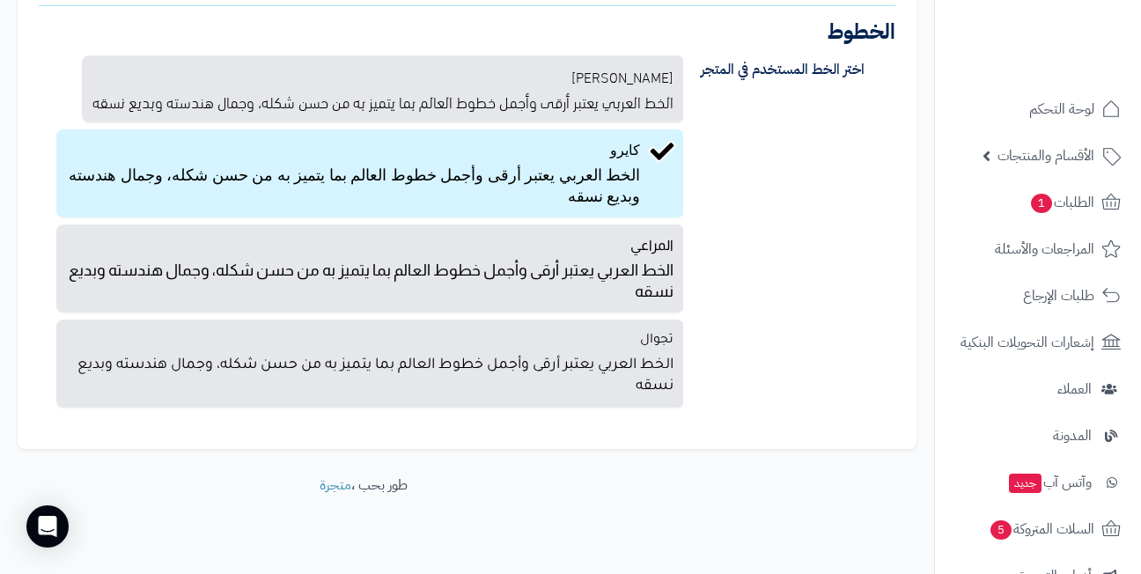
scroll to position [411, 0]
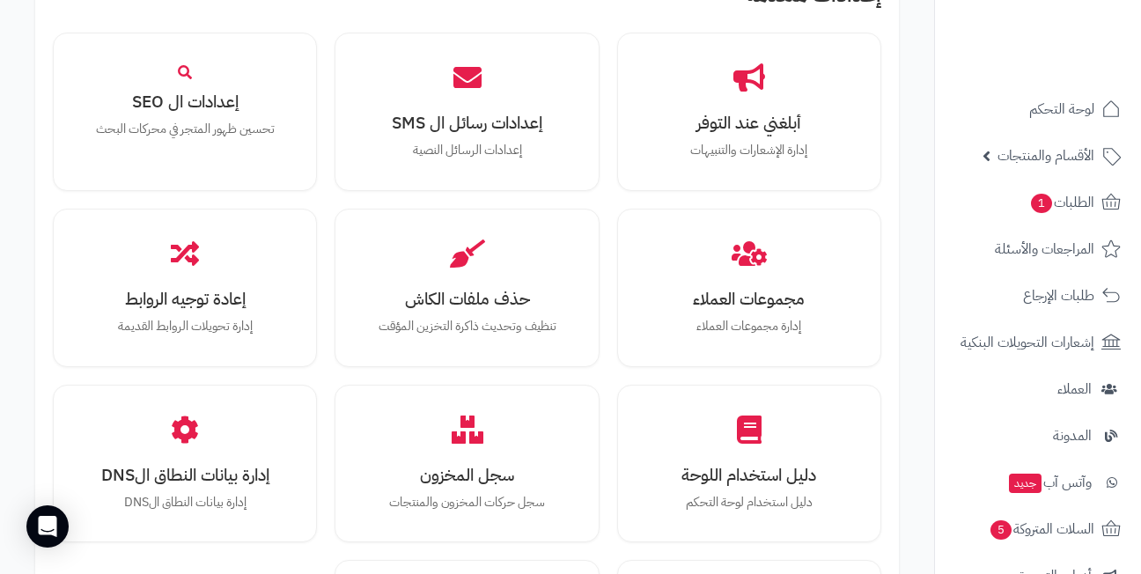
scroll to position [1848, 0]
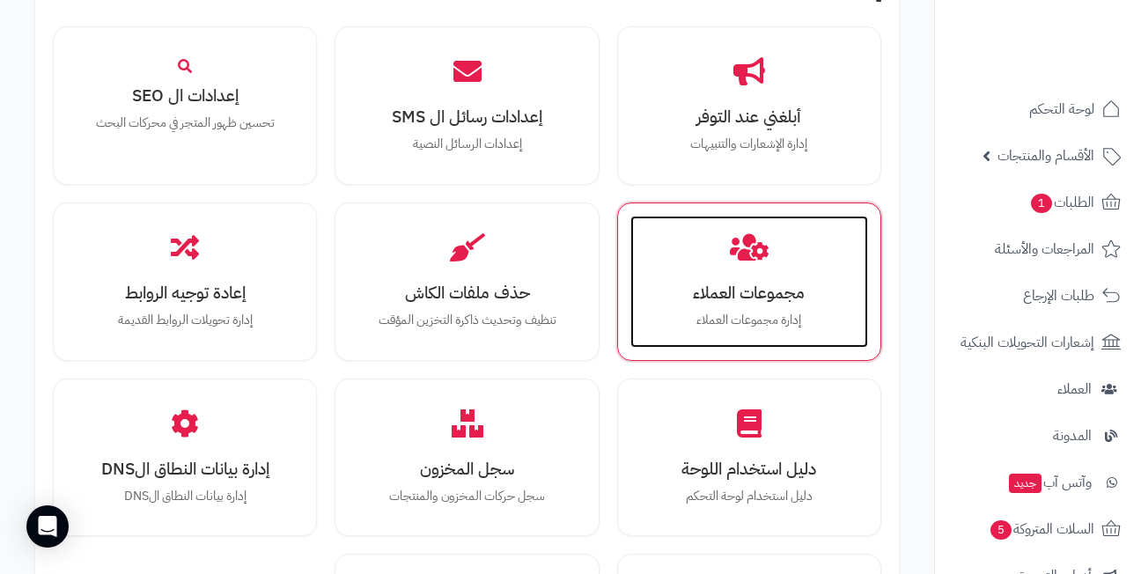
click at [758, 291] on h3 "مجموعات العملاء" at bounding box center [749, 292] width 202 height 18
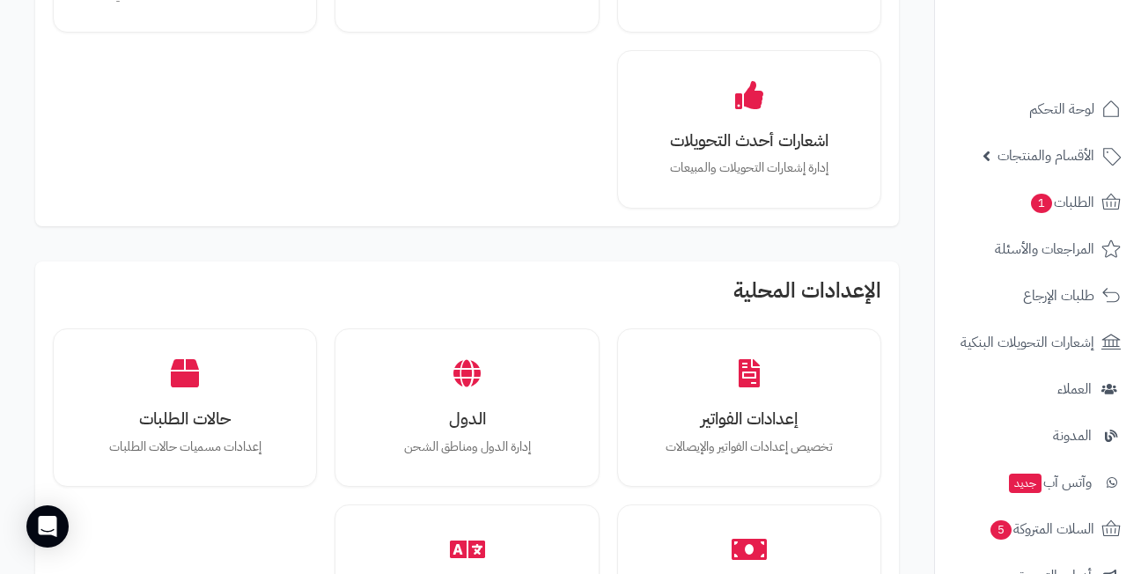
scroll to position [1055, 0]
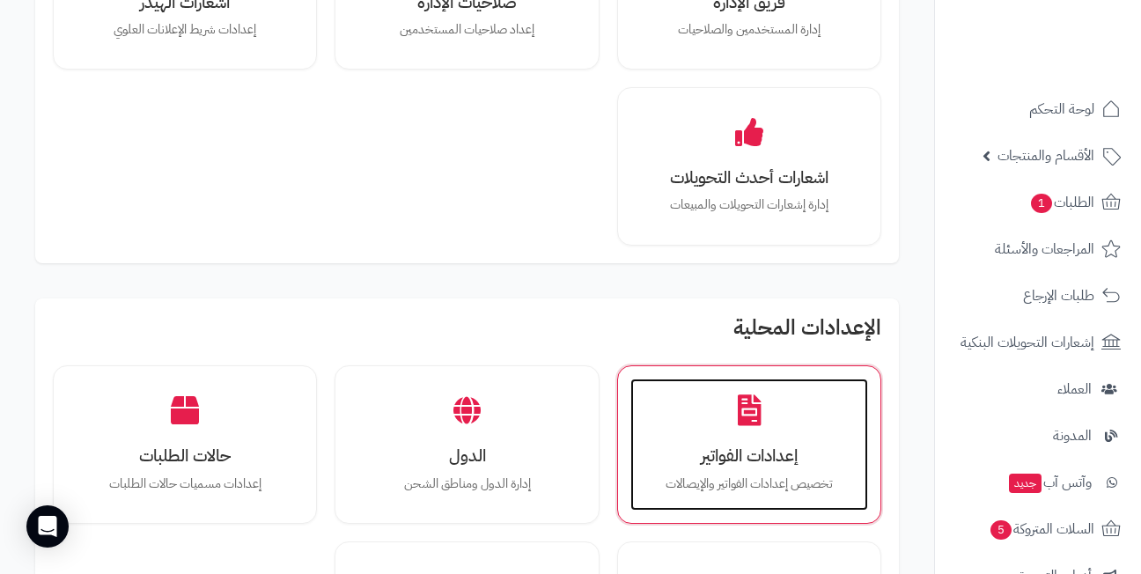
click at [799, 438] on div "إعدادات الفواتير تخصيص إعدادات الفواتير والإيصالات" at bounding box center [749, 444] width 238 height 132
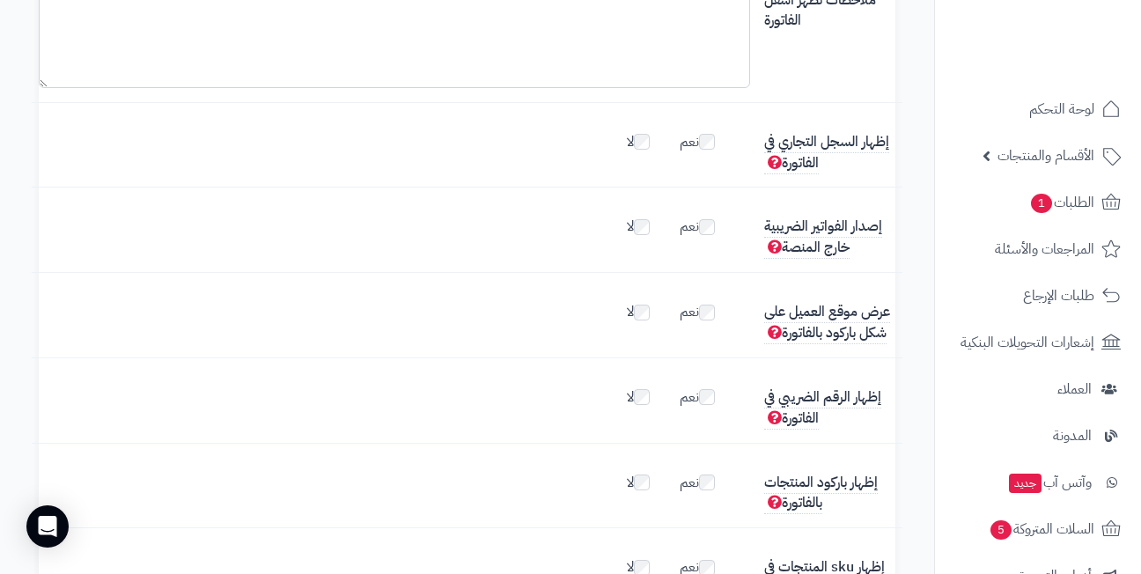
scroll to position [168, 0]
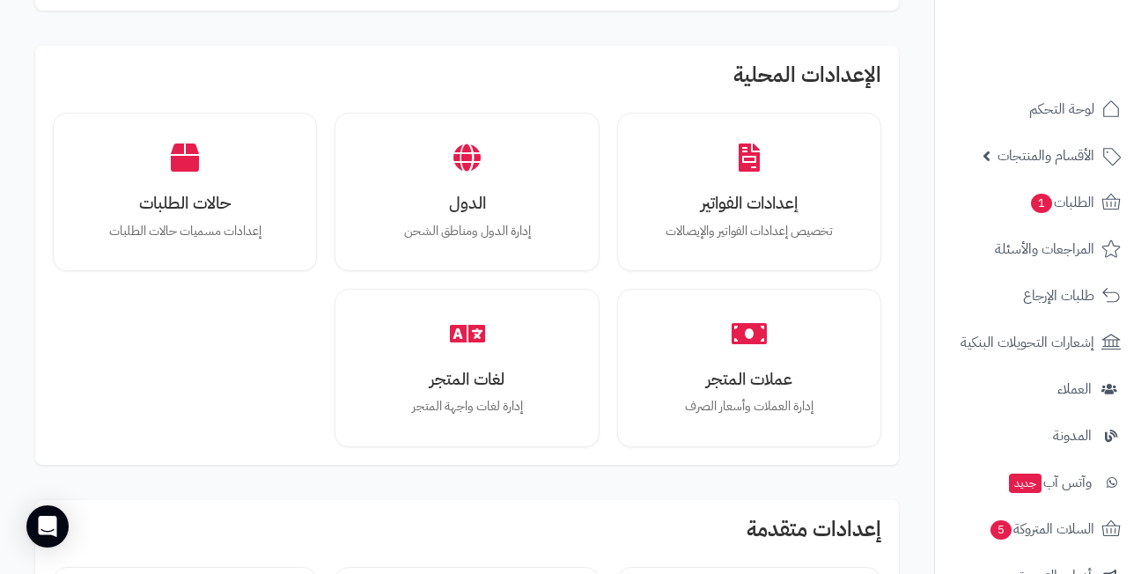
scroll to position [1324, 0]
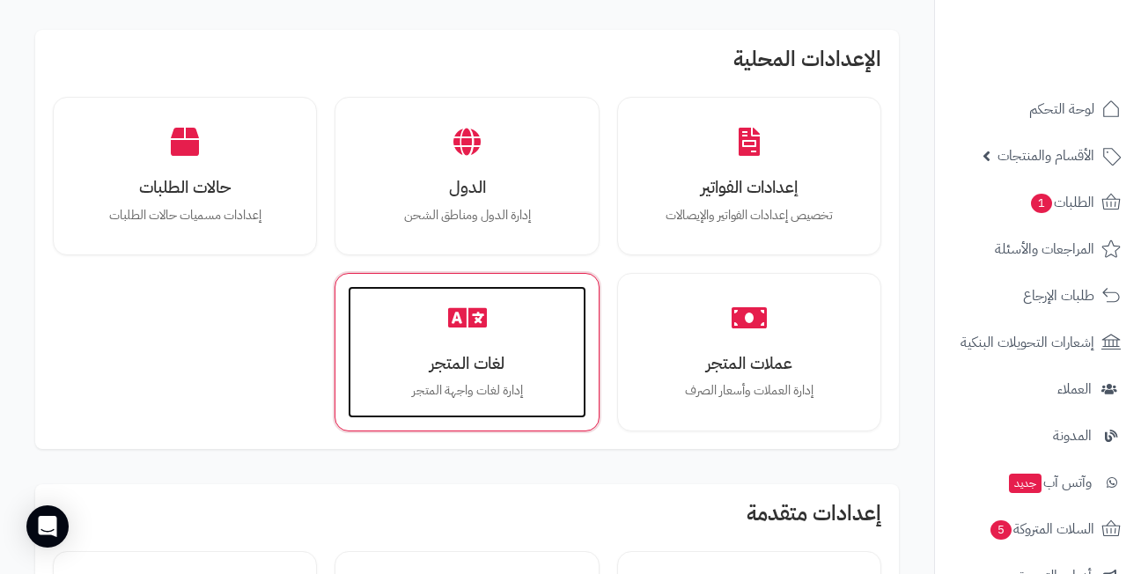
click at [529, 354] on h3 "لغات المتجر" at bounding box center [466, 363] width 202 height 18
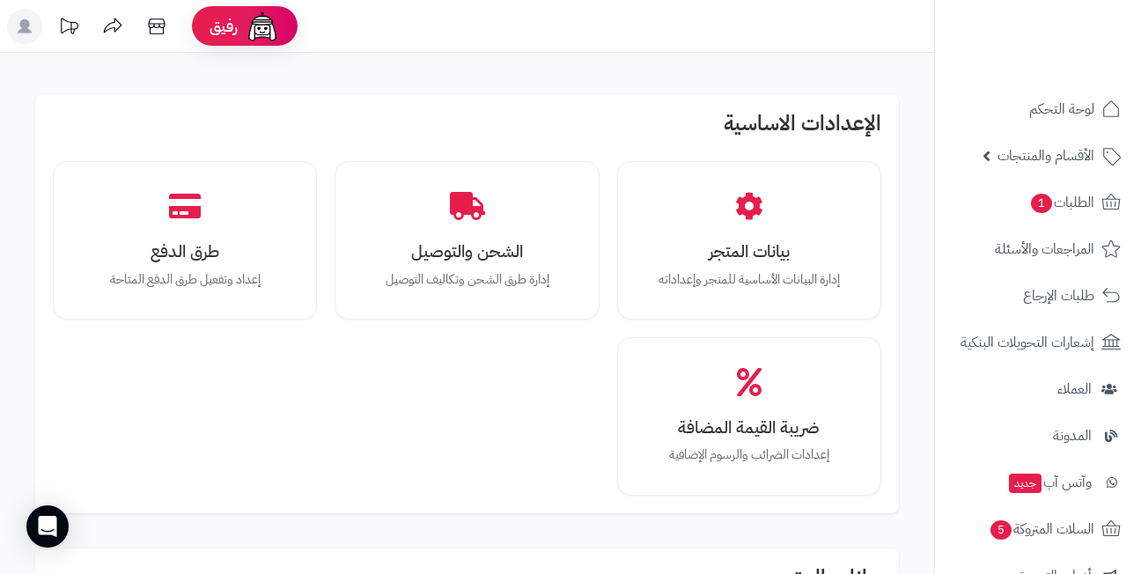
scroll to position [1324, 0]
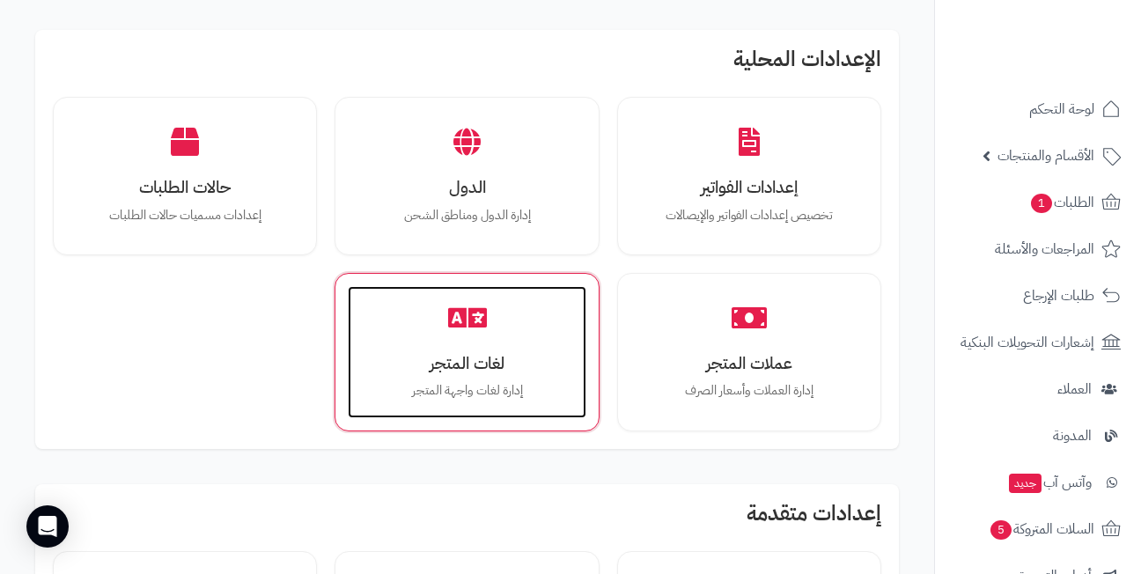
click at [454, 321] on icon at bounding box center [467, 318] width 39 height 31
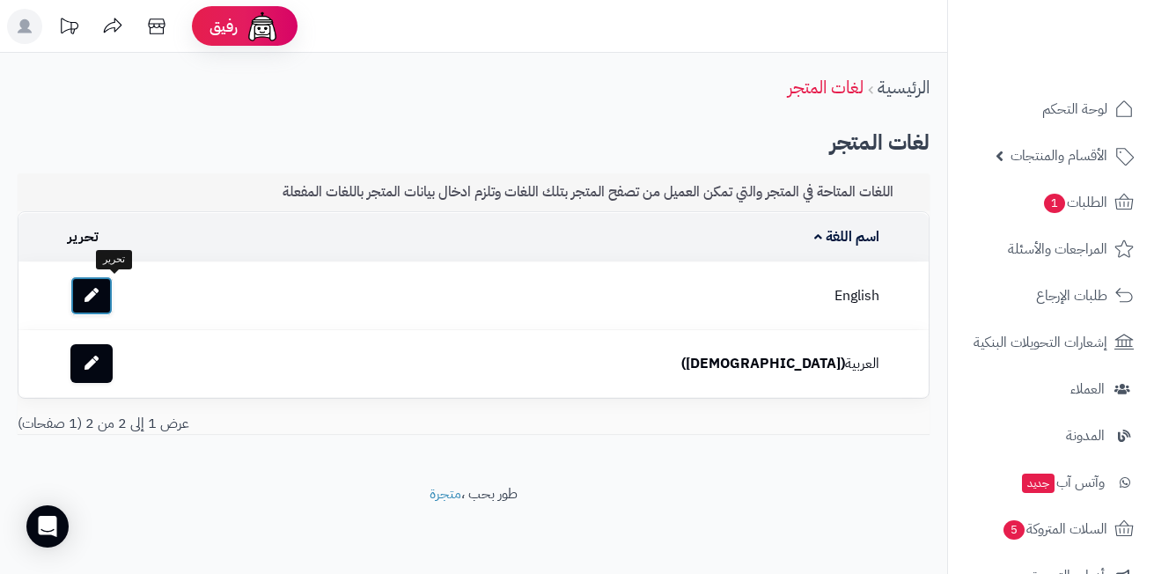
click at [113, 290] on link at bounding box center [91, 295] width 42 height 39
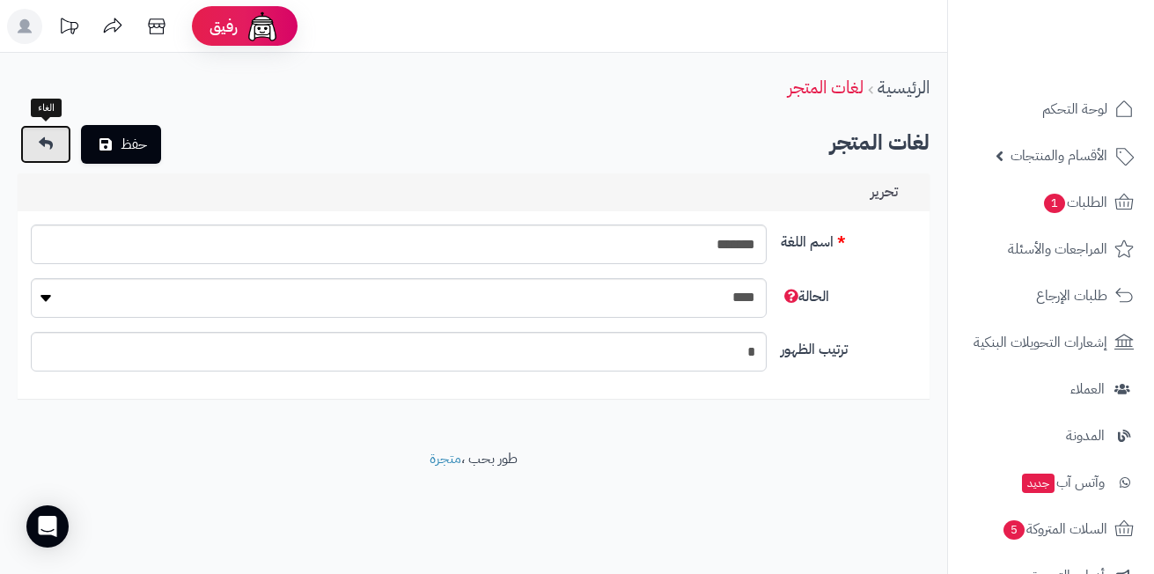
click at [39, 152] on link at bounding box center [45, 144] width 51 height 39
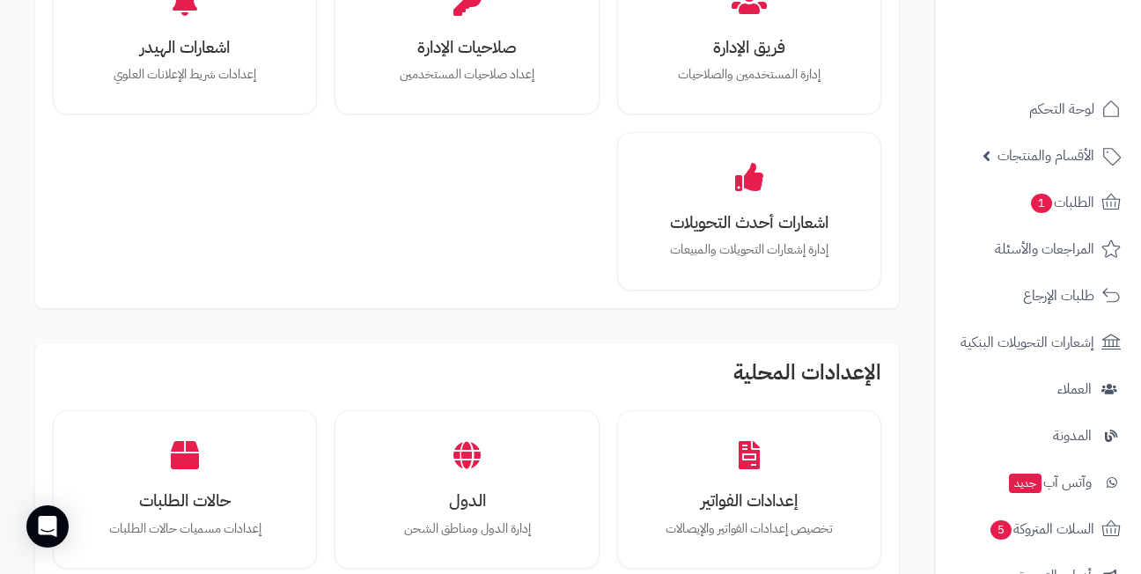
scroll to position [972, 0]
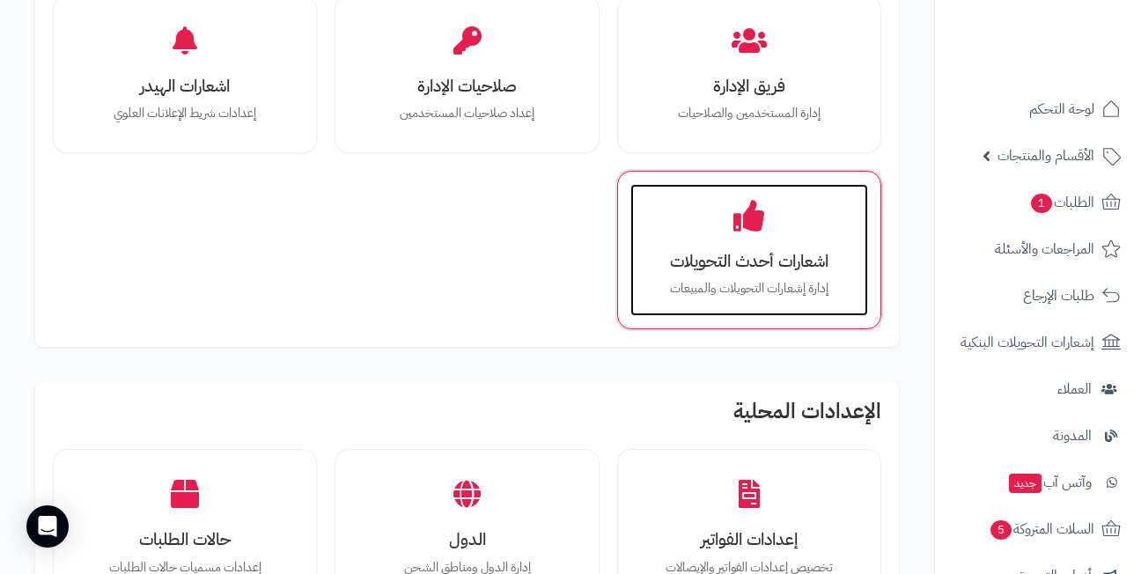
click at [790, 239] on div "اشعارات أحدث التحويلات إدارة إشعارات التحويلات والمبيعات" at bounding box center [749, 250] width 238 height 132
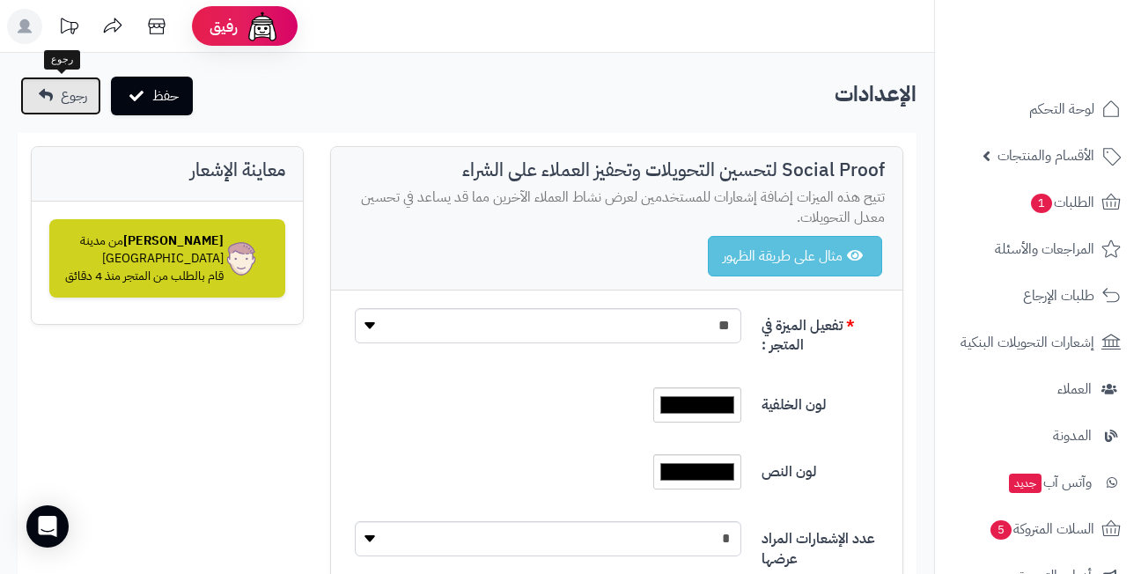
click at [41, 88] on icon at bounding box center [46, 95] width 14 height 14
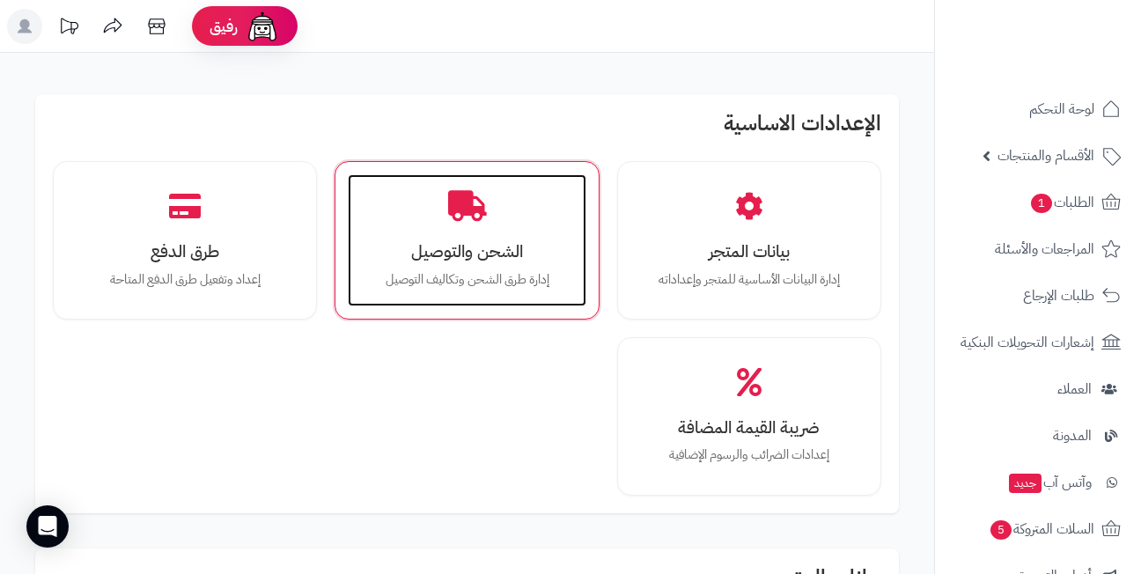
click at [468, 245] on h3 "الشحن والتوصيل" at bounding box center [466, 251] width 202 height 18
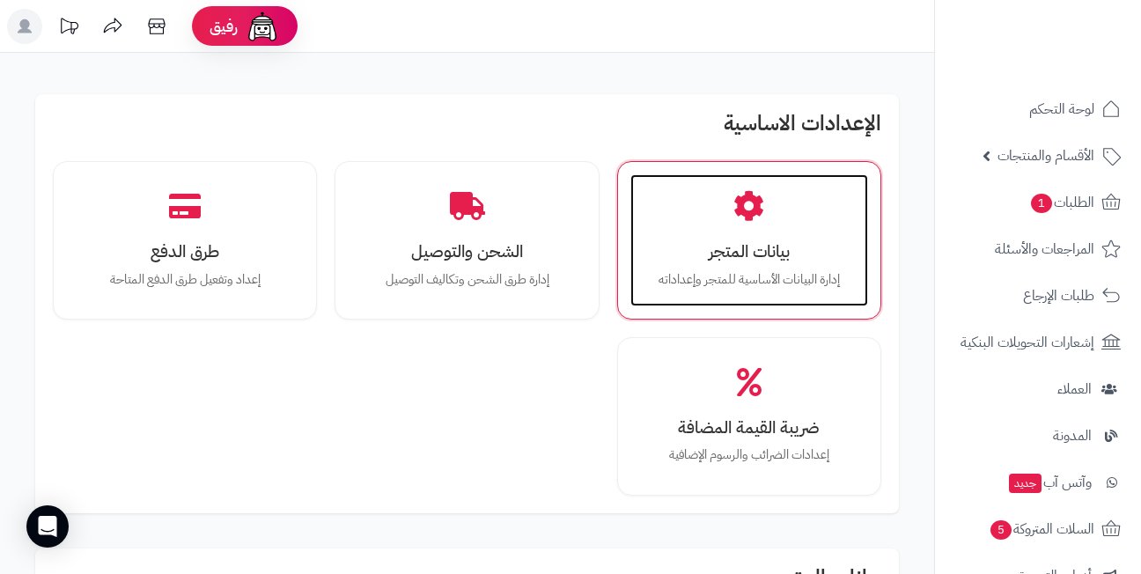
click at [750, 230] on div "بيانات المتجر إدارة البيانات الأساسية للمتجر وإعداداته" at bounding box center [749, 240] width 238 height 132
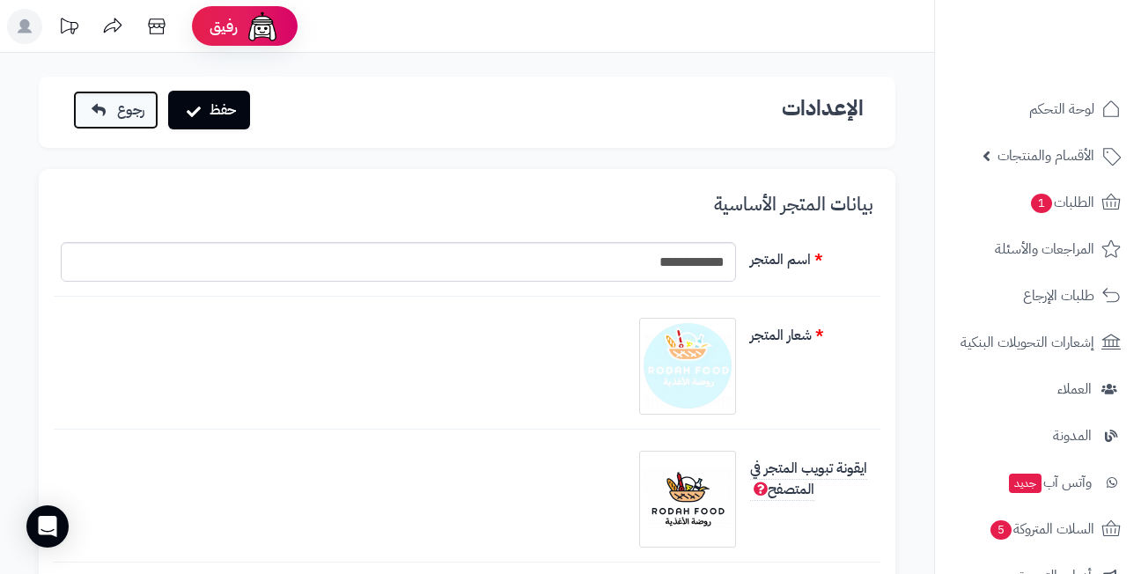
click at [113, 101] on link "رجوع" at bounding box center [115, 110] width 85 height 39
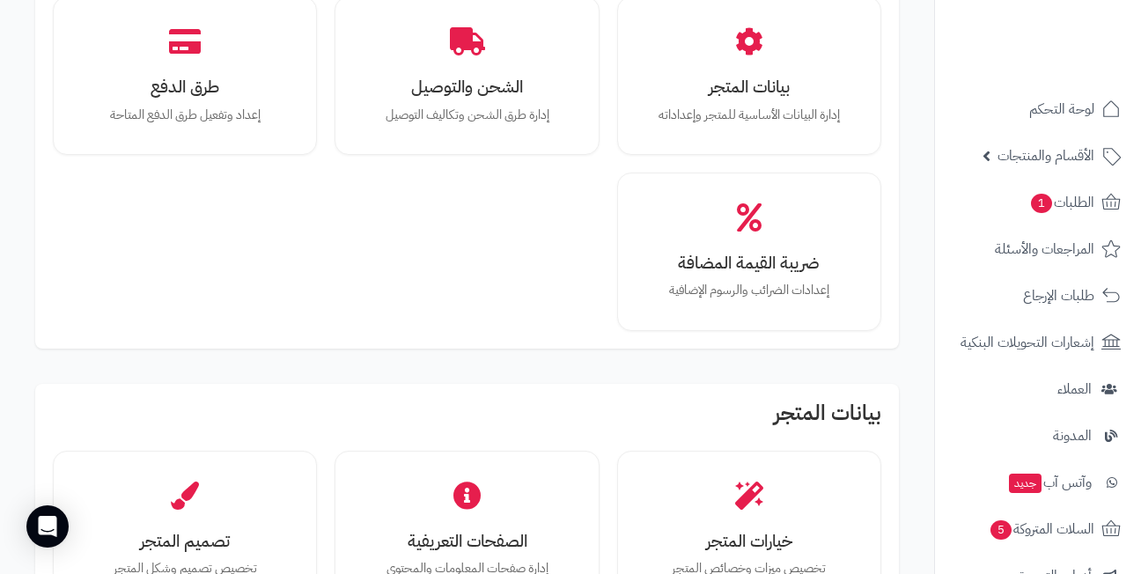
scroll to position [176, 0]
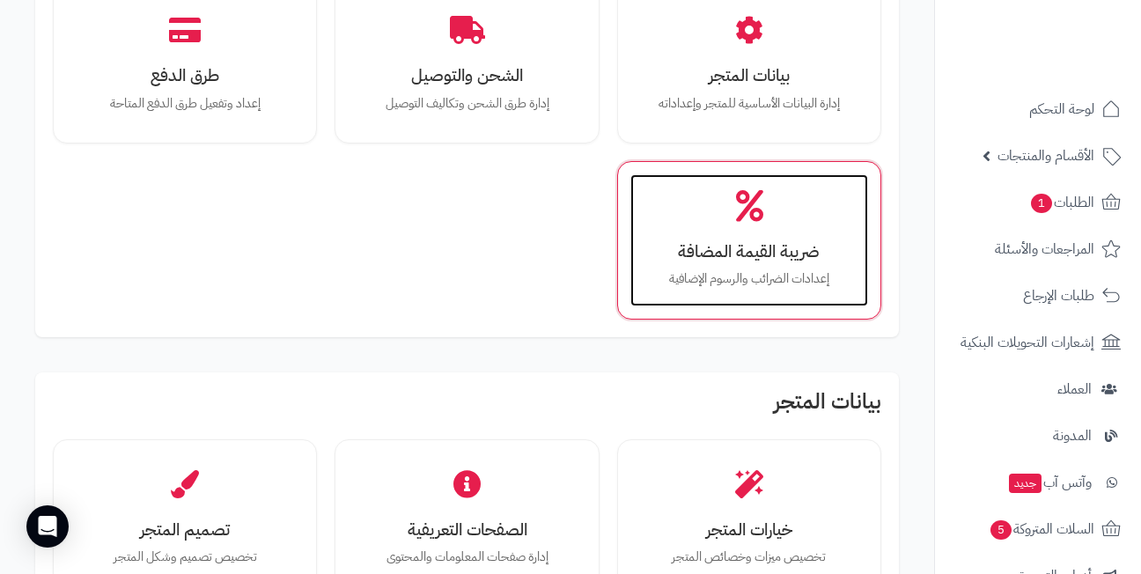
click at [703, 219] on div "ضريبة القيمة المضافة إعدادات الضرائب والرسوم الإضافية" at bounding box center [749, 240] width 238 height 132
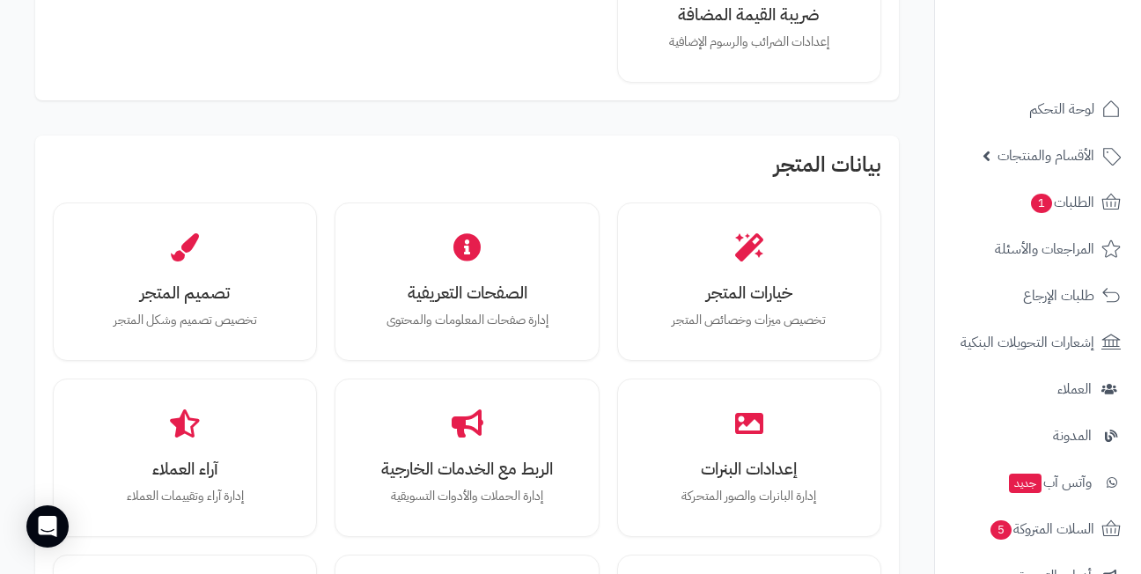
scroll to position [440, 0]
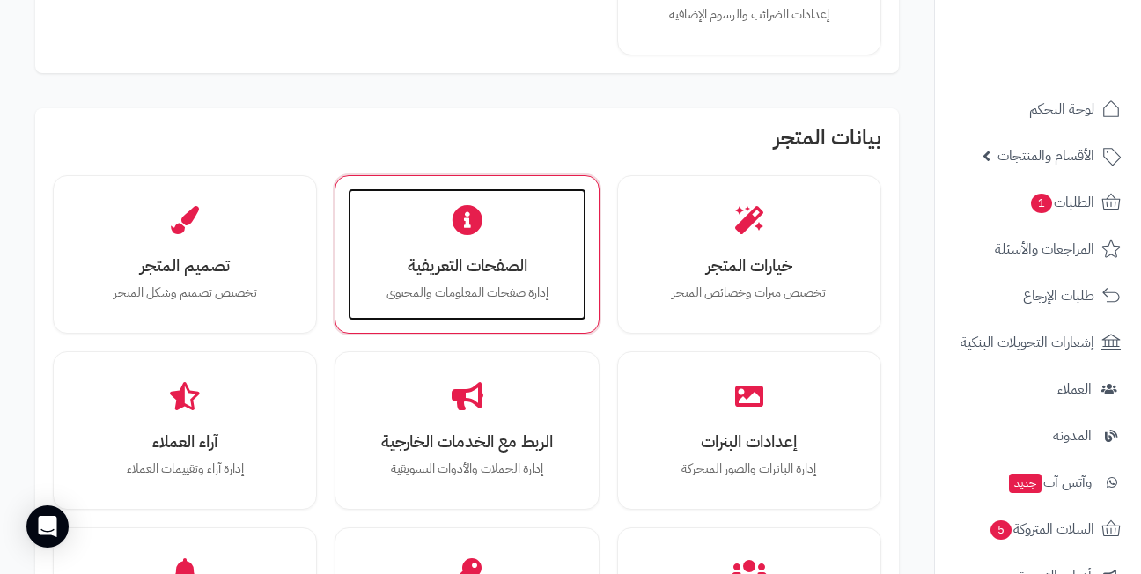
click at [495, 243] on div "الصفحات التعريفية إدارة صفحات المعلومات والمحتوى" at bounding box center [467, 254] width 238 height 132
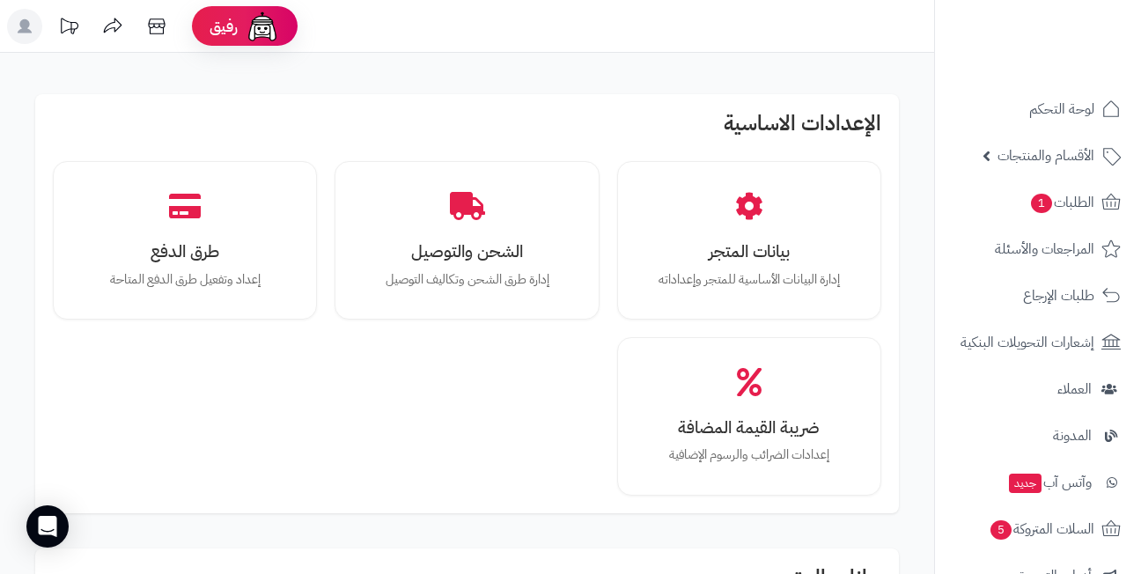
scroll to position [440, 0]
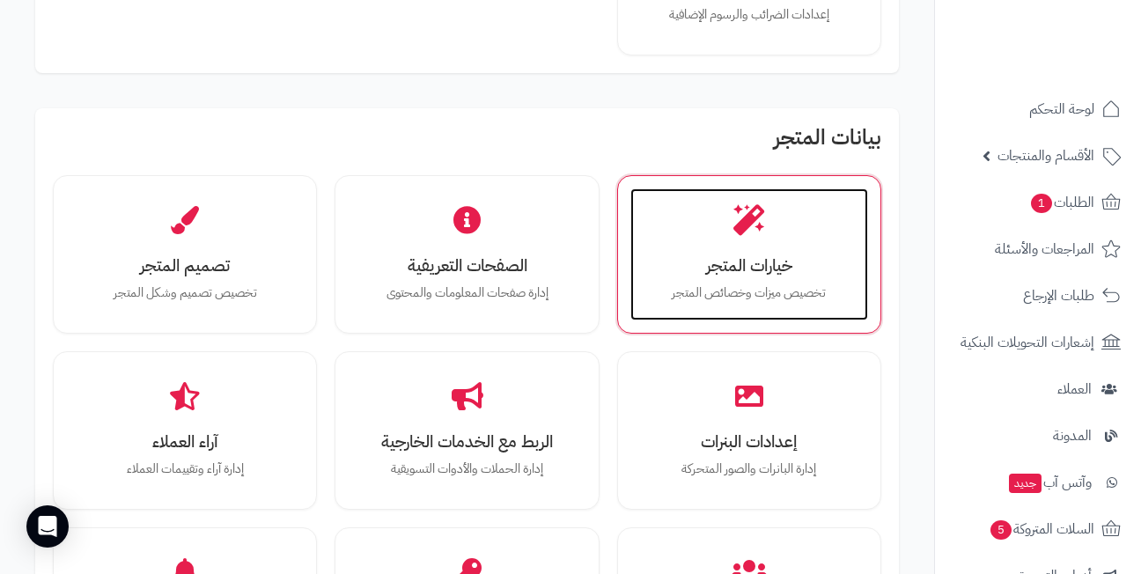
click at [743, 256] on h3 "خيارات المتجر" at bounding box center [749, 265] width 202 height 18
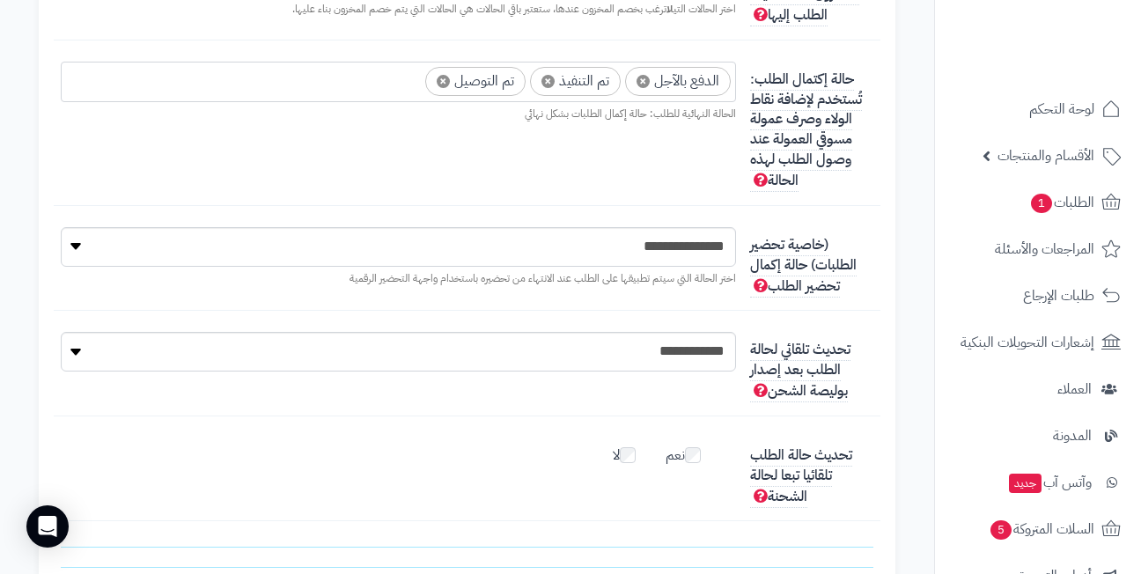
scroll to position [4400, 0]
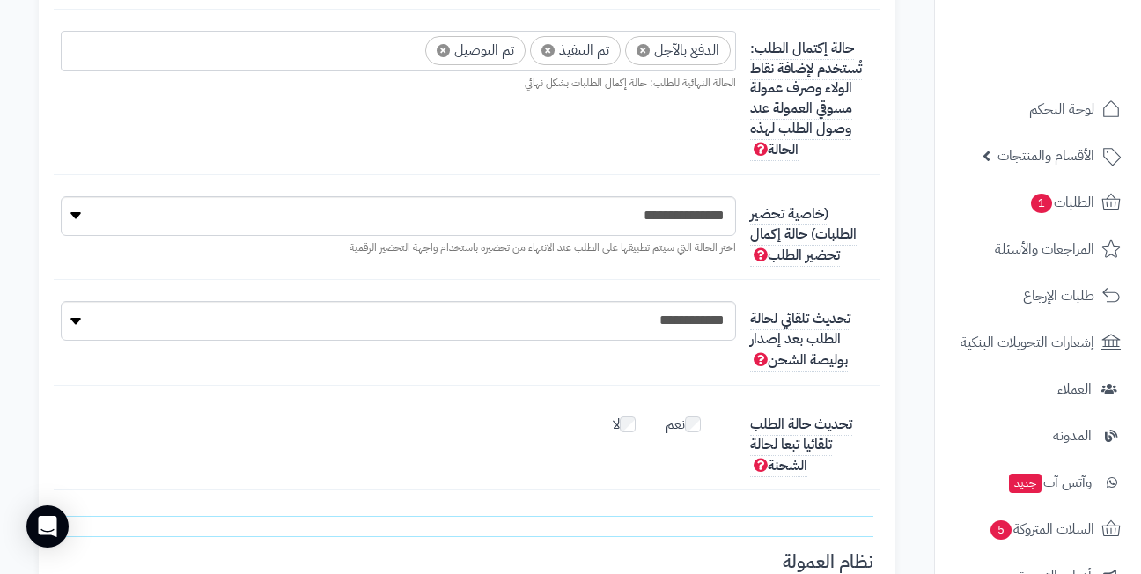
click at [503, 278] on div "**********" at bounding box center [467, 238] width 826 height 84
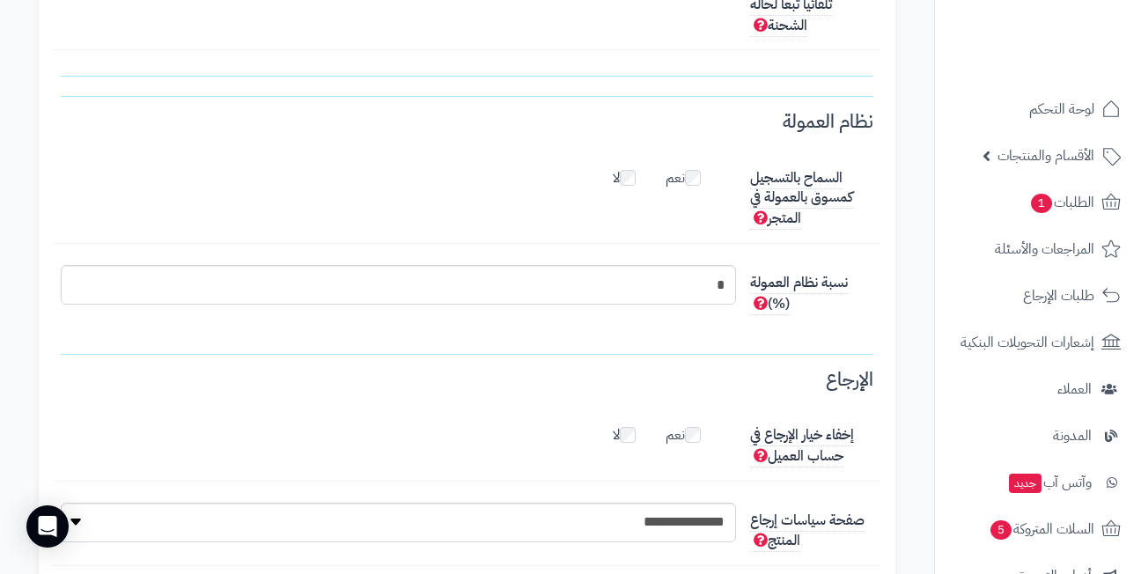
scroll to position [4928, 0]
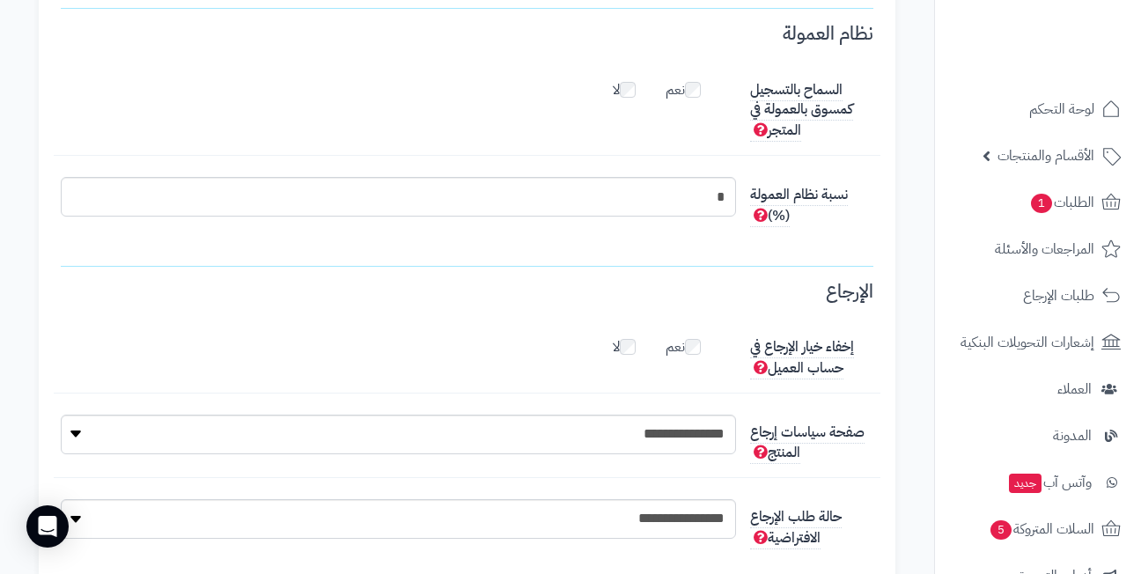
click at [485, 261] on fieldset "نظام العمولة السماح بالتسجيل كمسوق بالعمولة في المتجر نعم لا نسبة نظام العمولة …" at bounding box center [467, 132] width 812 height 257
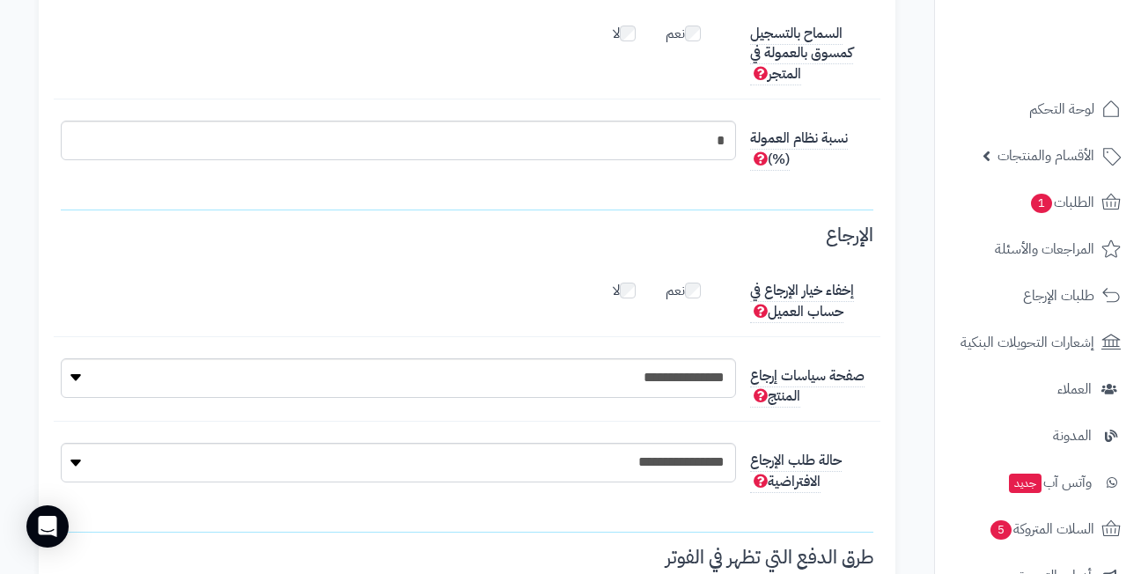
scroll to position [5016, 0]
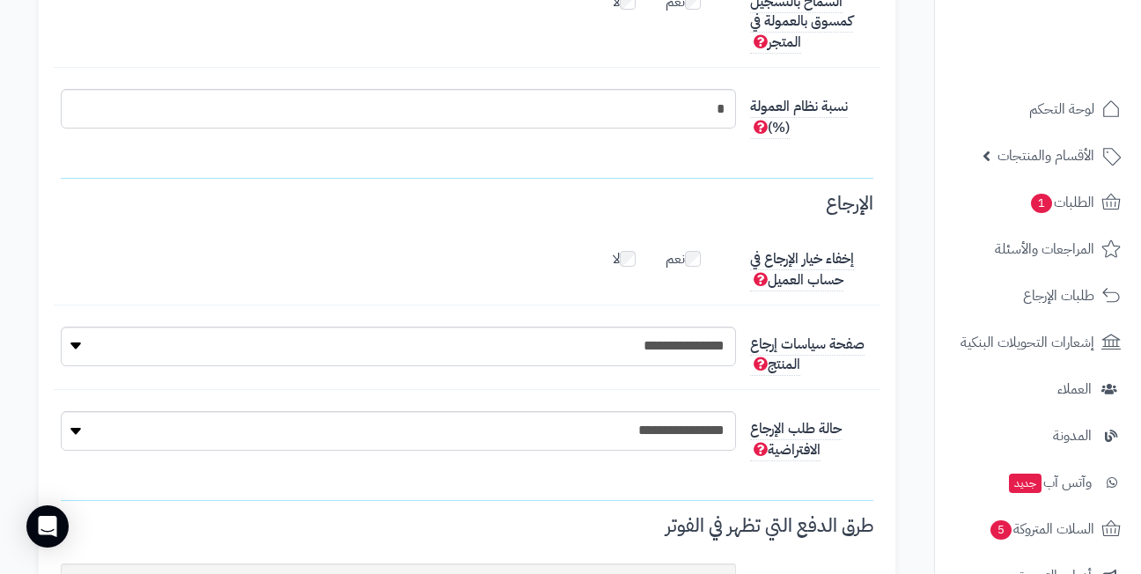
click at [484, 301] on div "إخفاء خيار الإرجاع في حساب العميل نعم لا" at bounding box center [467, 273] width 826 height 64
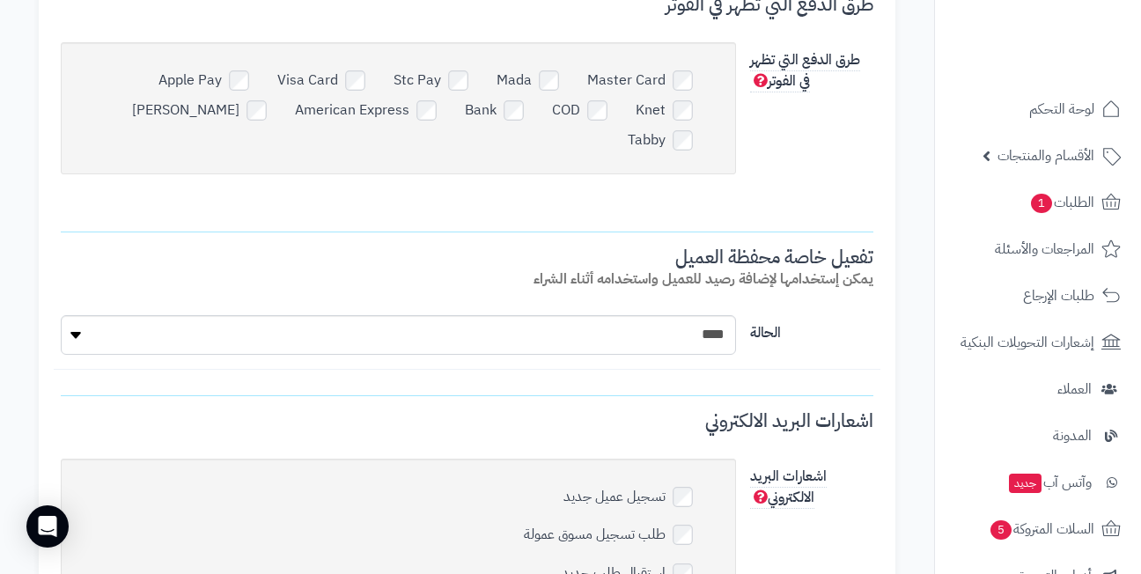
scroll to position [5544, 0]
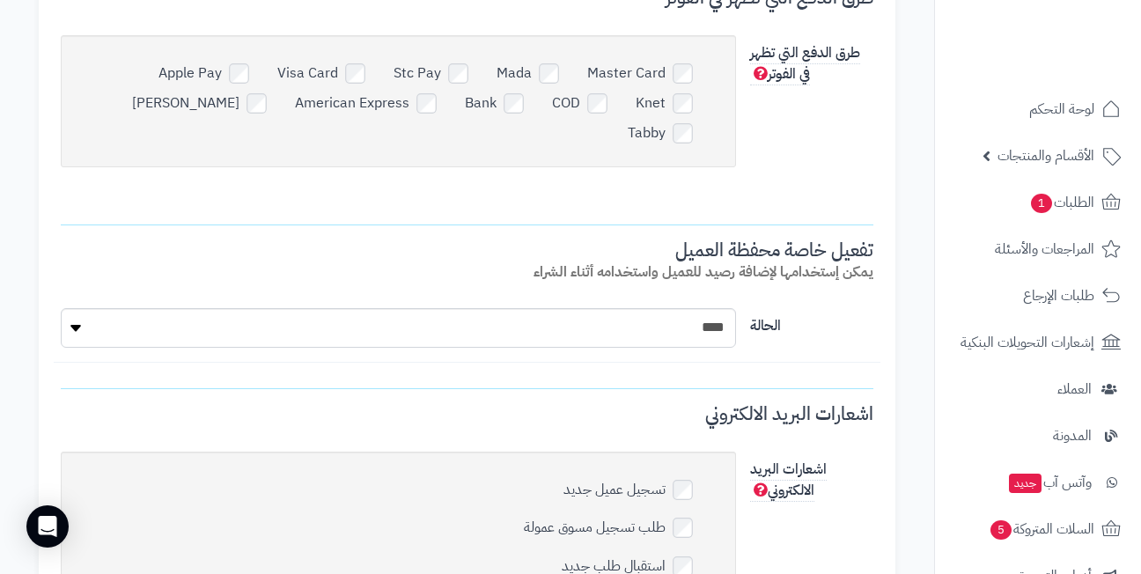
click at [484, 295] on h3 "تفعيل خاصة محفظة العميل يمكن إستخدامها لإضافة رصيد للعميل واستخدامه أثناء الشراء" at bounding box center [467, 267] width 812 height 55
click at [491, 278] on h3 "تفعيل خاصة محفظة العميل يمكن إستخدامها لإضافة رصيد للعميل واستخدامه أثناء الشراء" at bounding box center [467, 267] width 812 height 55
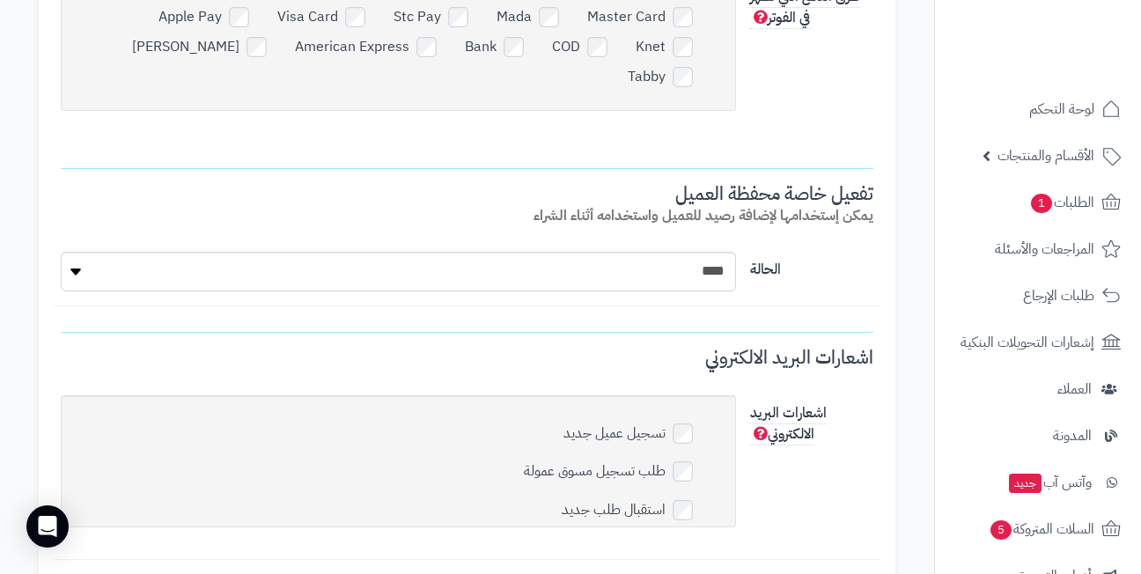
scroll to position [5632, 0]
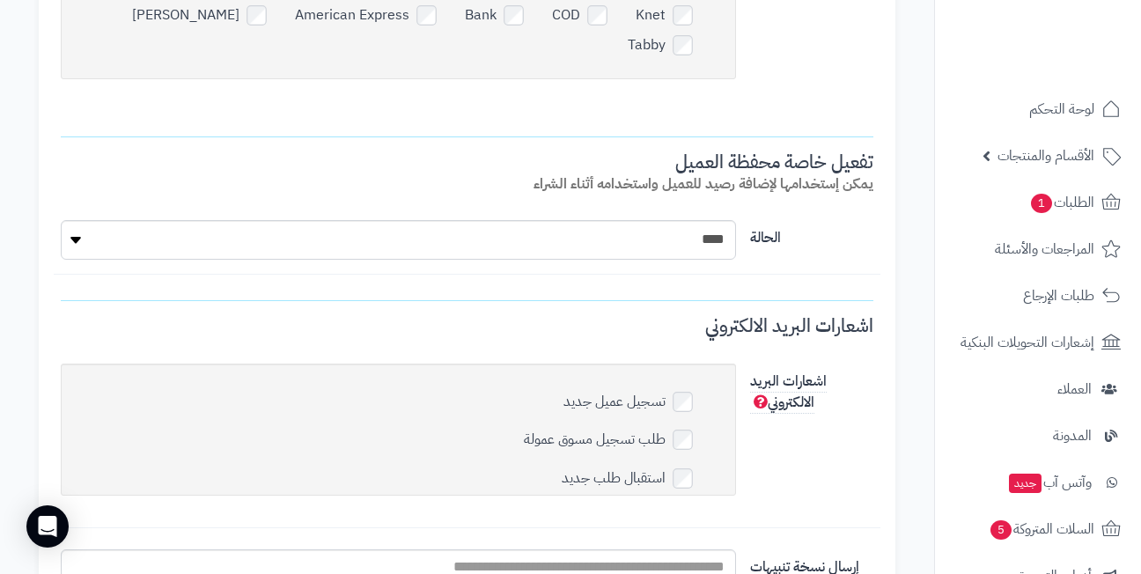
click at [492, 297] on fieldset "تفعيل خاصة محفظة العميل يمكن إستخدامها لإضافة رصيد للعميل واستخدامه أثناء الشرا…" at bounding box center [467, 411] width 812 height 558
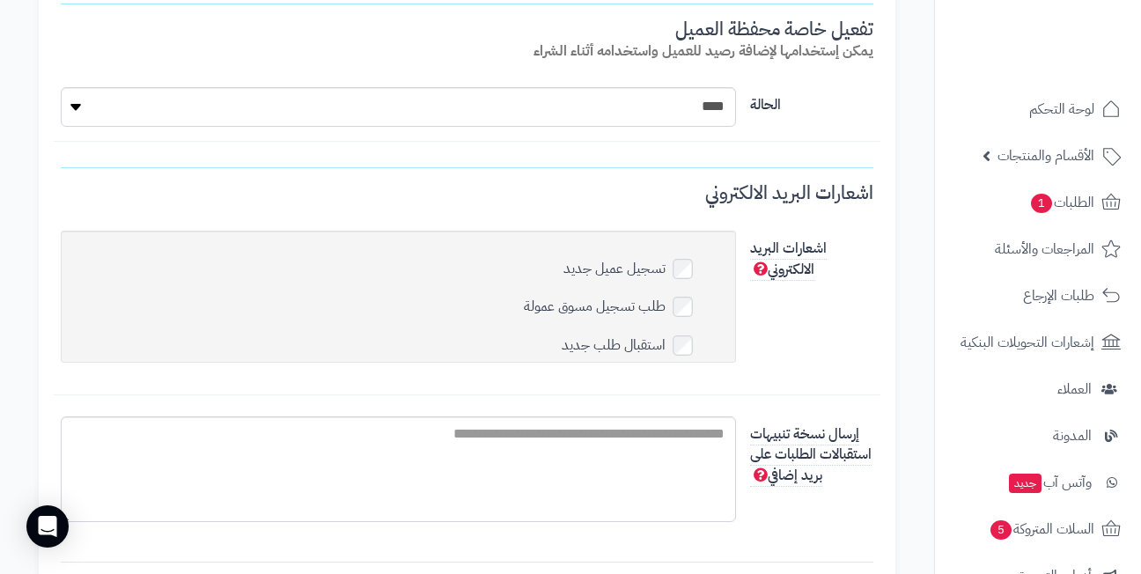
scroll to position [5460, 0]
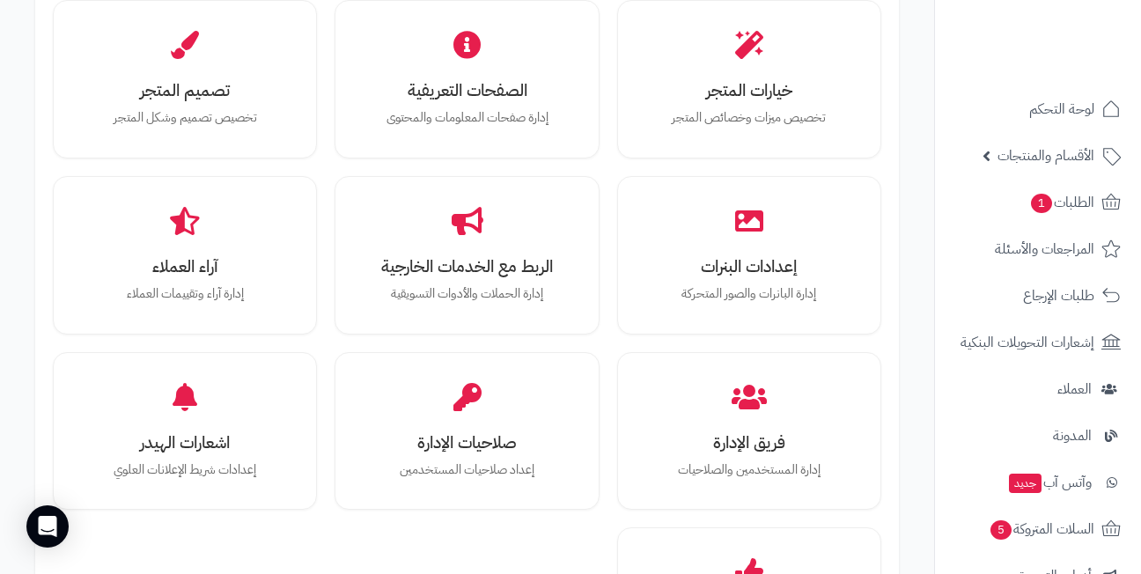
scroll to position [620, 0]
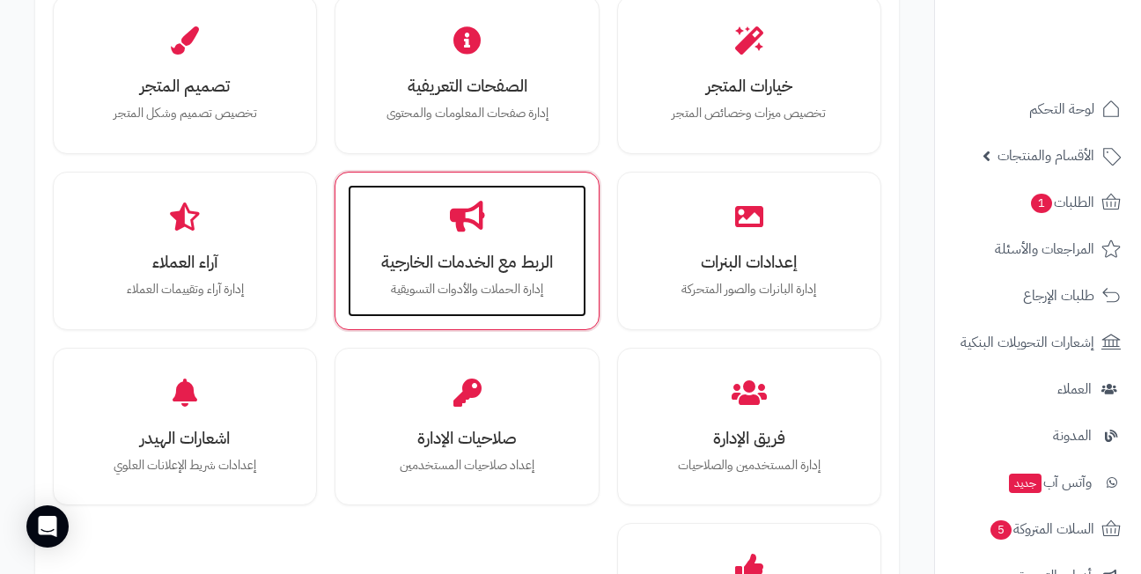
click at [461, 244] on div "الربط مع الخدمات الخارجية إدارة الحملات والأدوات التسويقية" at bounding box center [467, 251] width 238 height 132
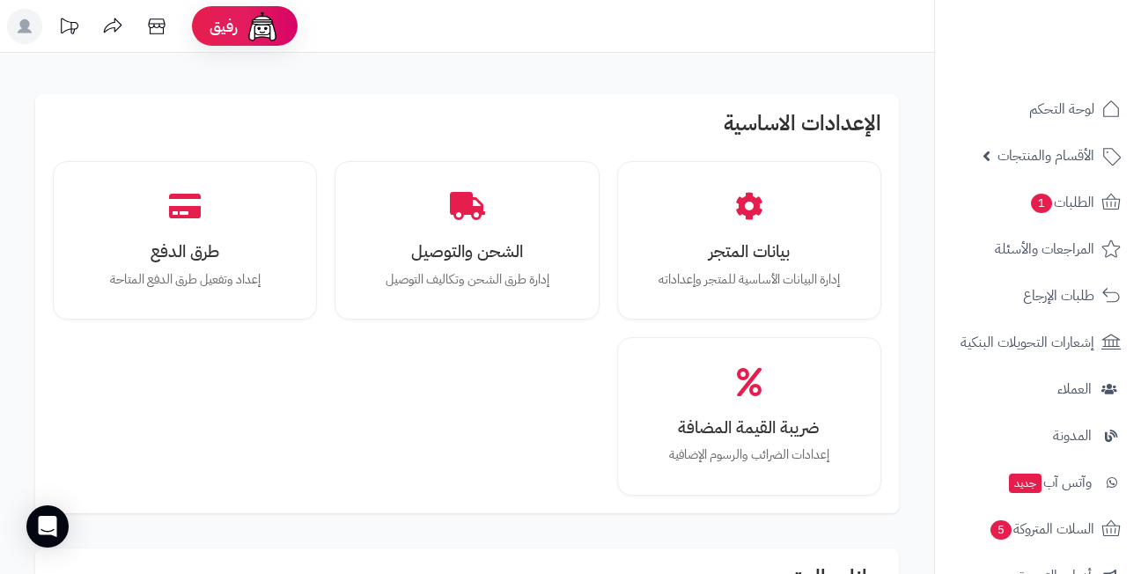
scroll to position [620, 0]
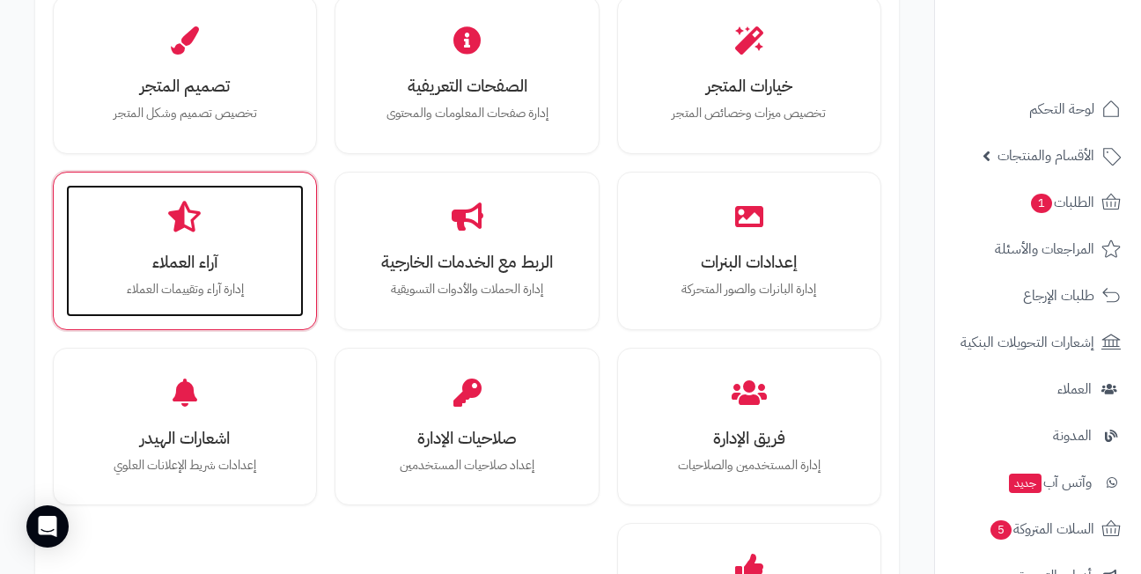
click at [231, 221] on div "آراء العملاء إدارة آراء وتقييمات العملاء" at bounding box center [185, 251] width 238 height 132
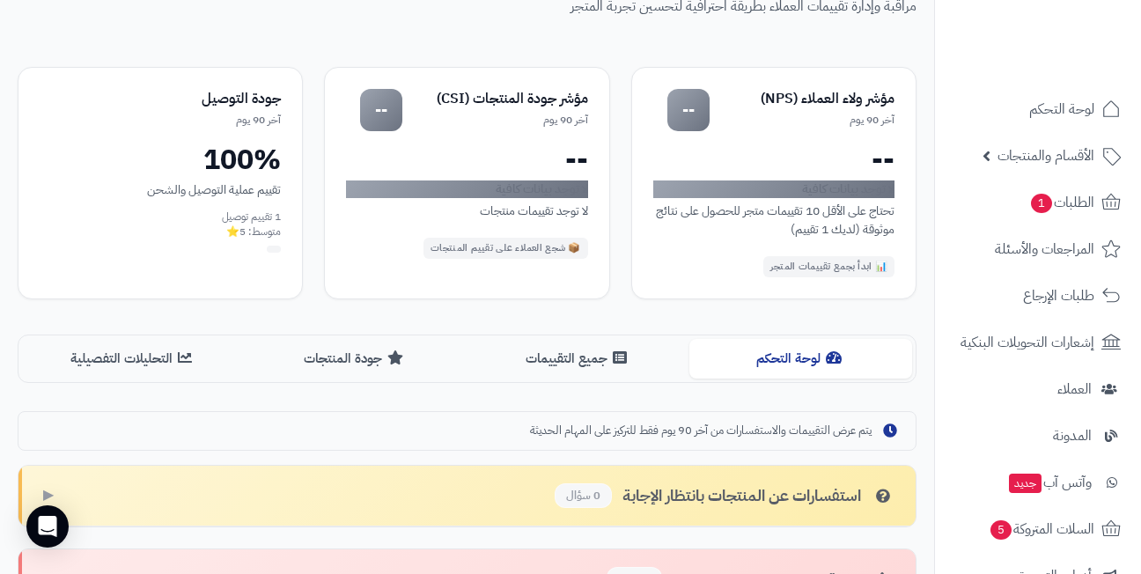
scroll to position [33, 0]
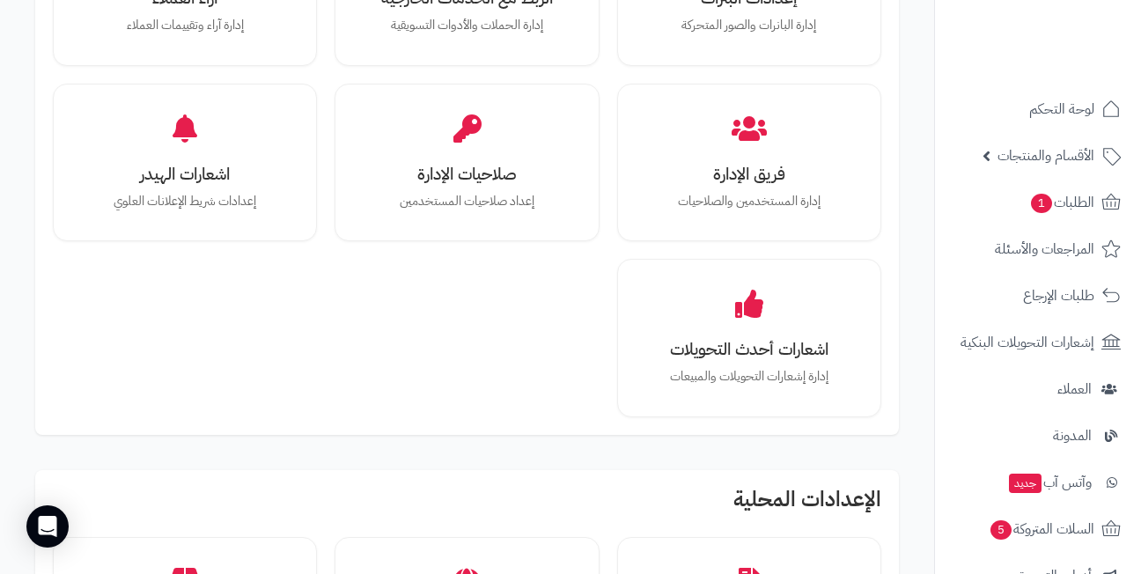
scroll to position [796, 0]
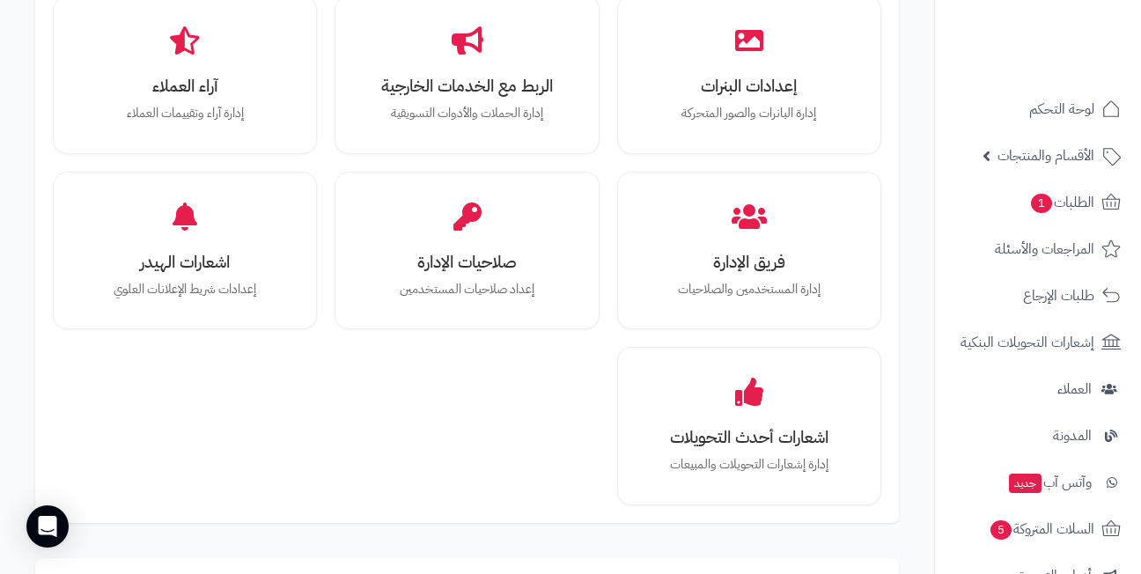
click at [325, 238] on div "خيارات المتجر تخصيص ميزات وخصائص المتجر الصفحات التعريفية إدارة صفحات المعلومات…" at bounding box center [467, 163] width 828 height 686
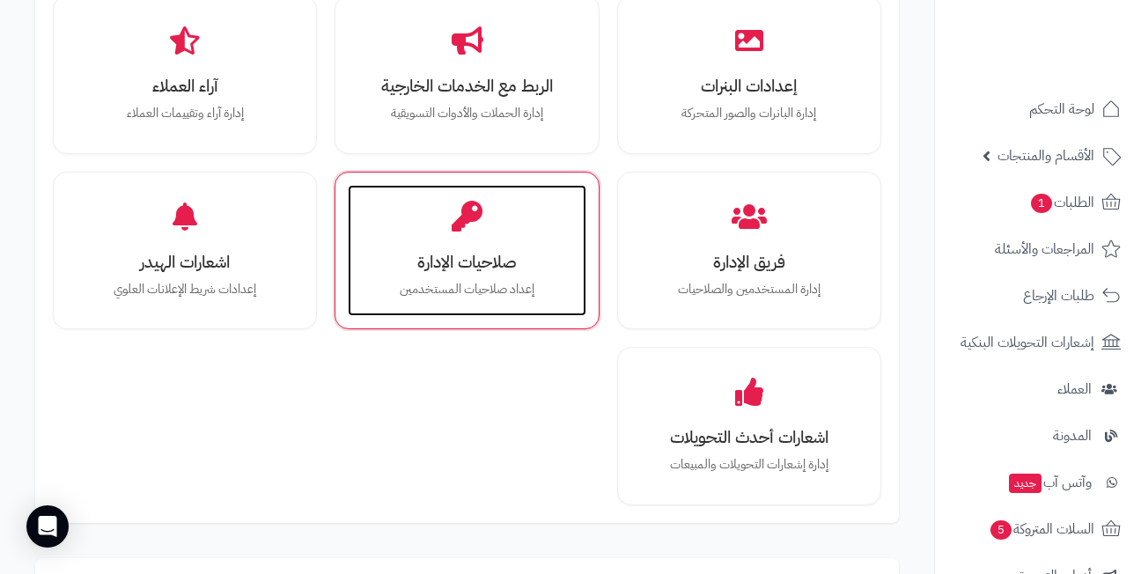
click at [444, 237] on div "صلاحيات الإدارة إعداد صلاحيات المستخدمين" at bounding box center [467, 251] width 238 height 132
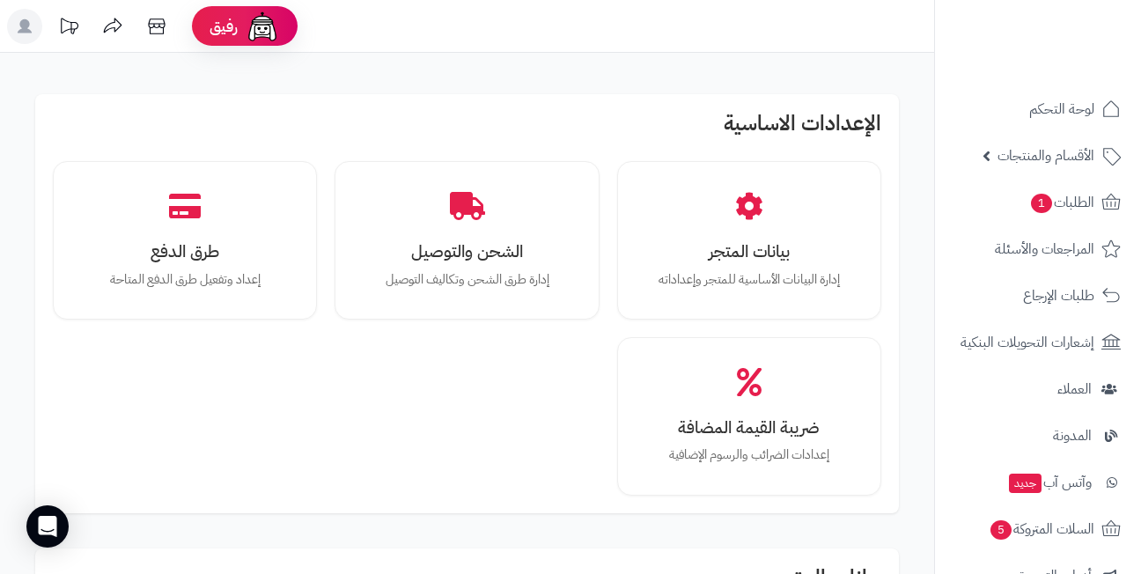
scroll to position [796, 0]
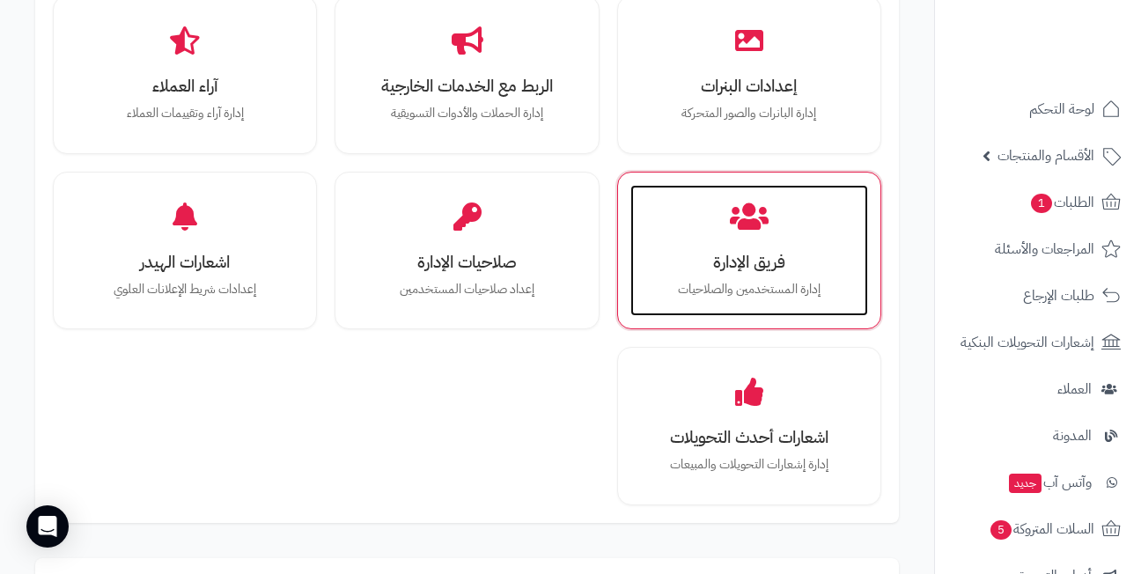
click at [749, 258] on h3 "فريق الإدارة" at bounding box center [749, 262] width 202 height 18
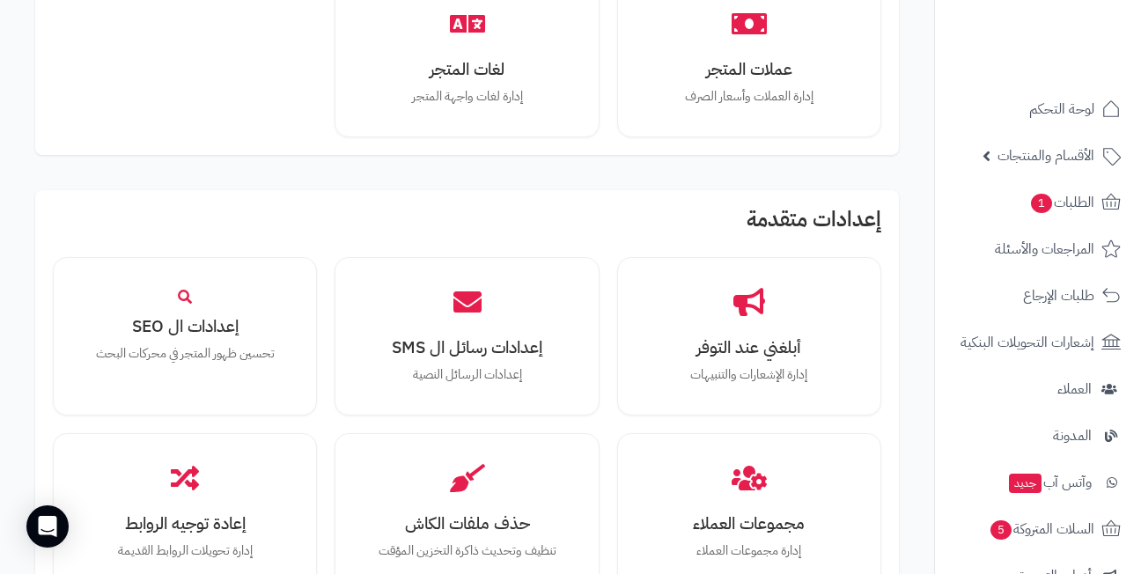
scroll to position [1677, 0]
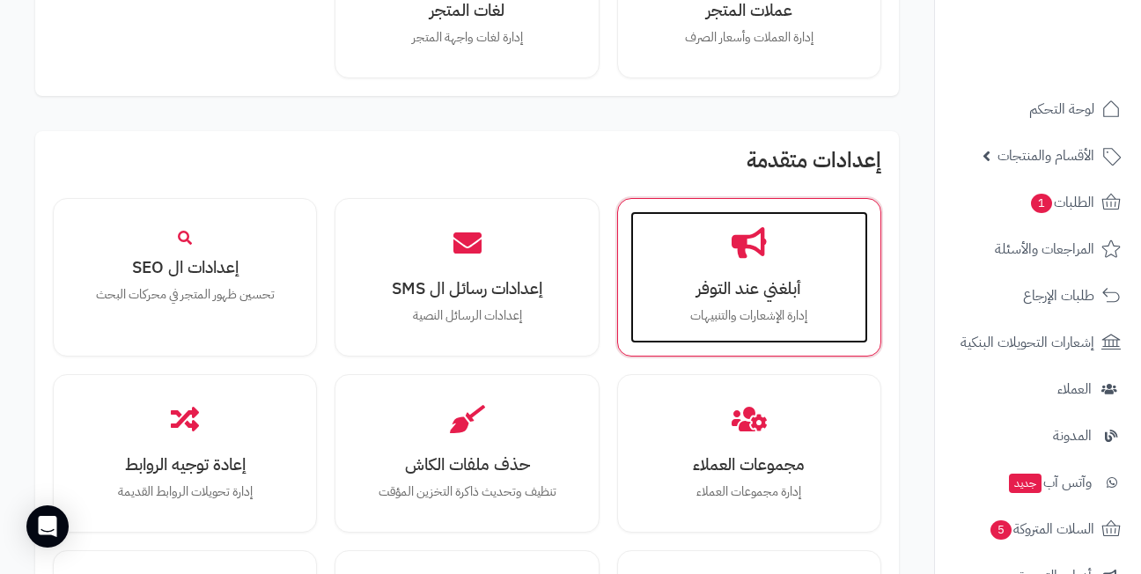
click at [760, 268] on div "أبلغني عند التوفر إدارة الإشعارات والتنبيهات" at bounding box center [749, 277] width 238 height 132
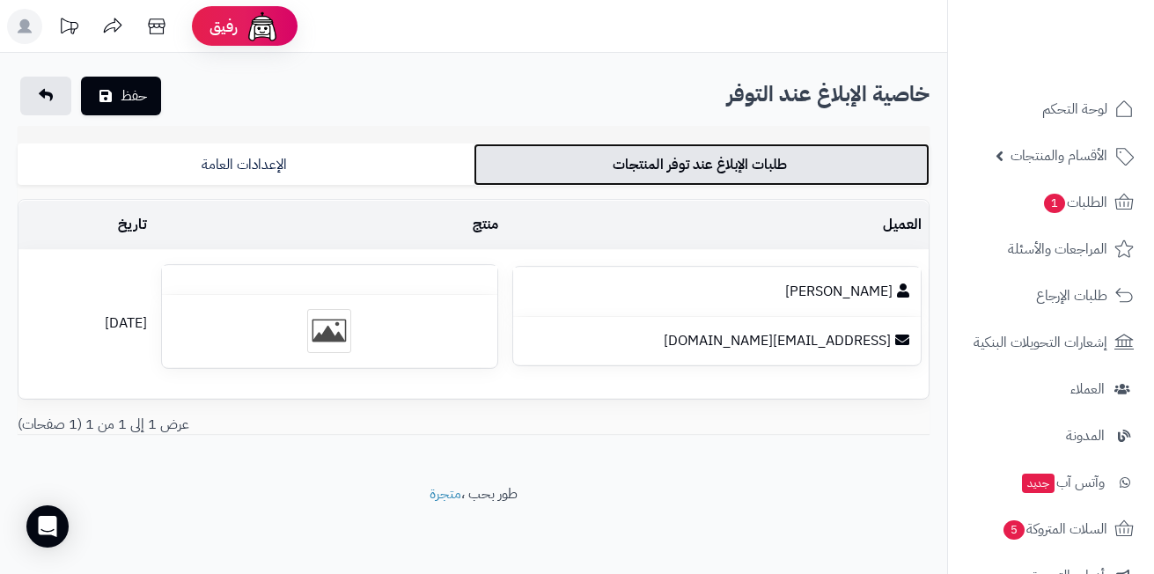
click at [668, 166] on link "طلبات الإبلاغ عند توفر المنتجات" at bounding box center [701, 164] width 456 height 42
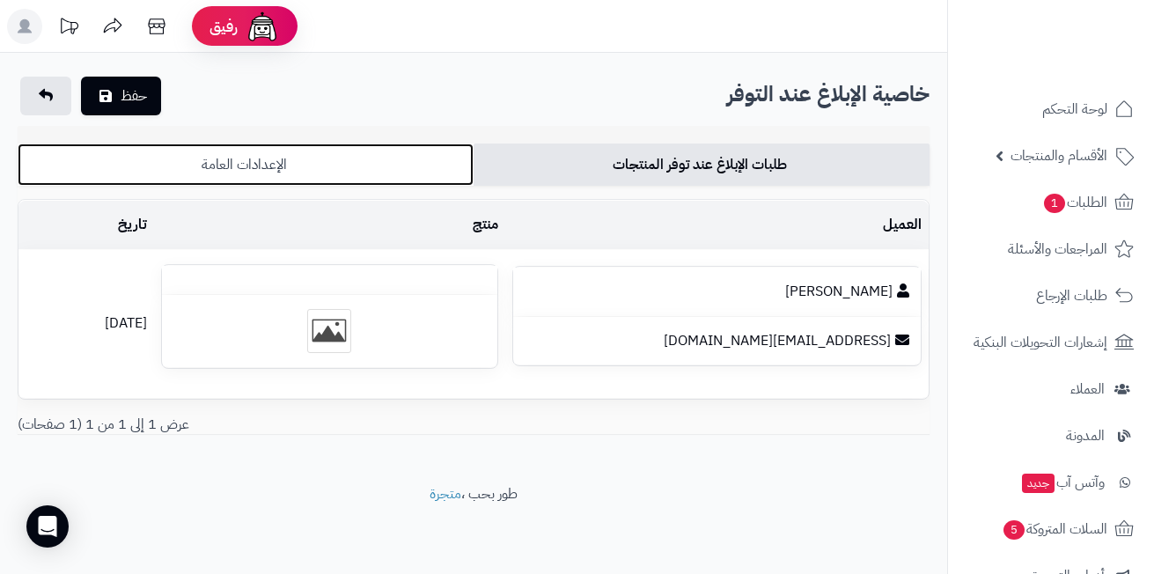
click at [379, 164] on link "الإعدادات العامة" at bounding box center [246, 164] width 456 height 42
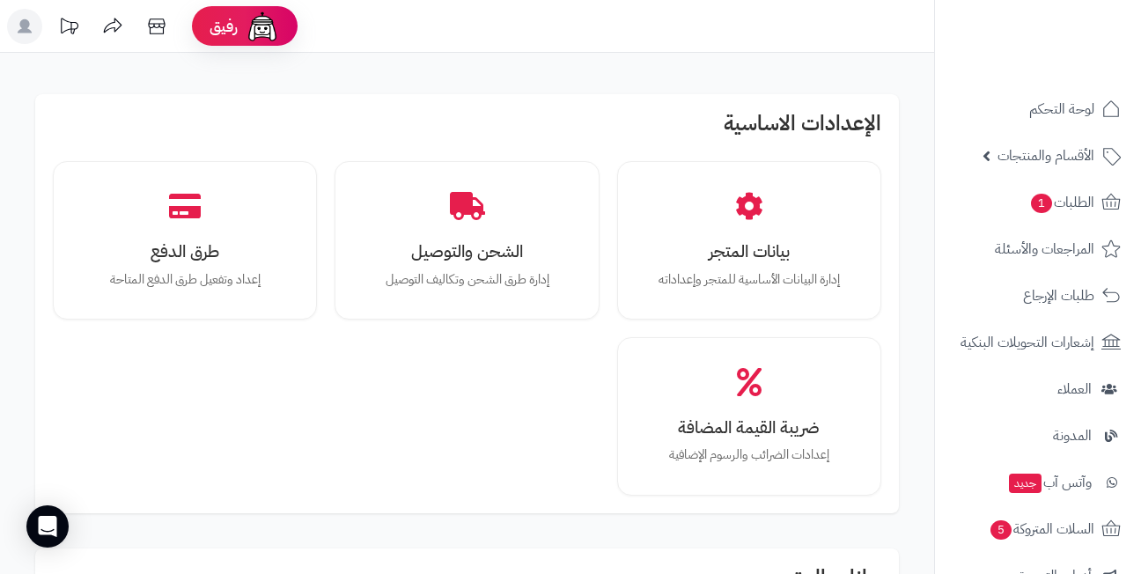
scroll to position [1678, 0]
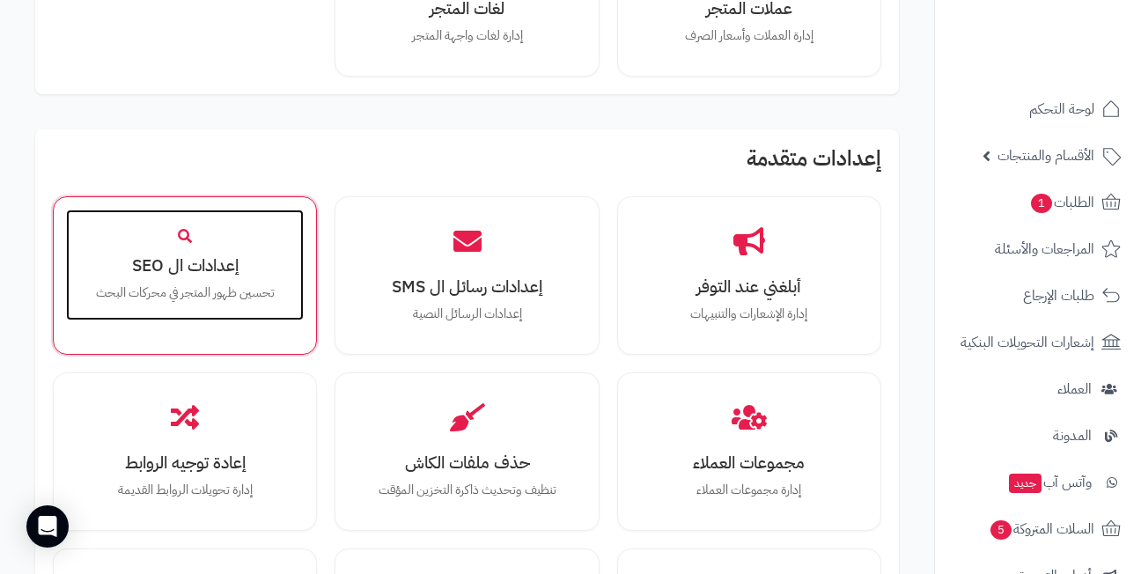
click at [212, 248] on div "إعدادات ال SEO تحسين ظهور المتجر في محركات البحث" at bounding box center [185, 264] width 238 height 111
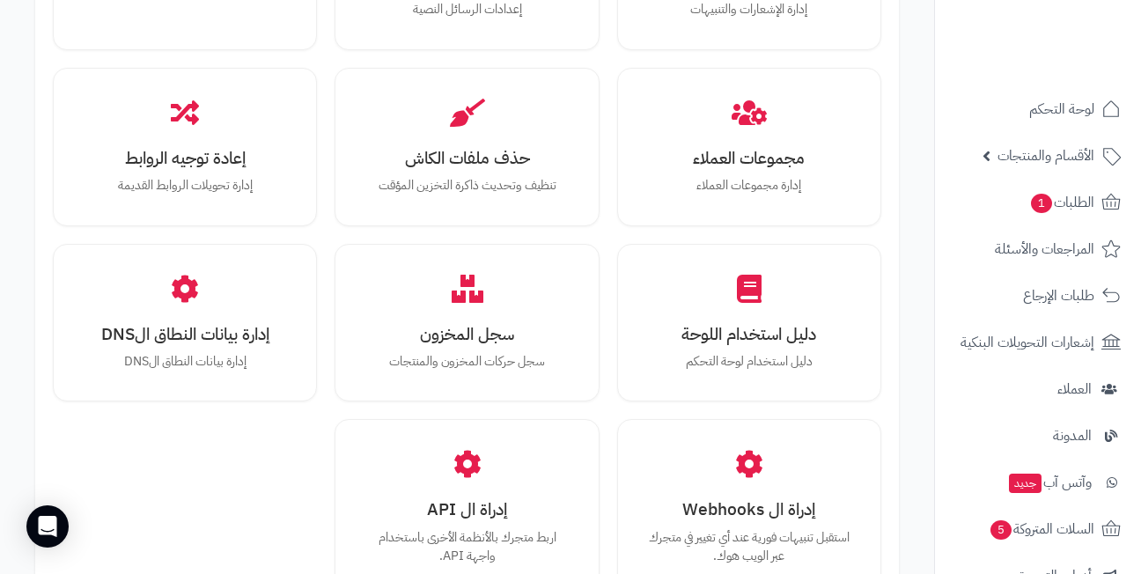
scroll to position [2037, 0]
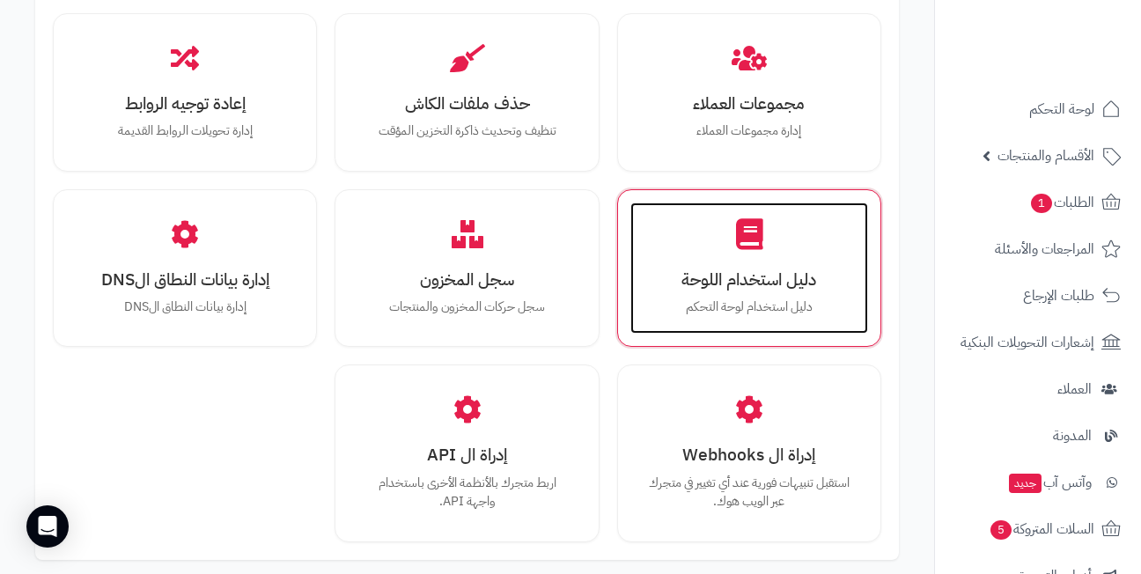
click at [684, 270] on h3 "دليل استخدام اللوحة" at bounding box center [749, 279] width 202 height 18
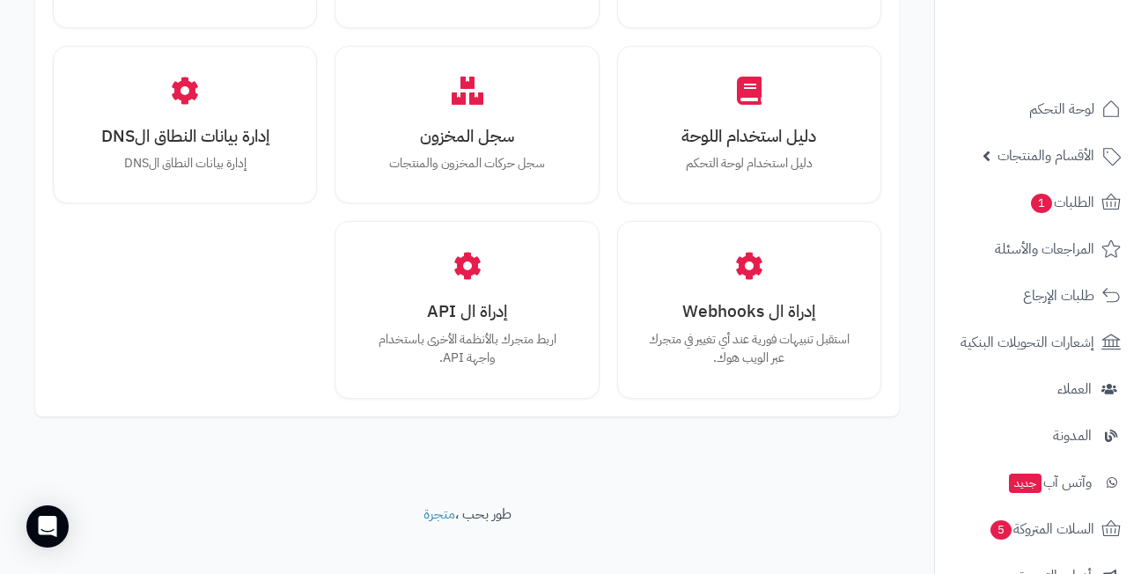
scroll to position [2199, 0]
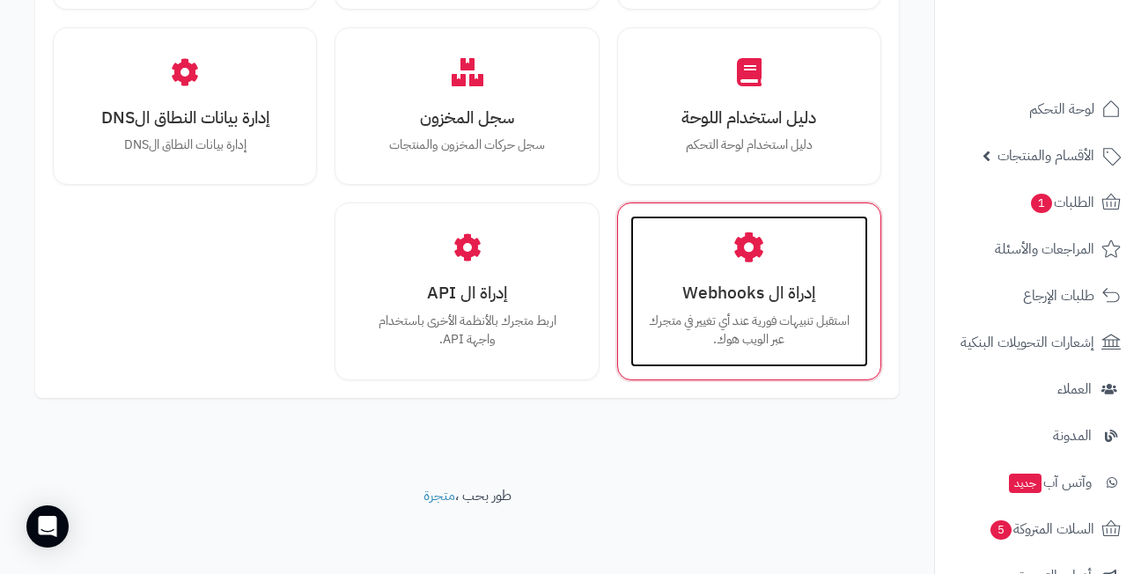
click at [742, 288] on h3 "إدراة ال Webhooks" at bounding box center [749, 292] width 202 height 18
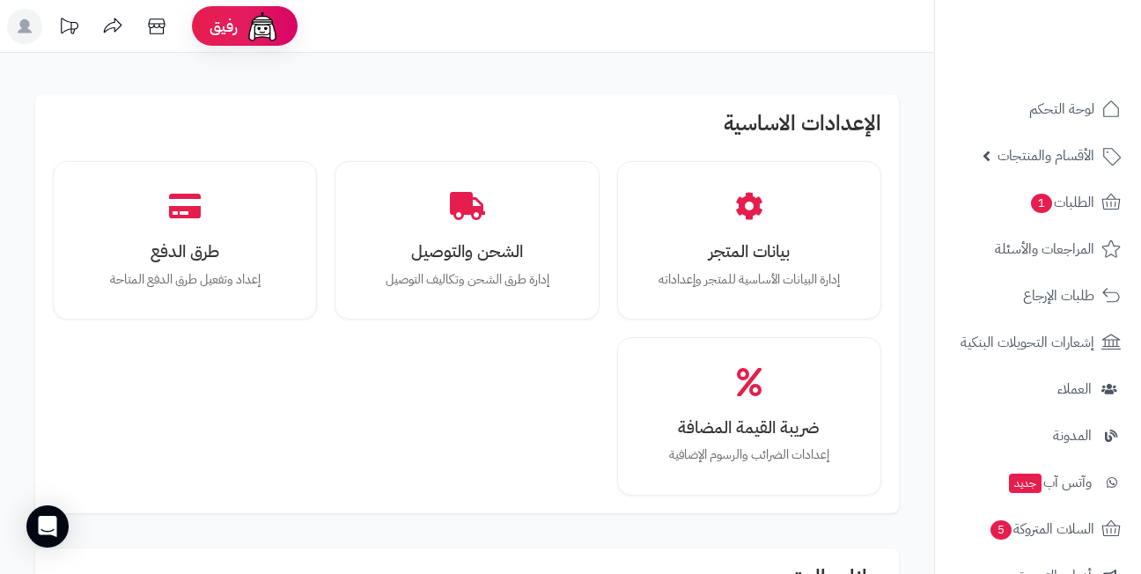
scroll to position [2199, 0]
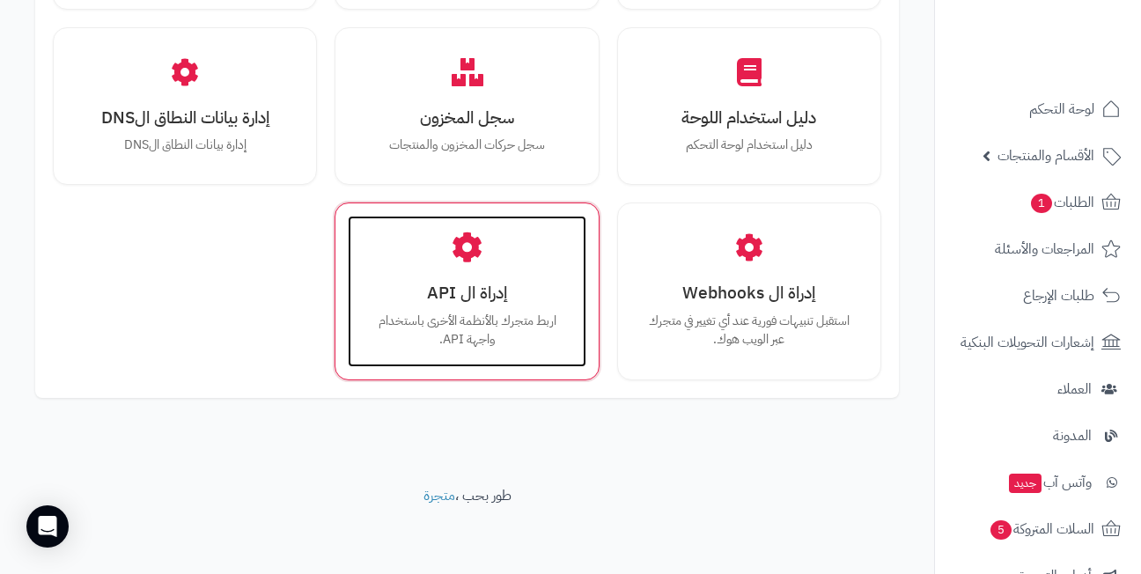
click at [484, 295] on h3 "إدراة ال API" at bounding box center [466, 292] width 202 height 18
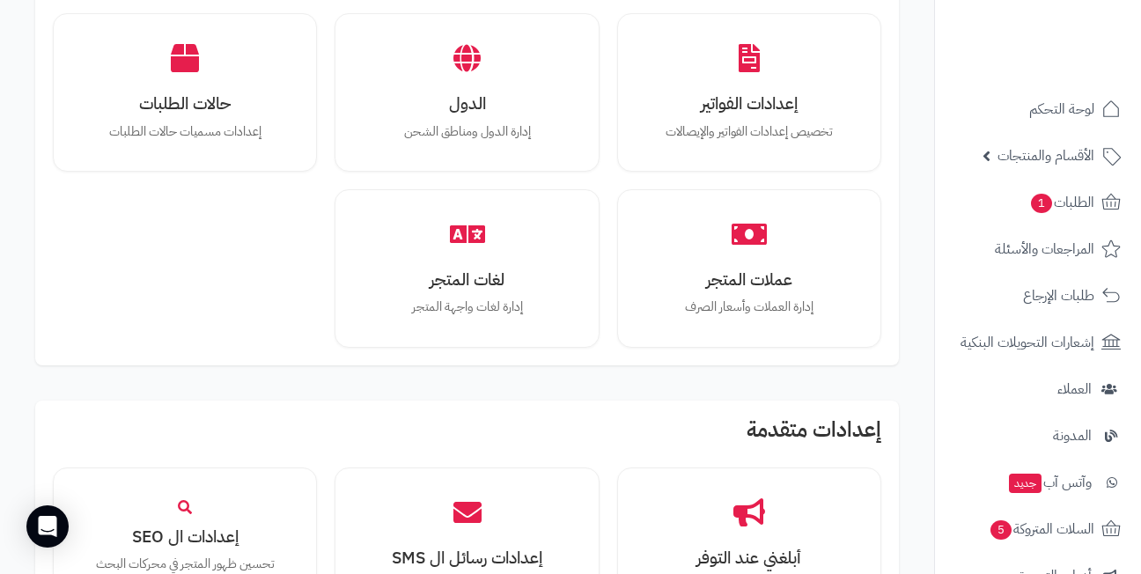
scroll to position [1319, 0]
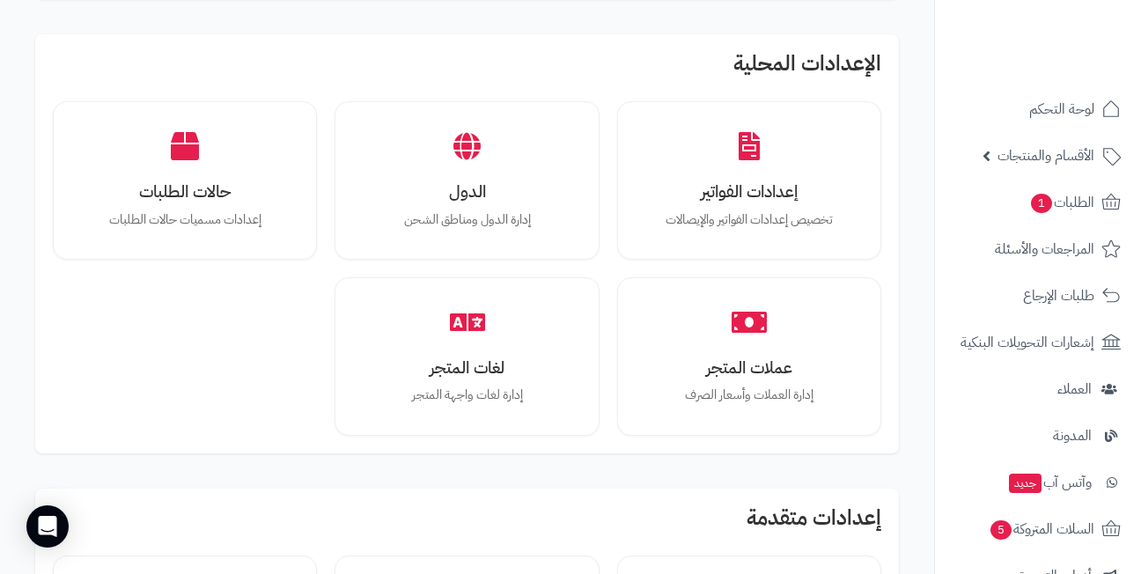
click at [327, 268] on div "إعدادات الفواتير تخصيص إعدادات الفواتير والإيصالات الدول إدارة الدول ومناطق الش…" at bounding box center [467, 268] width 828 height 334
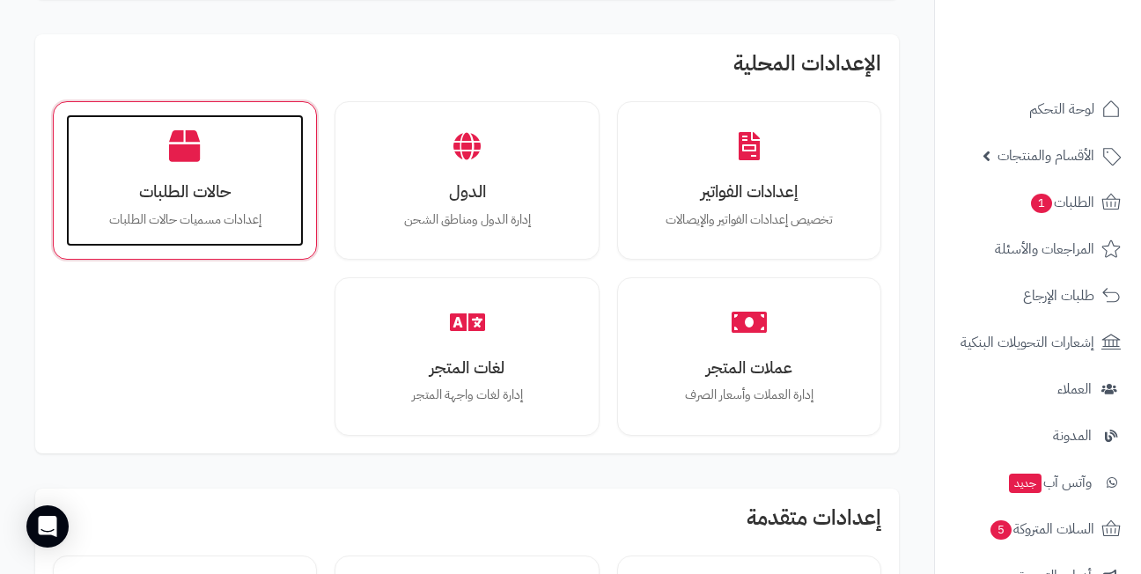
click at [209, 184] on h3 "حالات الطلبات" at bounding box center [185, 191] width 202 height 18
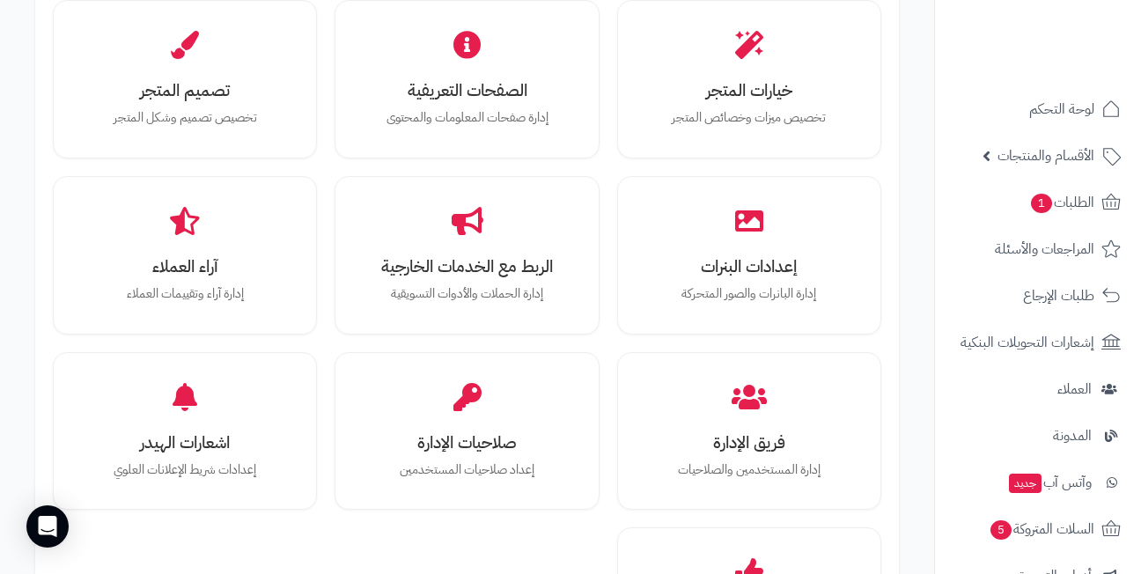
scroll to position [527, 0]
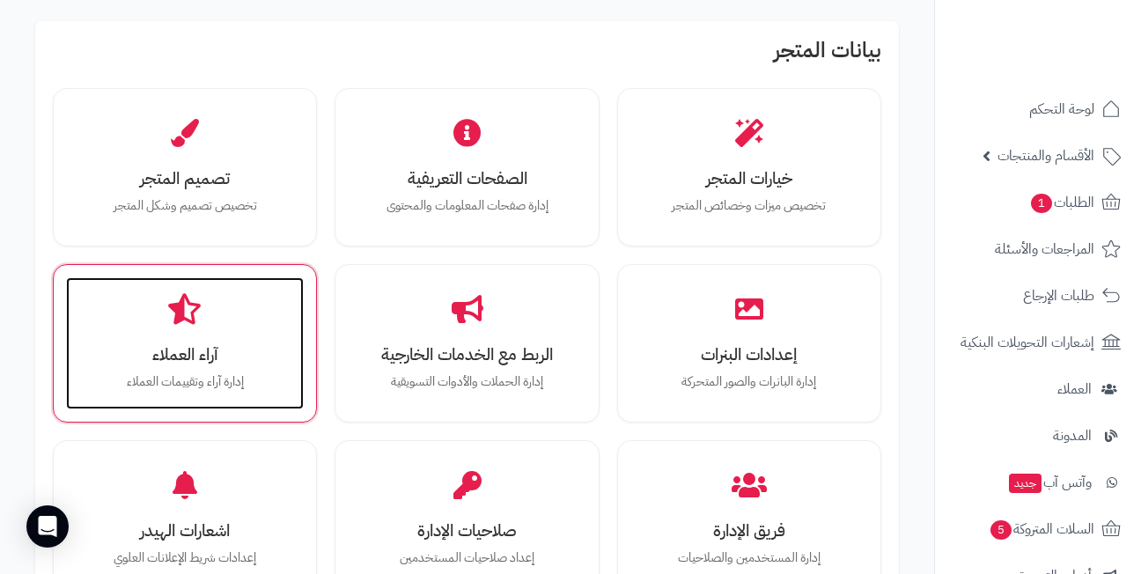
click at [213, 317] on div "آراء العملاء إدارة آراء وتقييمات العملاء" at bounding box center [185, 343] width 238 height 132
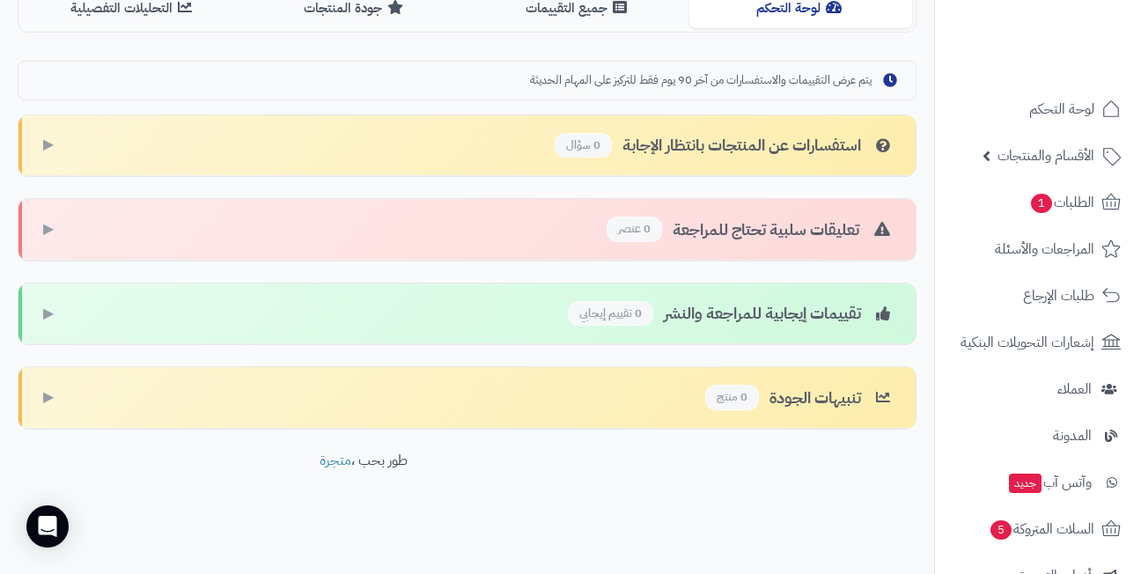
scroll to position [33, 0]
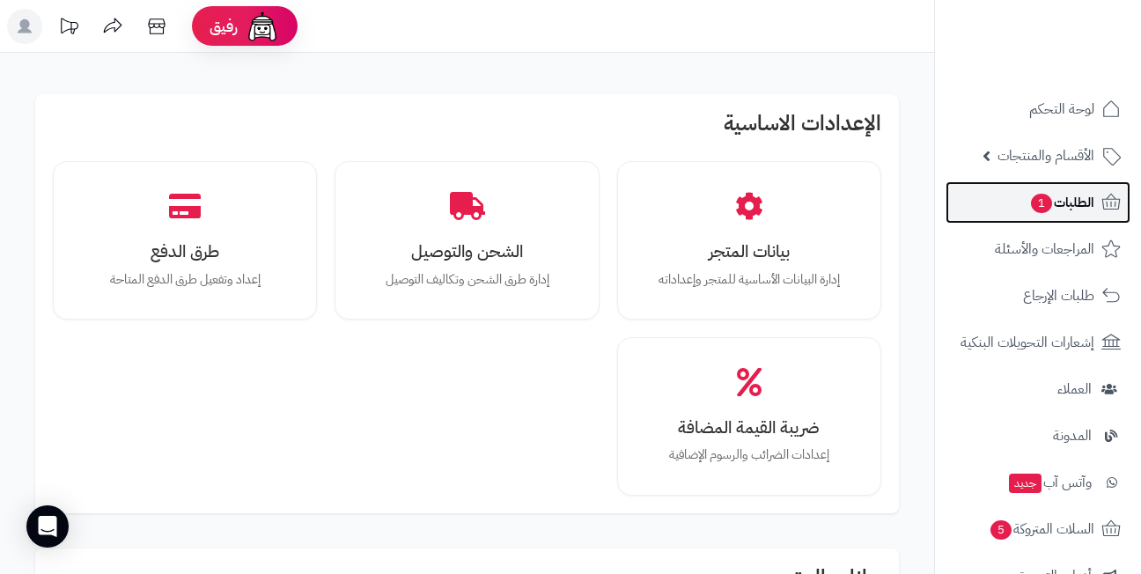
click at [1043, 190] on span "الطلبات 1" at bounding box center [1061, 202] width 65 height 25
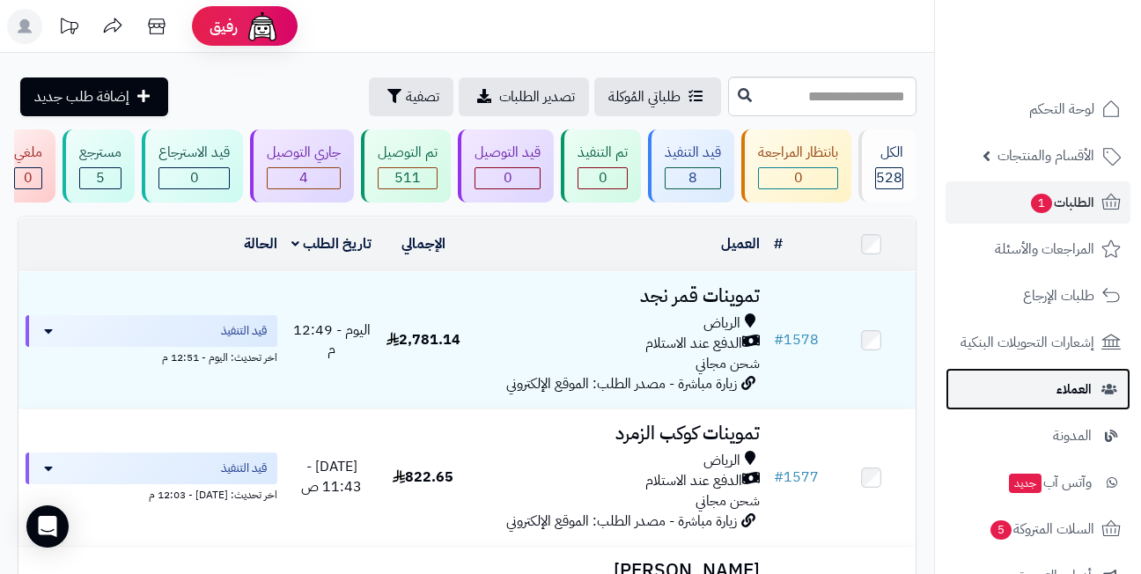
click at [1051, 384] on link "العملاء" at bounding box center [1037, 389] width 185 height 42
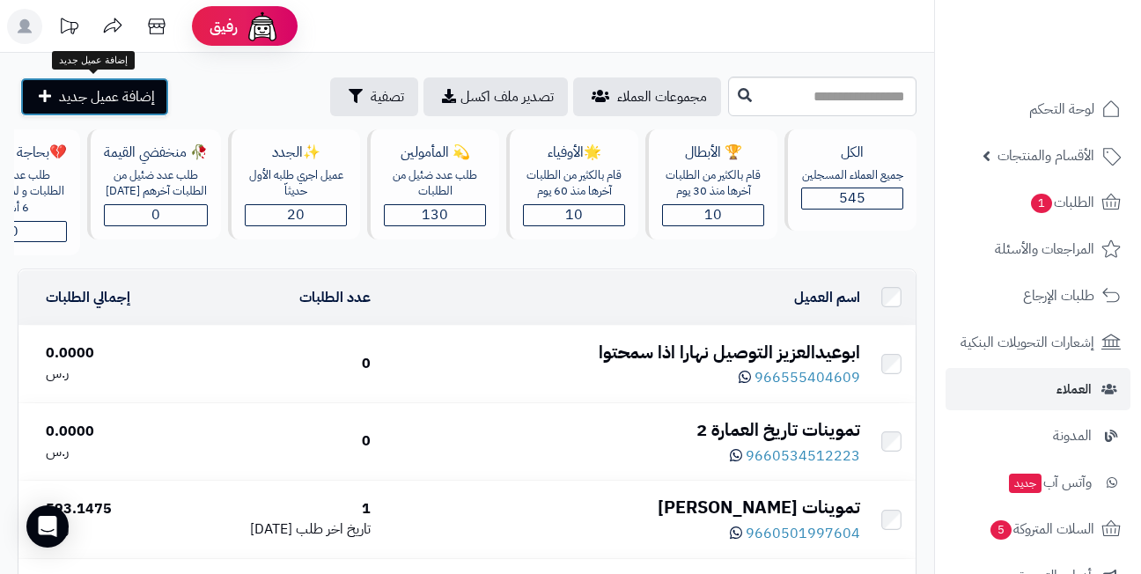
click at [92, 89] on span "إضافة عميل جديد" at bounding box center [107, 96] width 96 height 21
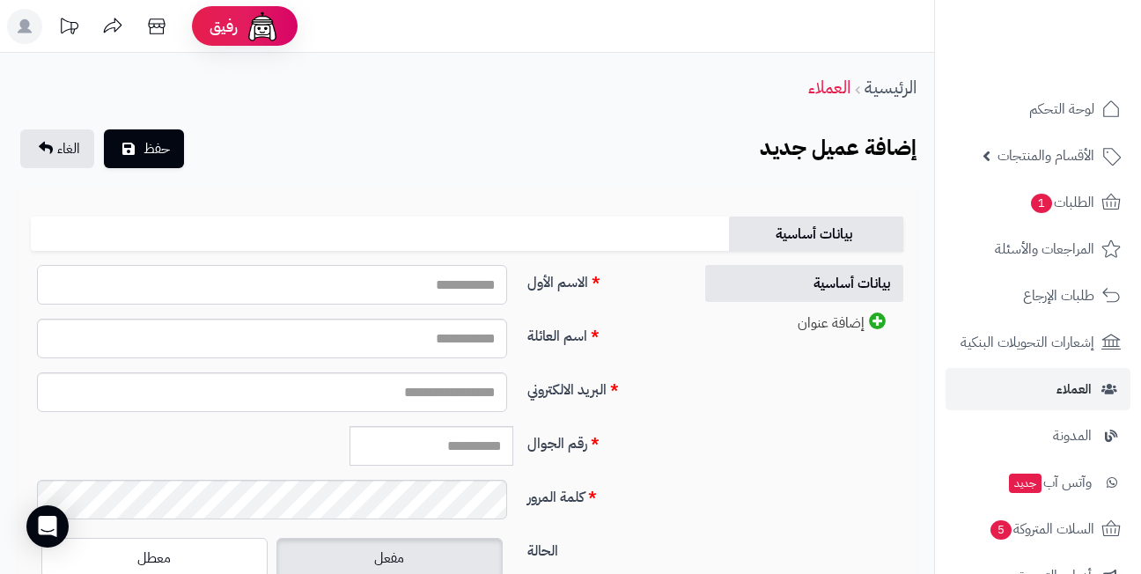
click at [433, 279] on input "الاسم الأول" at bounding box center [272, 285] width 470 height 40
type input "*"
type input "*******"
type input "**********"
click at [432, 391] on input "البريد الالكتروني" at bounding box center [272, 392] width 470 height 40
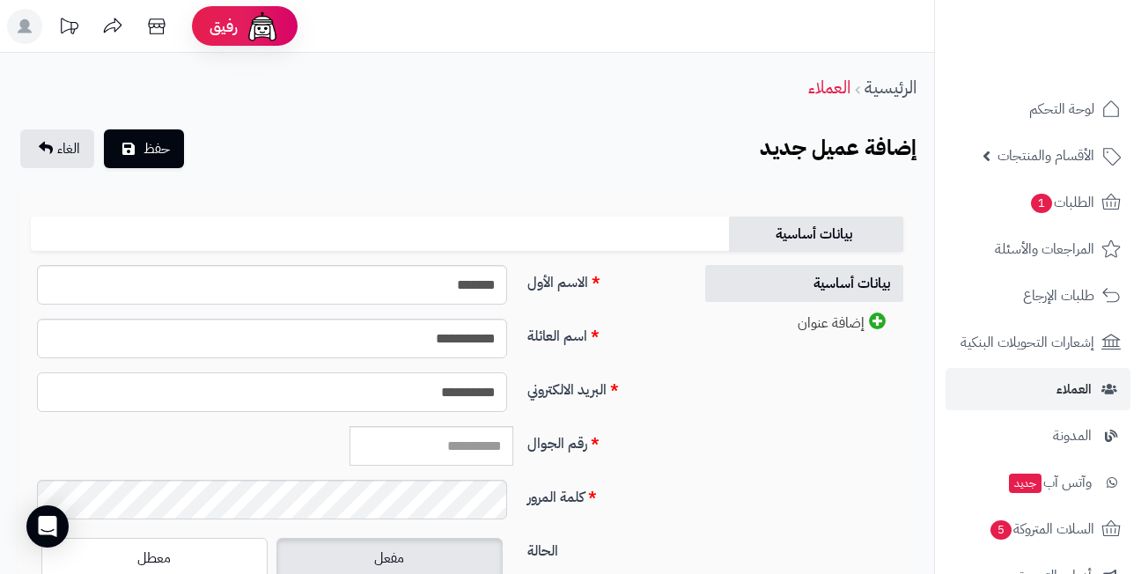
type input "**********"
click at [432, 391] on input "**********" at bounding box center [272, 392] width 470 height 40
click at [457, 449] on input "رقم الجوال" at bounding box center [431, 446] width 164 height 40
paste input "**********"
type input "**********"
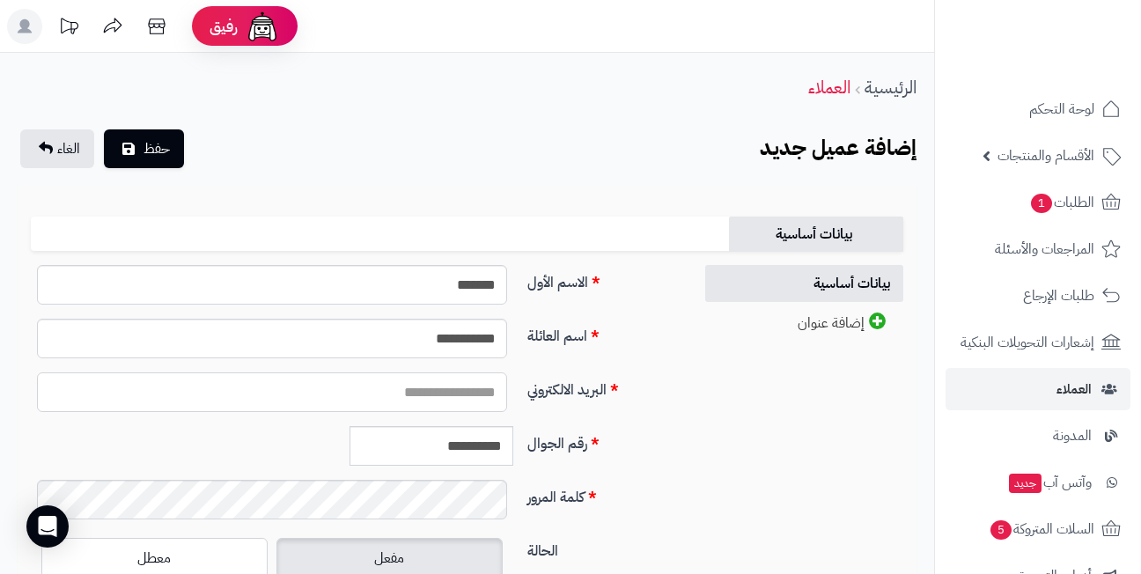
click at [486, 391] on input "البريد الالكتروني" at bounding box center [272, 392] width 470 height 40
type input "**********"
click at [583, 335] on label "اسم العائلة" at bounding box center [602, 333] width 165 height 28
click at [507, 335] on input "**********" at bounding box center [272, 339] width 470 height 40
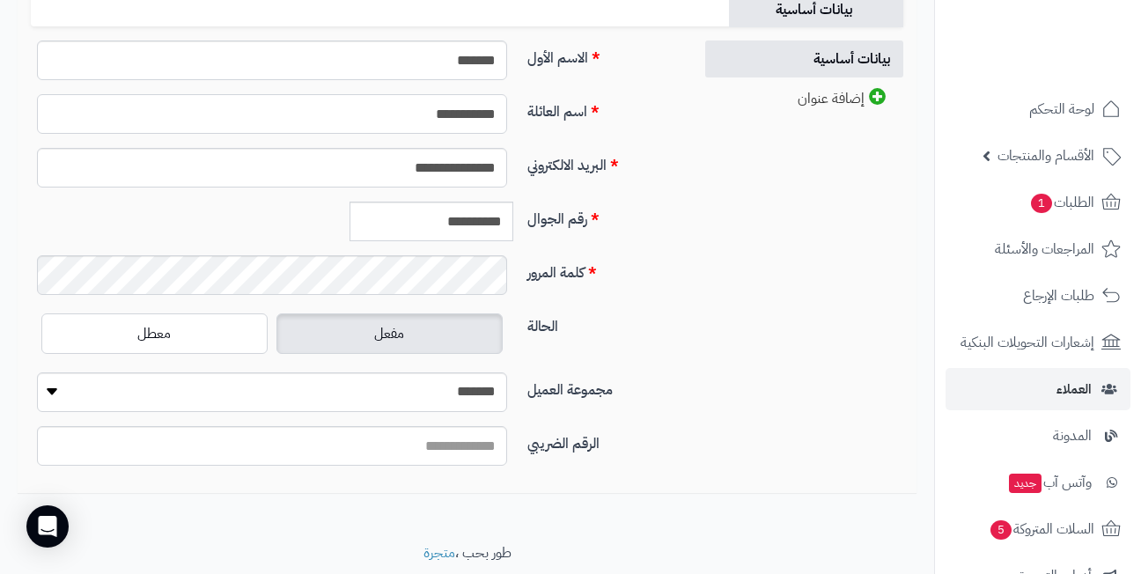
scroll to position [264, 0]
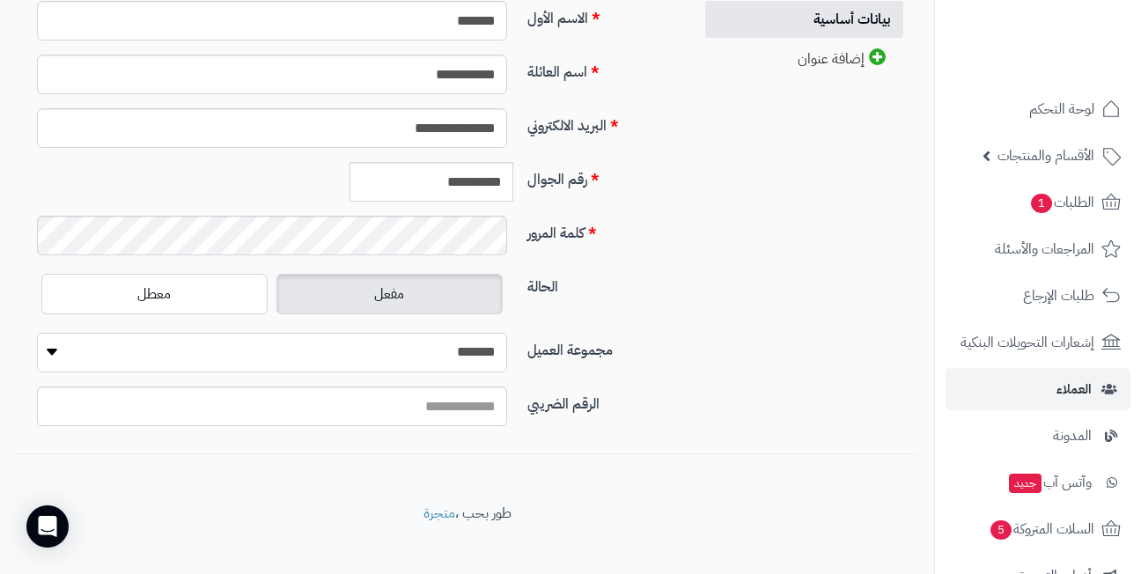
click at [473, 339] on select "**********" at bounding box center [272, 353] width 470 height 40
select select "*"
click at [37, 333] on select "**********" at bounding box center [272, 353] width 470 height 40
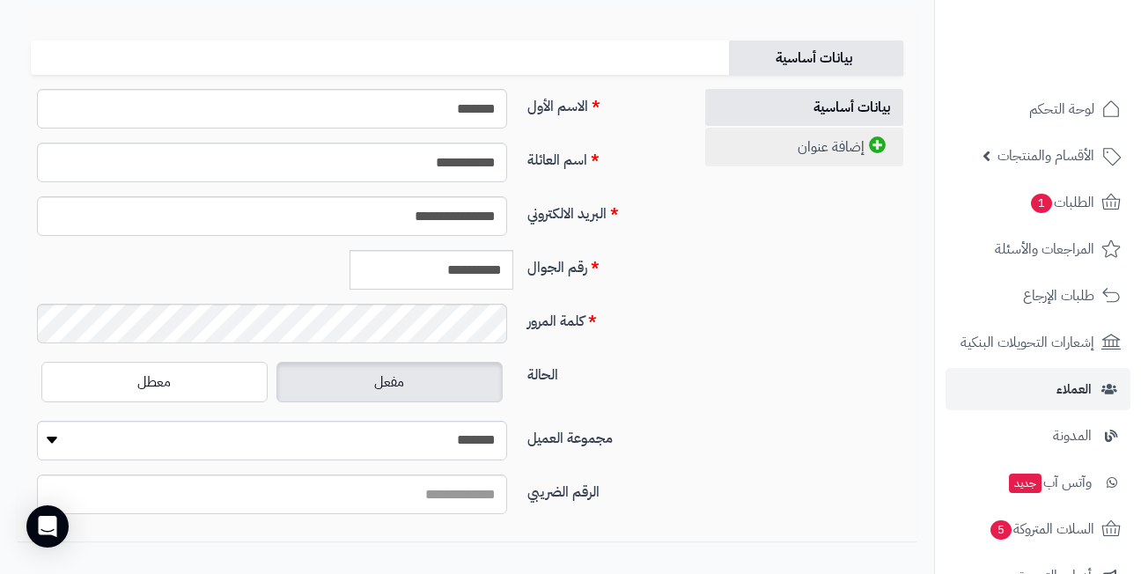
click at [847, 155] on link "إضافة عنوان" at bounding box center [804, 147] width 198 height 39
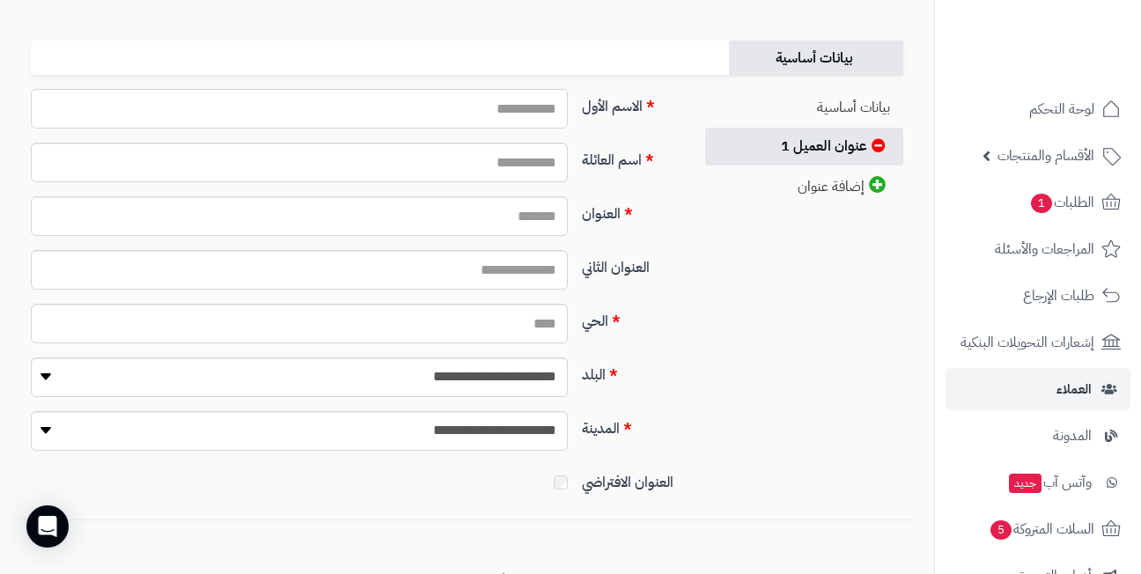
click at [525, 107] on input "الاسم الأول" at bounding box center [299, 109] width 537 height 40
type input "*******"
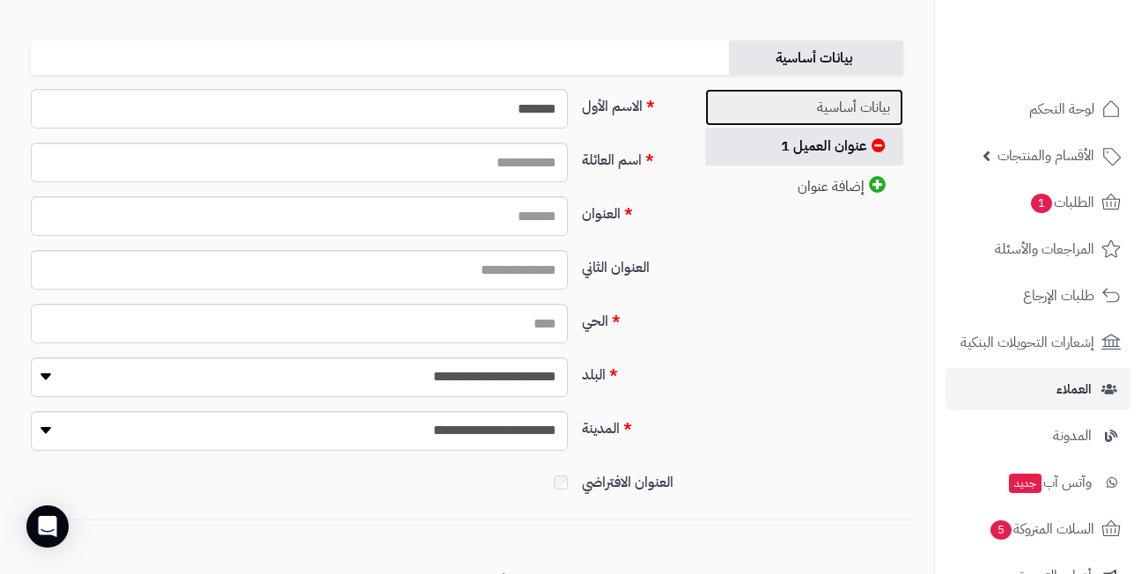
click at [823, 110] on link "بيانات أساسية" at bounding box center [804, 108] width 198 height 38
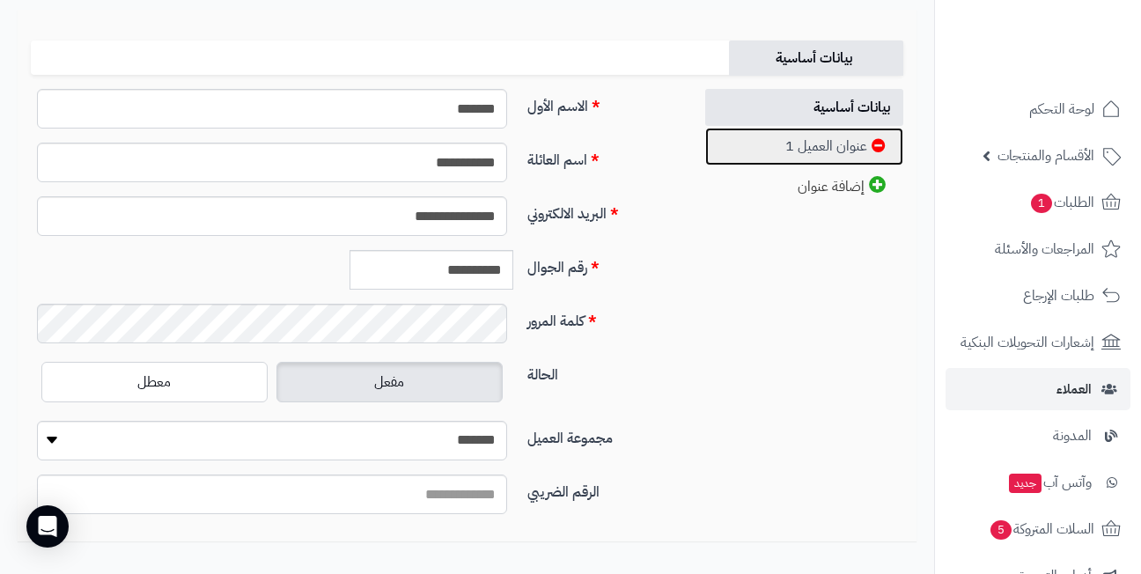
click at [819, 151] on link "عنوان العميل 1" at bounding box center [804, 147] width 198 height 38
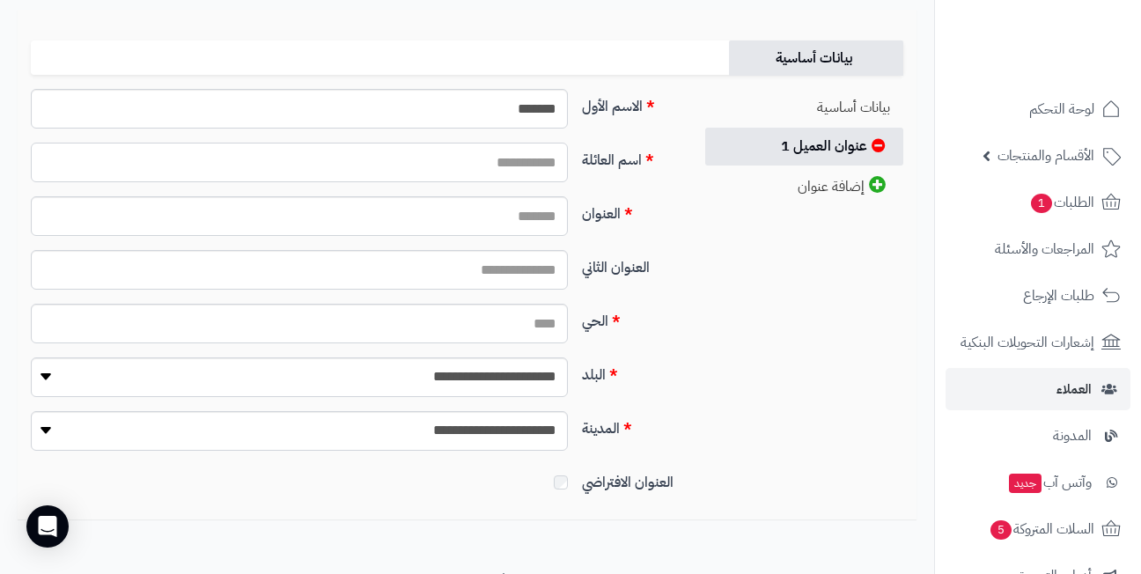
click at [530, 156] on input "اسم العائلة" at bounding box center [299, 163] width 537 height 40
type input "**********"
type input "******"
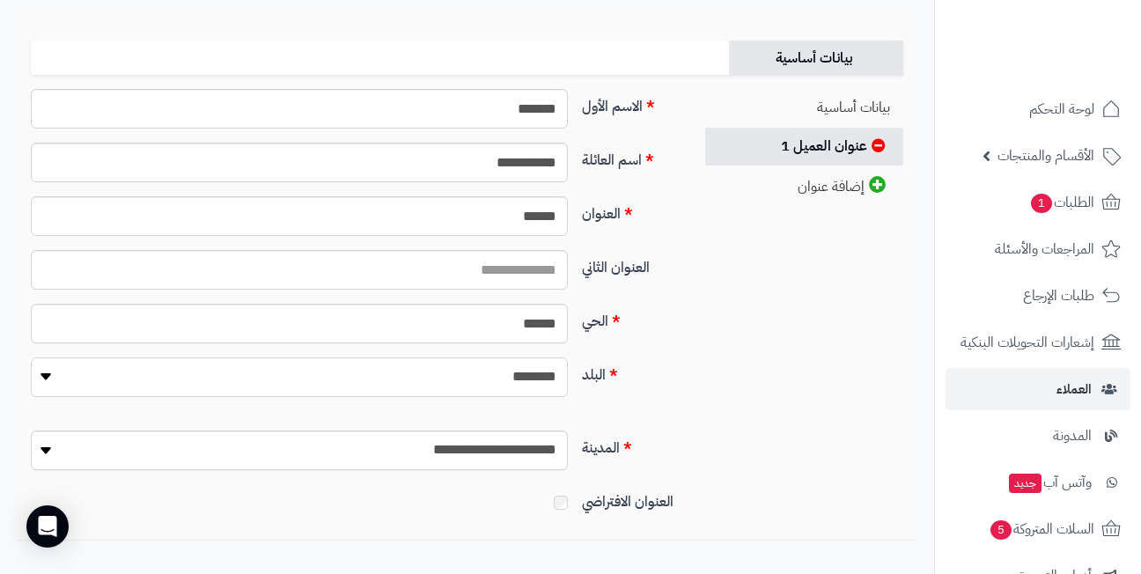
select select "***"
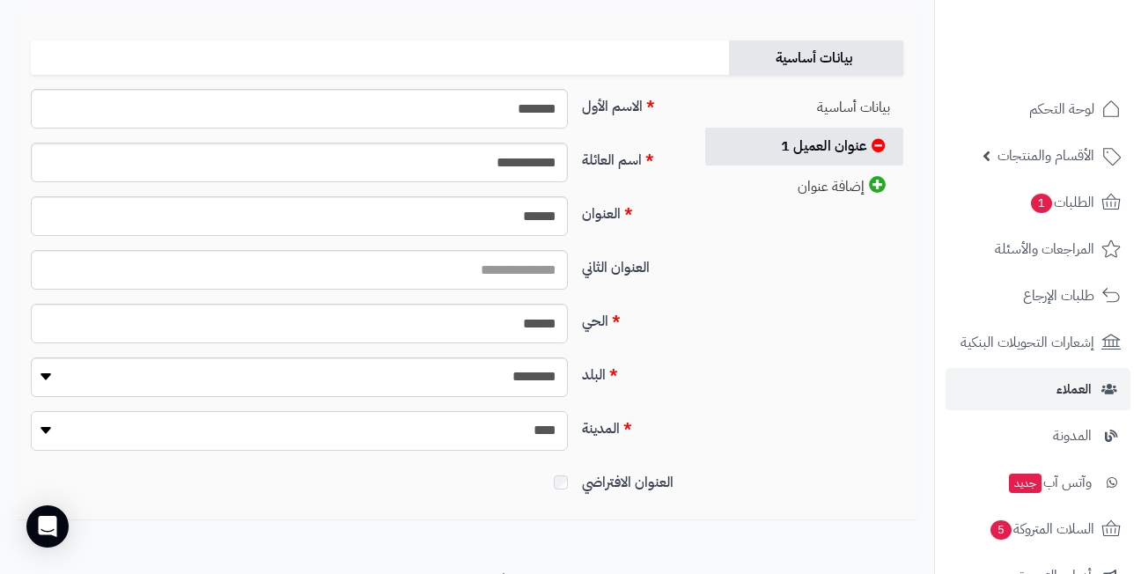
select select "***"
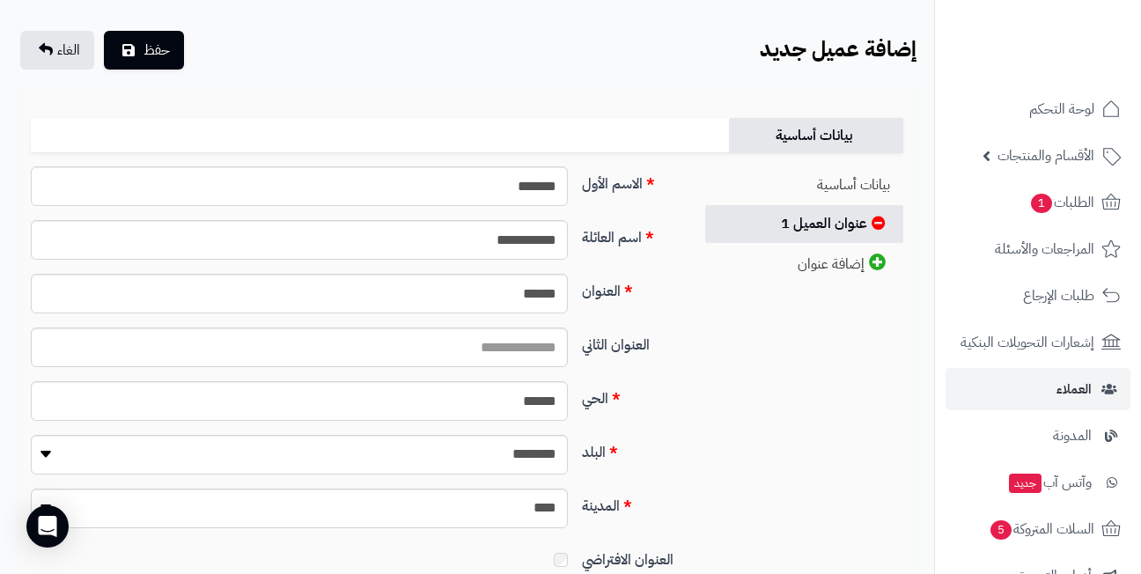
scroll to position [0, 0]
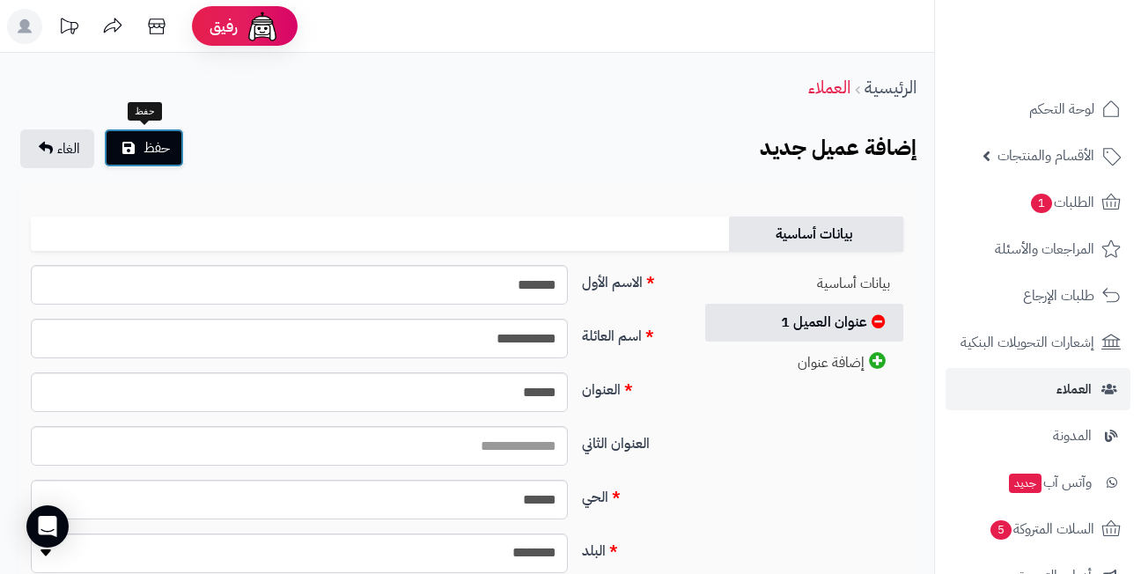
click at [157, 138] on span "حفظ" at bounding box center [156, 147] width 26 height 21
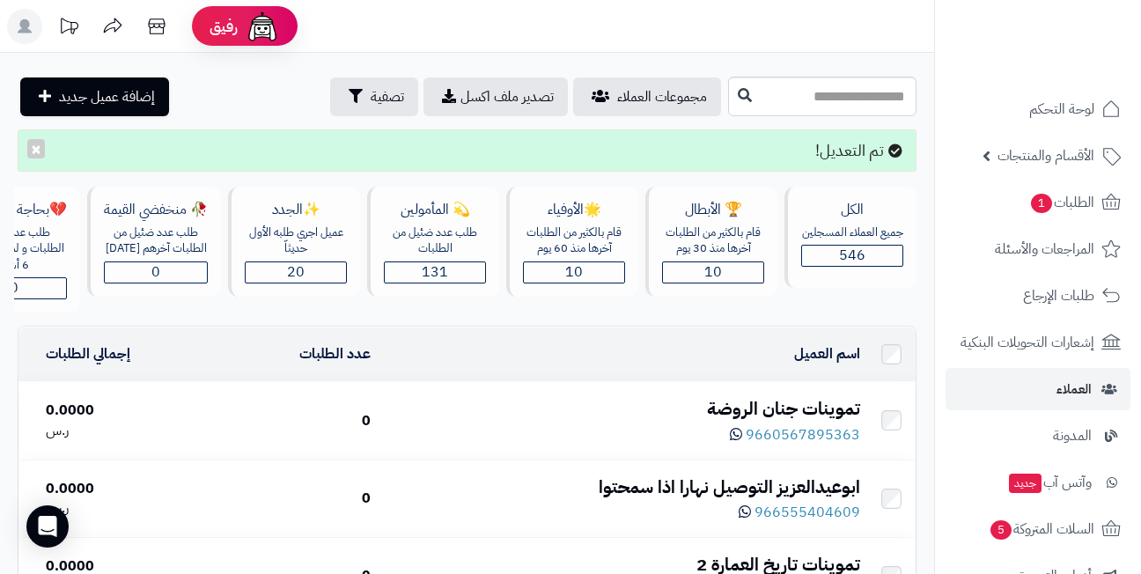
click at [551, 152] on div "تم التعديل! ×" at bounding box center [467, 150] width 899 height 42
click at [539, 152] on div "تم التعديل! ×" at bounding box center [467, 150] width 899 height 42
click at [501, 151] on div "تم التعديل! ×" at bounding box center [467, 150] width 899 height 42
click at [500, 151] on div "تم التعديل! ×" at bounding box center [467, 150] width 899 height 42
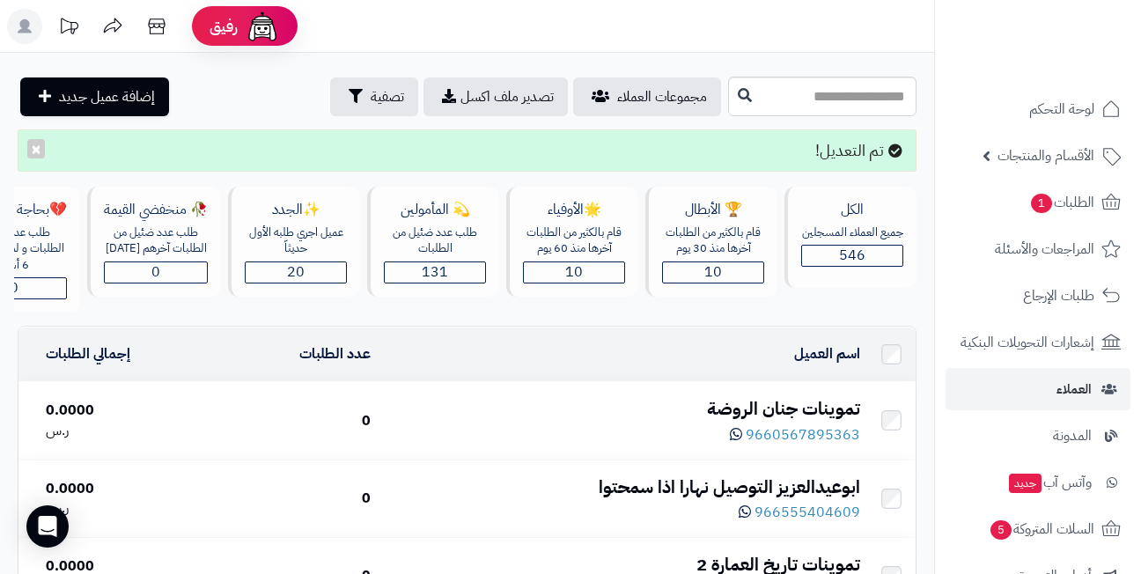
click at [500, 151] on div "تم التعديل! ×" at bounding box center [467, 150] width 899 height 42
click at [764, 422] on div "تموينات جنان الروضة" at bounding box center [622, 409] width 475 height 26
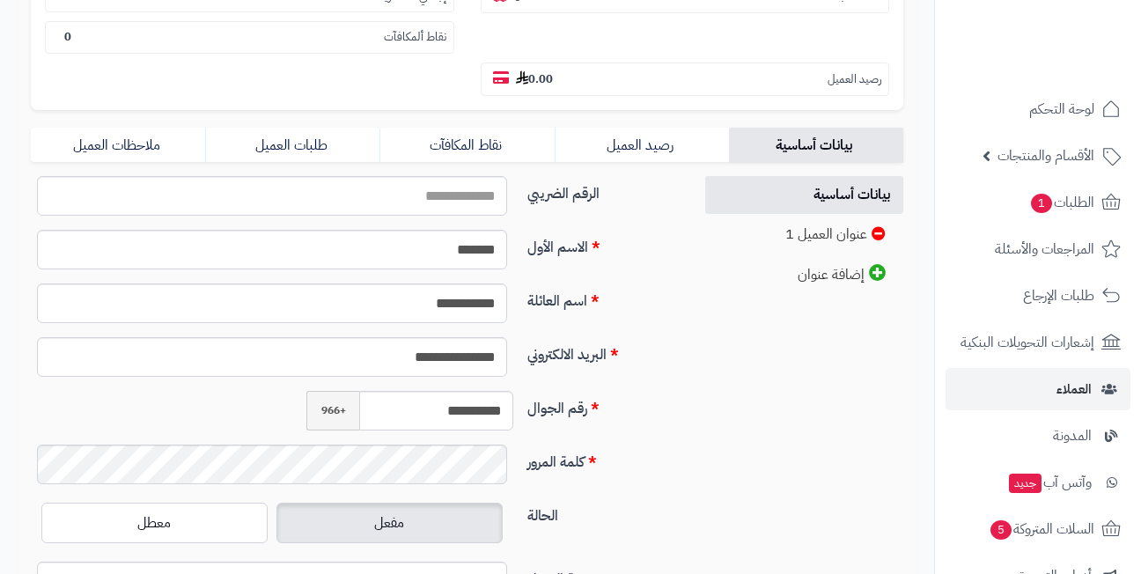
scroll to position [352, 0]
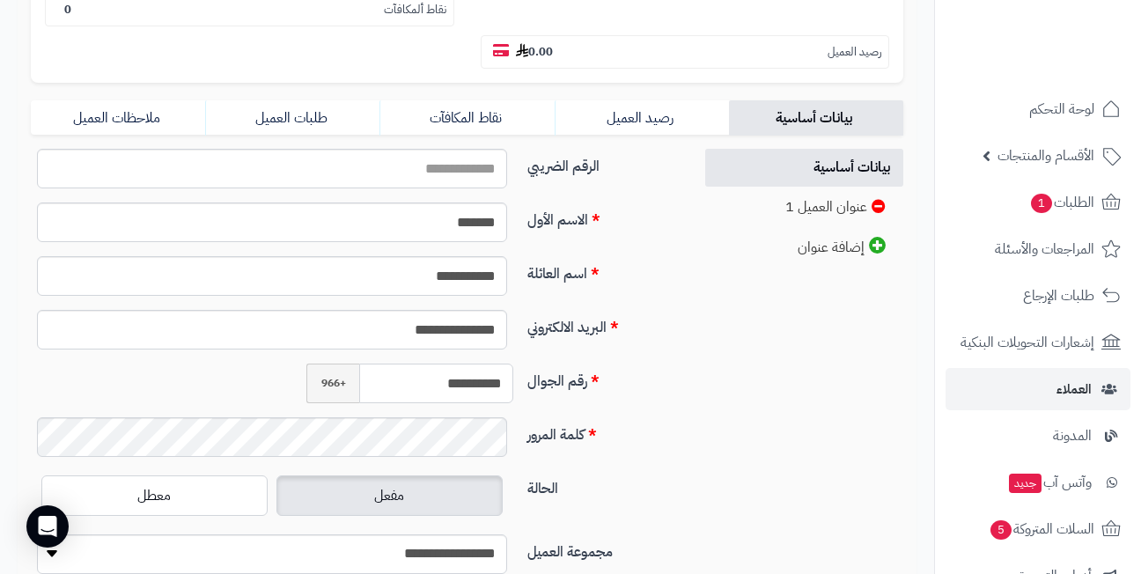
drag, startPoint x: 492, startPoint y: 384, endPoint x: 514, endPoint y: 383, distance: 22.0
click at [514, 383] on div "**********" at bounding box center [409, 383] width 221 height 40
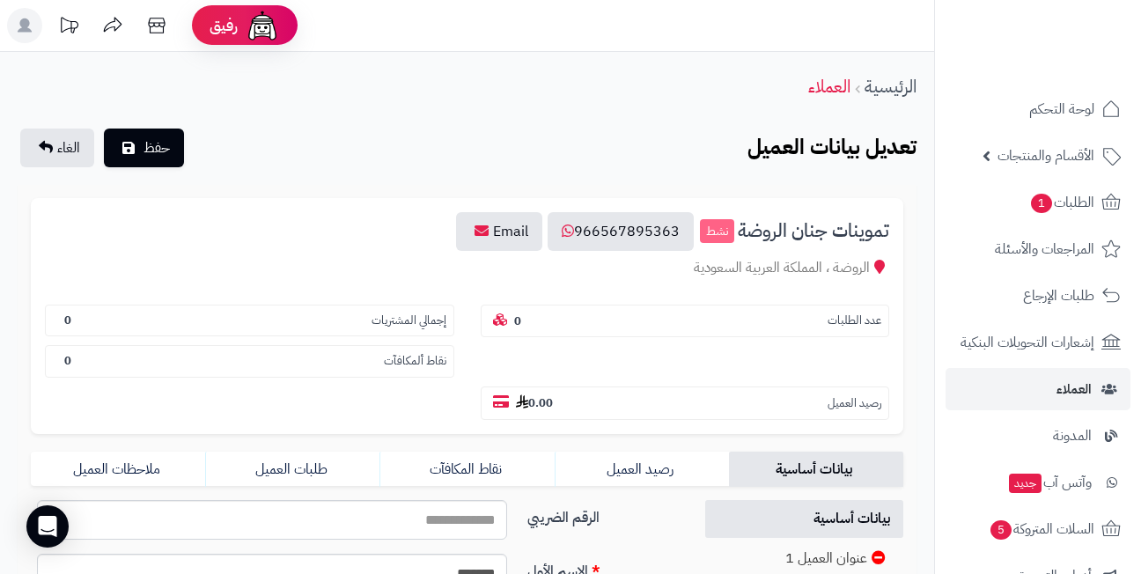
scroll to position [0, 0]
type input "**********"
click at [141, 144] on button "حفظ" at bounding box center [144, 147] width 80 height 39
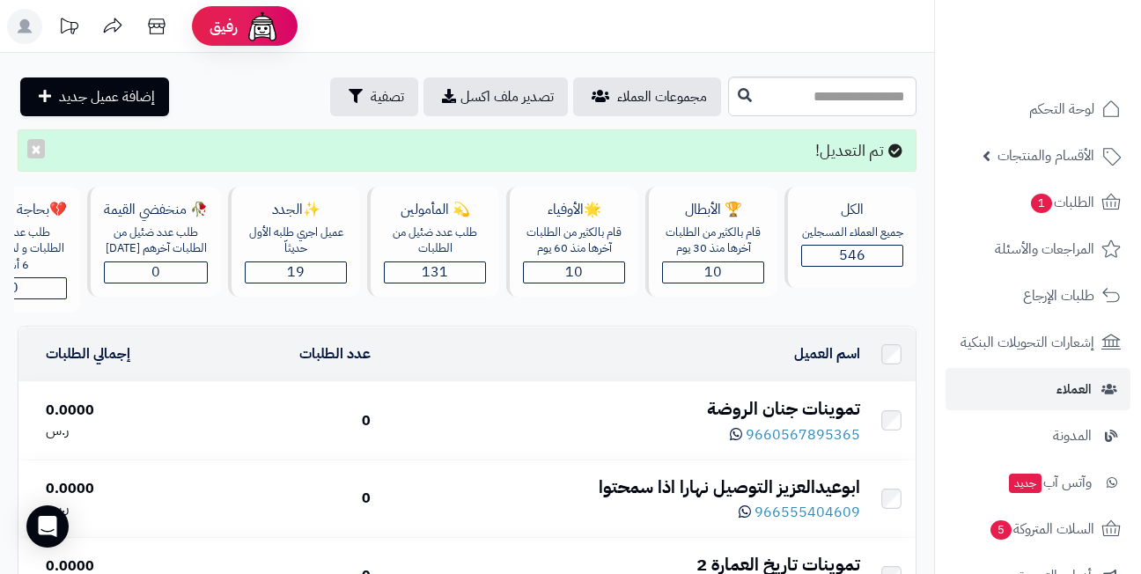
click at [440, 149] on div "تم التعديل! ×" at bounding box center [467, 150] width 899 height 42
click at [466, 147] on div "تم التعديل! ×" at bounding box center [467, 150] width 899 height 42
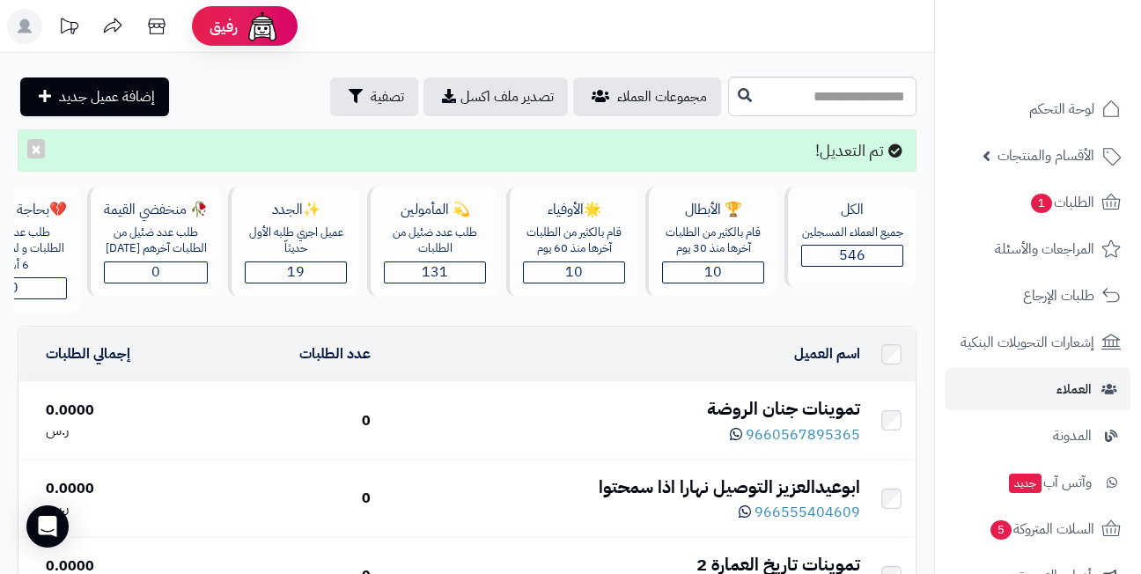
click at [466, 133] on div "تم التعديل! ×" at bounding box center [467, 150] width 899 height 42
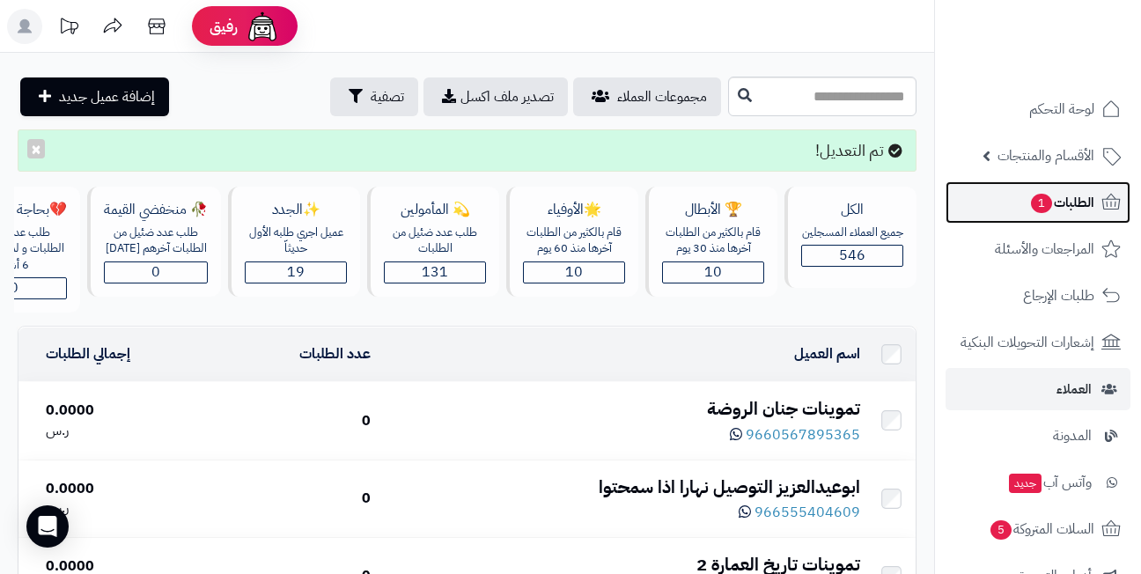
click at [1011, 202] on link "الطلبات 1" at bounding box center [1037, 202] width 185 height 42
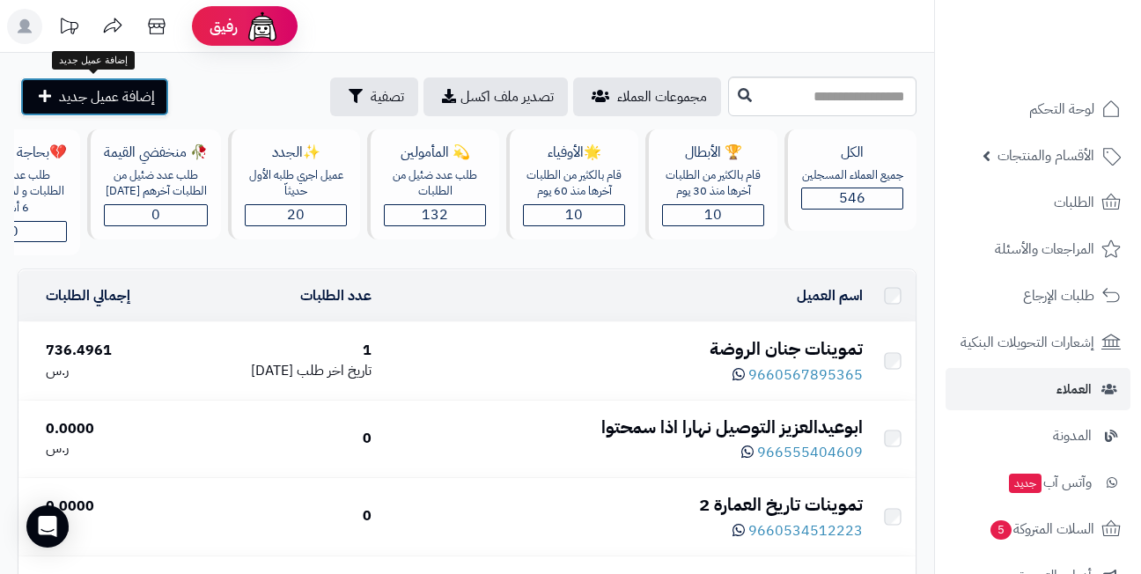
click at [113, 99] on span "إضافة عميل جديد" at bounding box center [107, 96] width 96 height 21
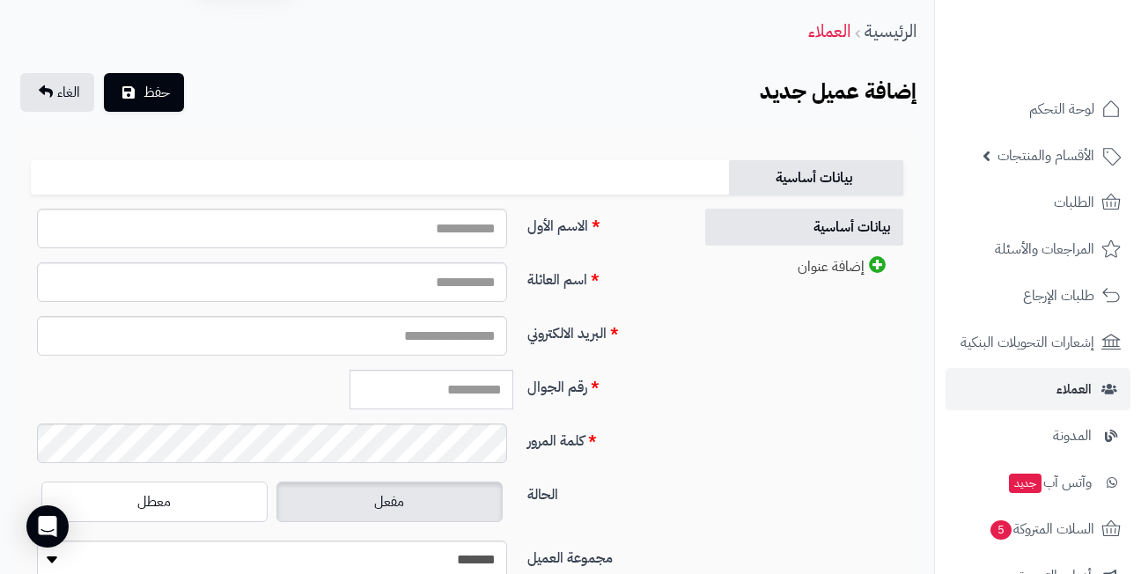
scroll to position [88, 0]
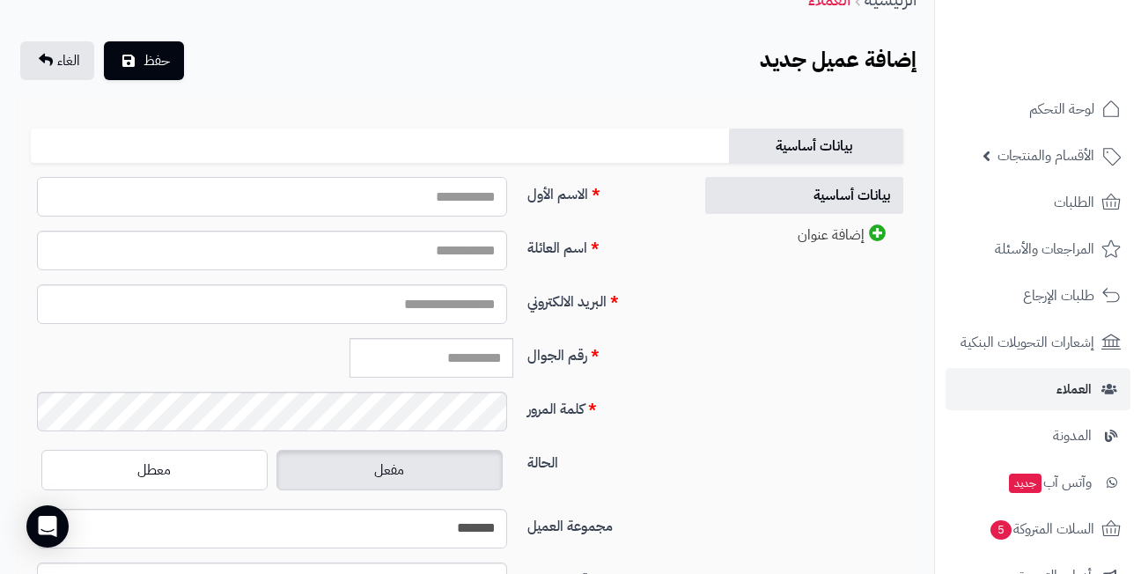
click at [448, 193] on input "الاسم الأول" at bounding box center [272, 197] width 470 height 40
click at [579, 211] on div "الاسم الأول" at bounding box center [355, 204] width 662 height 54
click at [488, 187] on input "الاسم الأول" at bounding box center [272, 197] width 470 height 40
click at [481, 201] on input "الاسم الأول" at bounding box center [272, 197] width 470 height 40
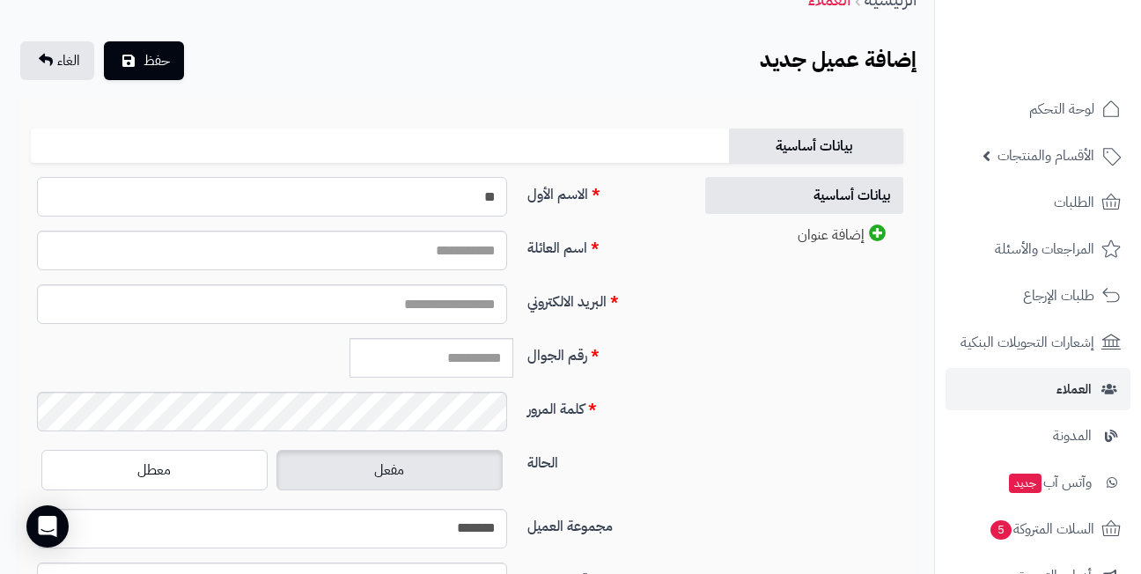
type input "*"
type input "*******"
type input "**********"
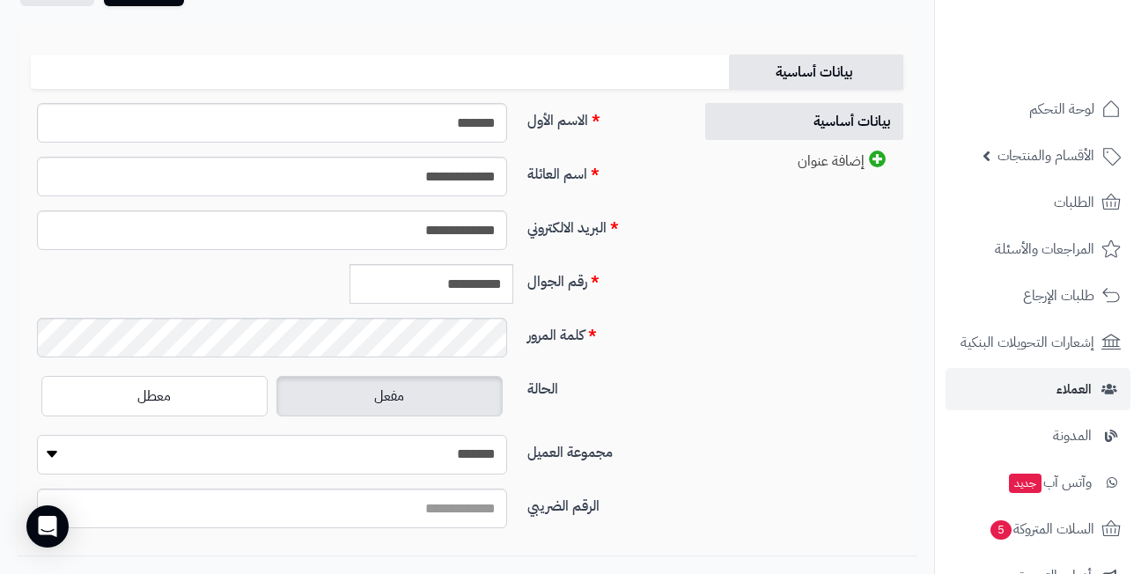
scroll to position [264, 0]
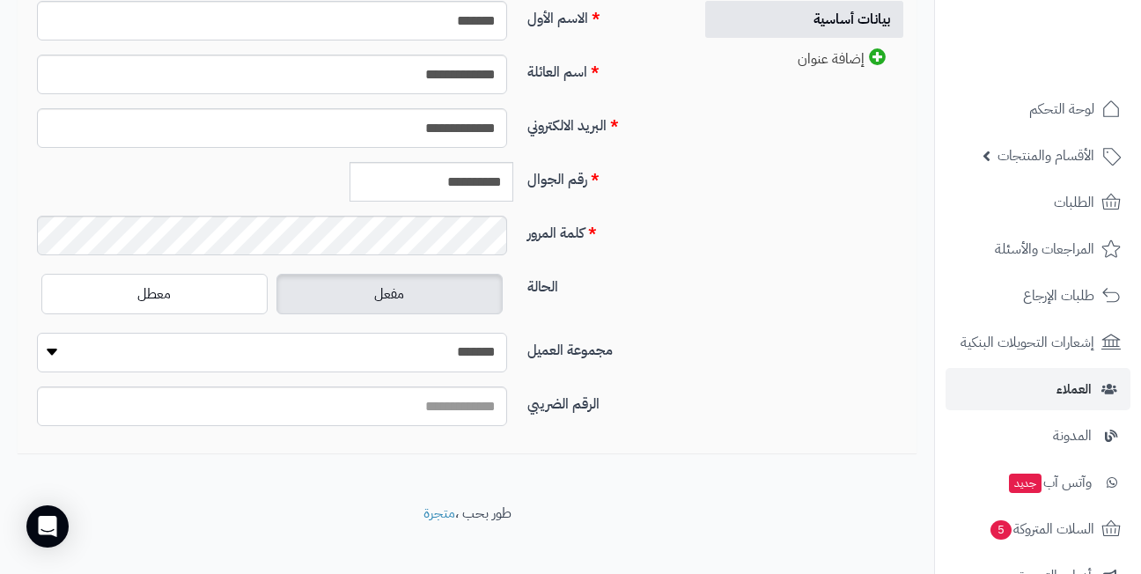
click at [452, 349] on select "**********" at bounding box center [272, 353] width 470 height 40
select select "*"
click at [37, 333] on select "**********" at bounding box center [272, 353] width 470 height 40
click at [465, 418] on input "الرقم الضريبي" at bounding box center [272, 406] width 470 height 40
type input "**********"
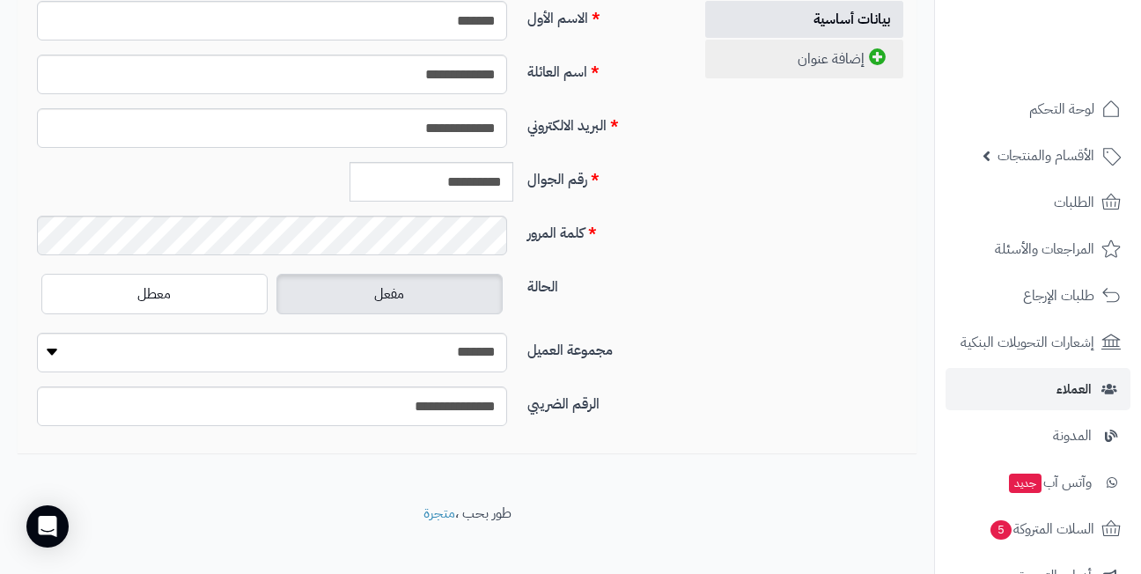
click at [812, 66] on link "إضافة عنوان" at bounding box center [804, 59] width 198 height 39
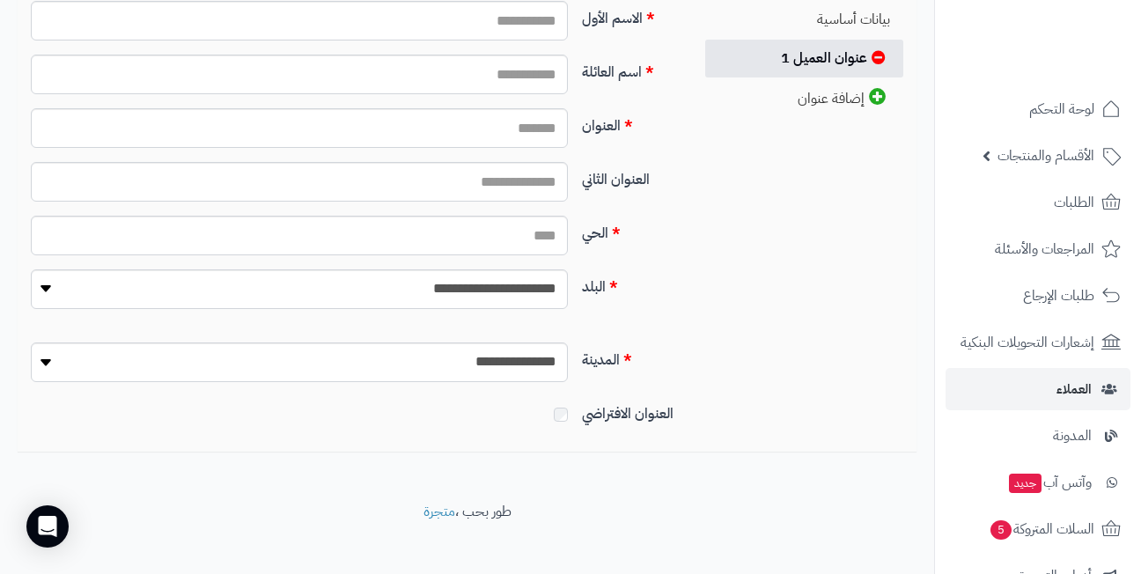
scroll to position [260, 0]
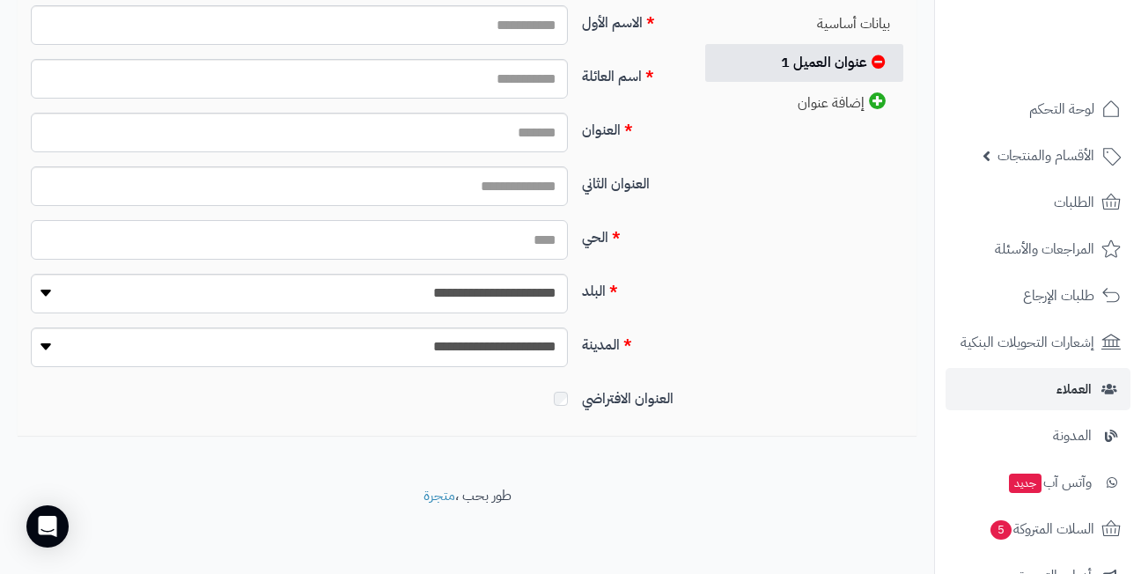
click at [544, 241] on input "الحي" at bounding box center [299, 240] width 537 height 40
type input "*"
paste input "**********"
type input "**********"
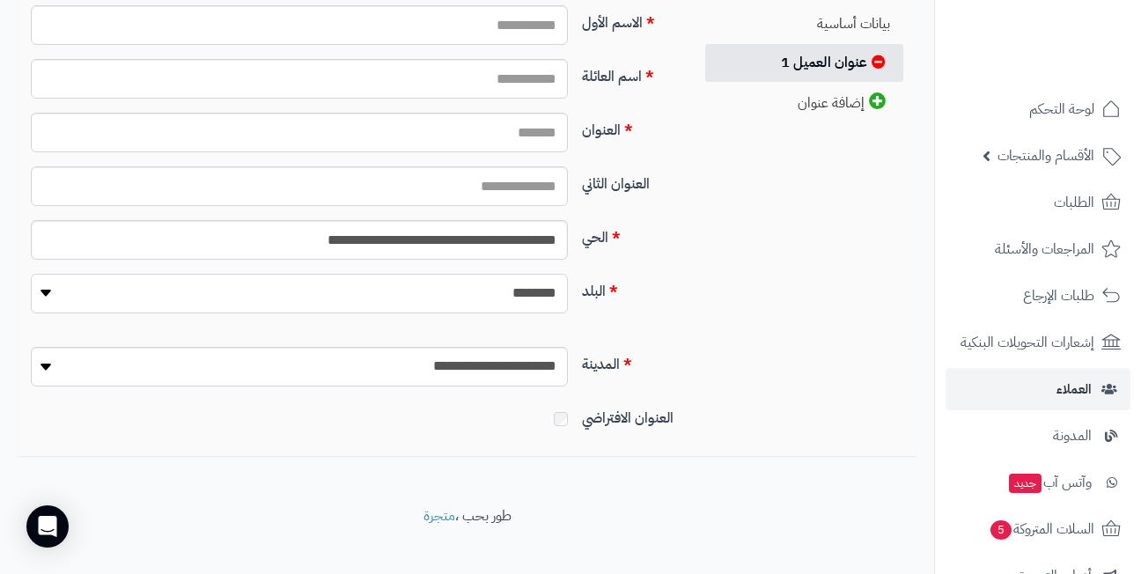
select select "***"
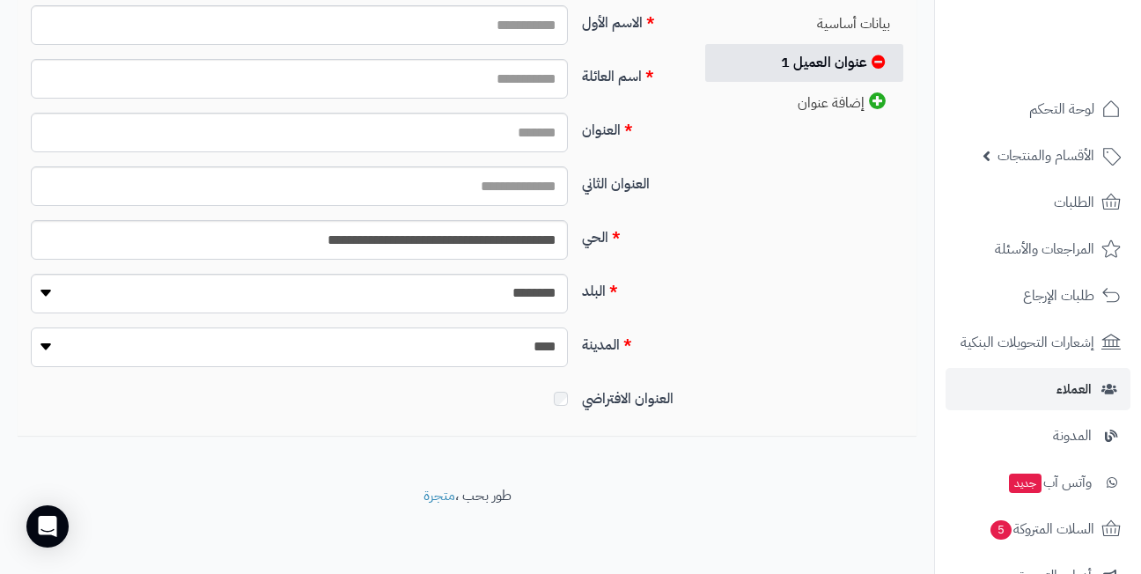
select select "***"
click at [513, 26] on input "الاسم الأول" at bounding box center [299, 25] width 537 height 40
type input "*******"
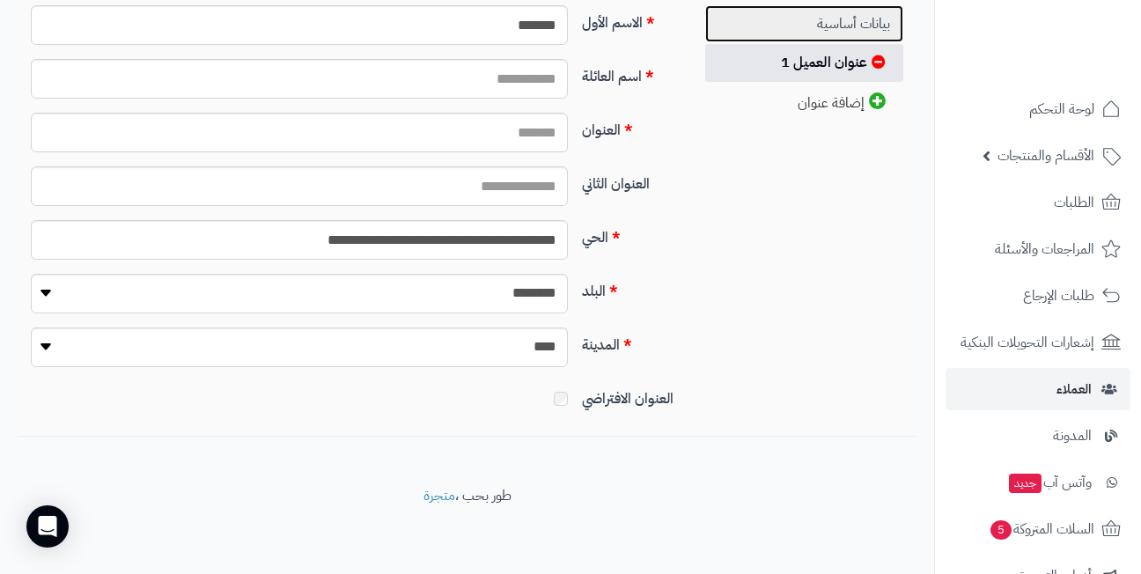
click at [833, 26] on link "بيانات أساسية" at bounding box center [804, 24] width 198 height 38
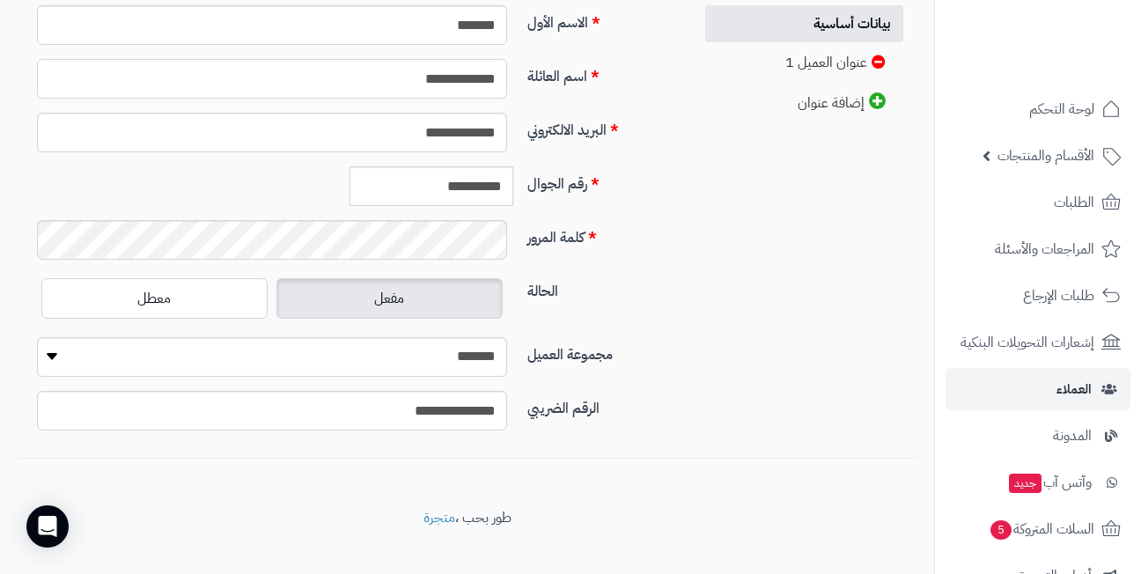
click at [465, 82] on input "**********" at bounding box center [272, 79] width 470 height 40
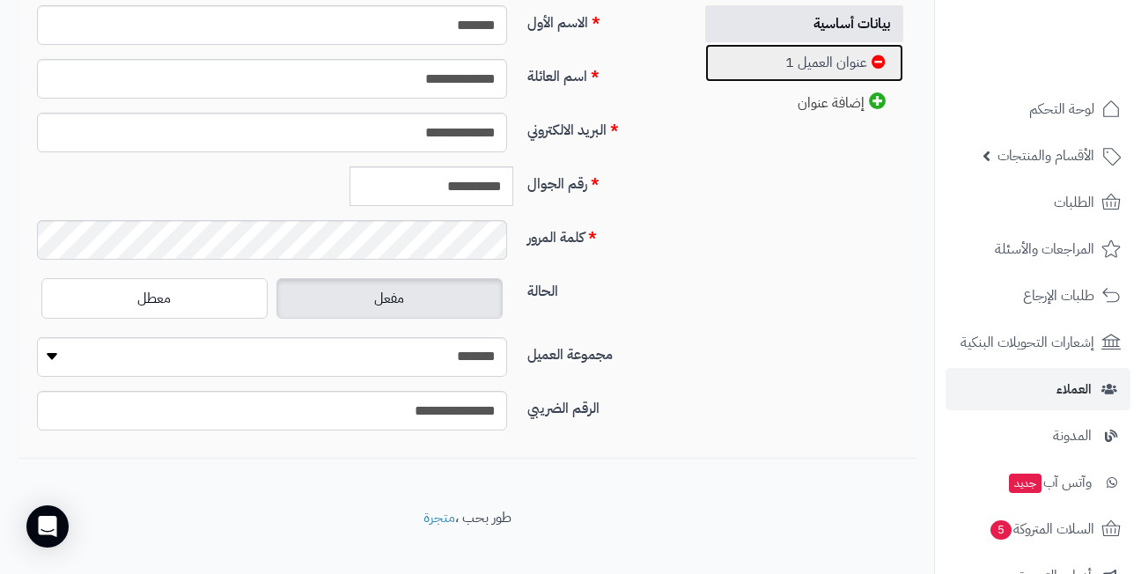
click at [795, 60] on link "عنوان العميل 1" at bounding box center [804, 63] width 198 height 38
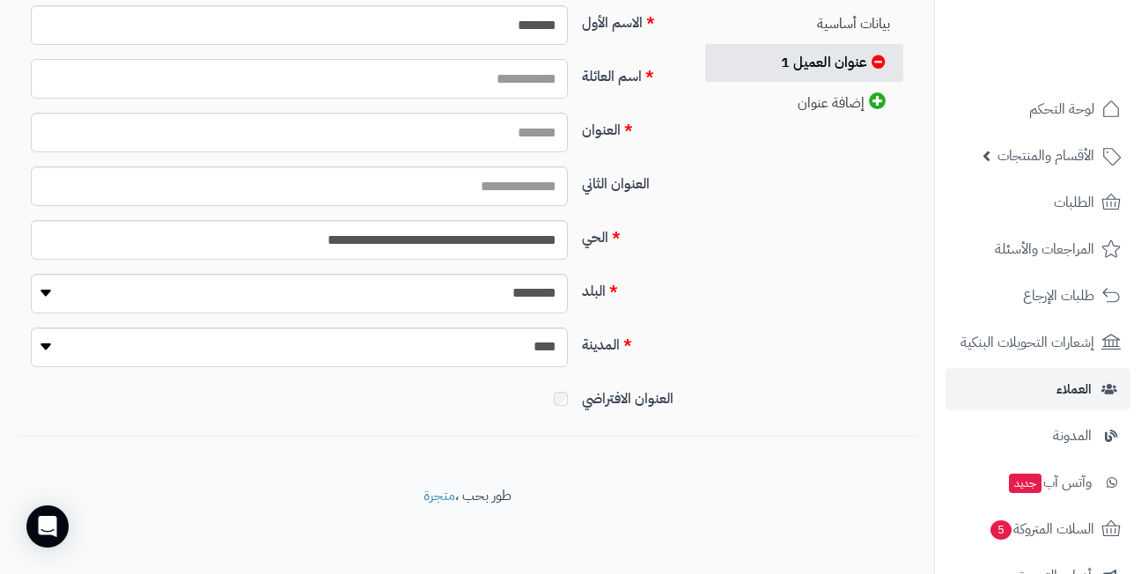
click at [525, 78] on input "اسم العائلة" at bounding box center [299, 79] width 537 height 40
paste input "**********"
type input "**********"
click at [517, 136] on input "العنوان" at bounding box center [299, 133] width 537 height 40
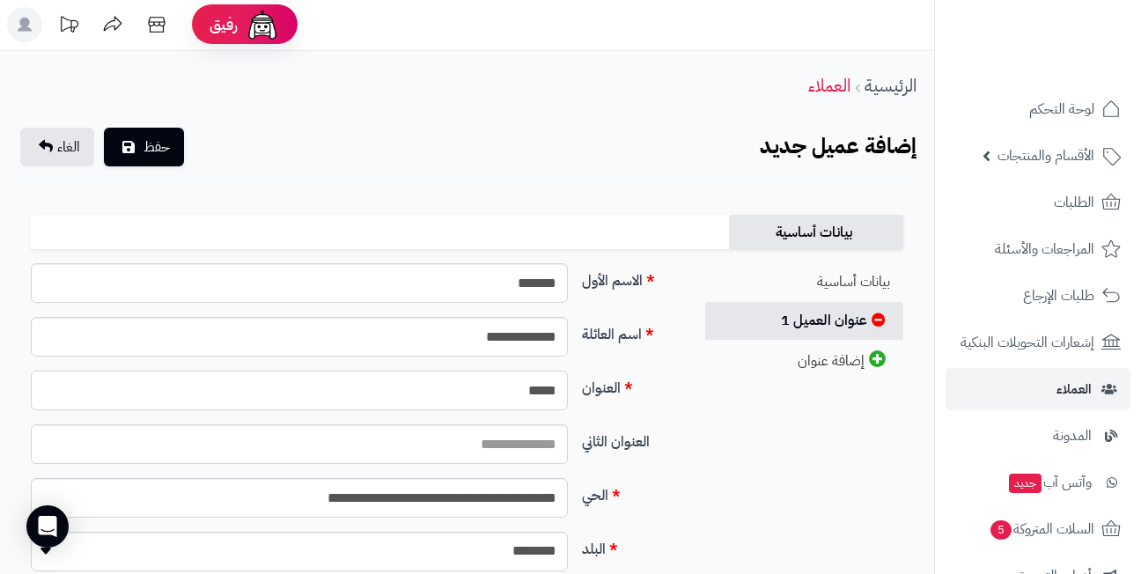
scroll to position [0, 0]
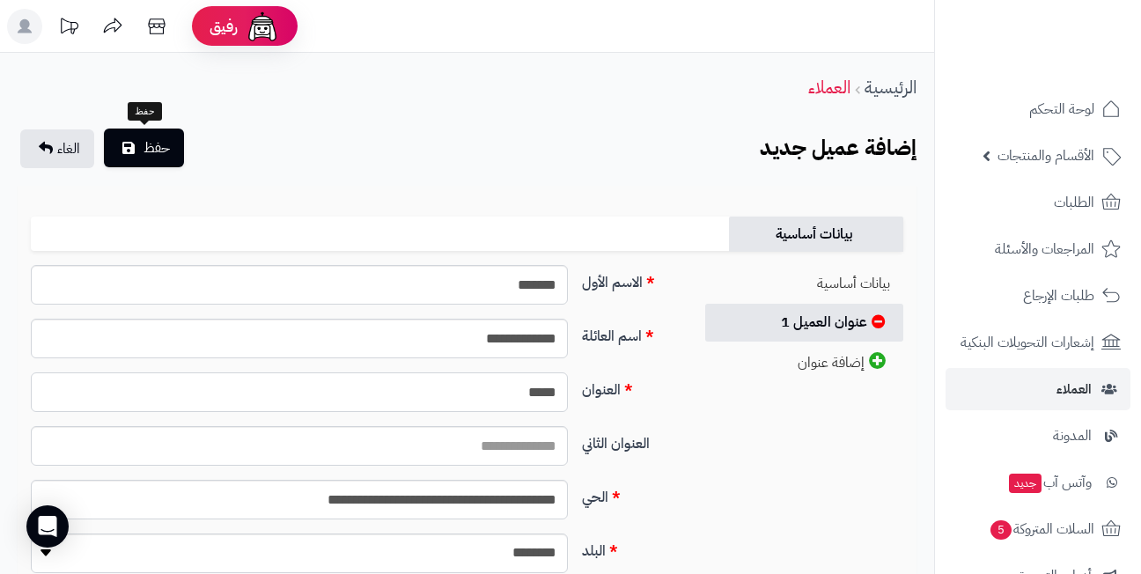
type input "*****"
click at [148, 145] on span "حفظ" at bounding box center [156, 147] width 26 height 21
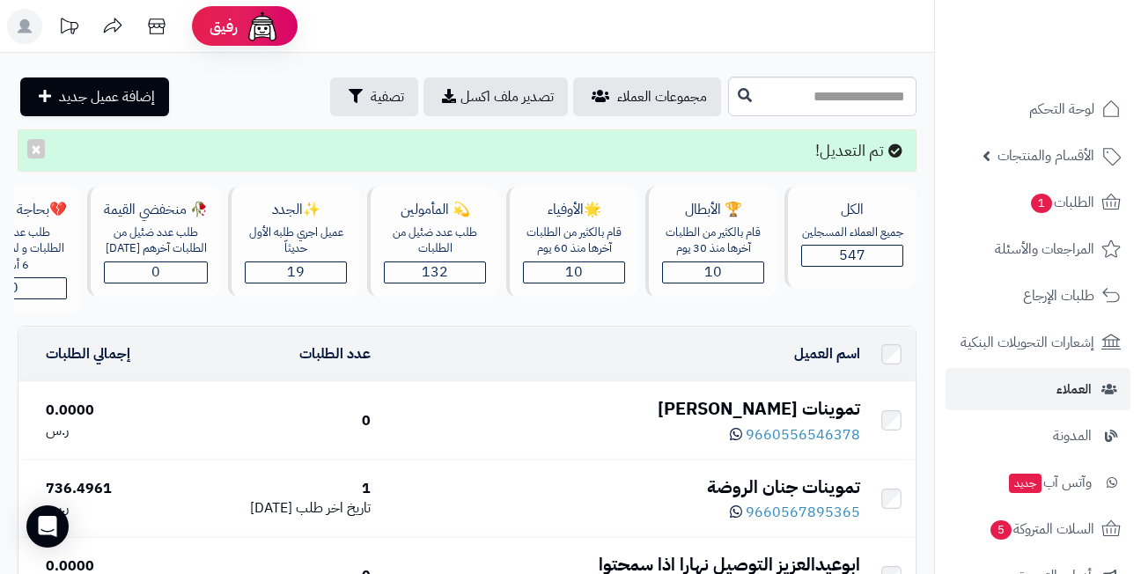
click at [501, 34] on header "رفيق ! الطلبات معالجة مكتمل إرجاع المنتجات العملاء المتواجدون الان 546 عملاء من…" at bounding box center [570, 26] width 1141 height 53
